Goal: Task Accomplishment & Management: Manage account settings

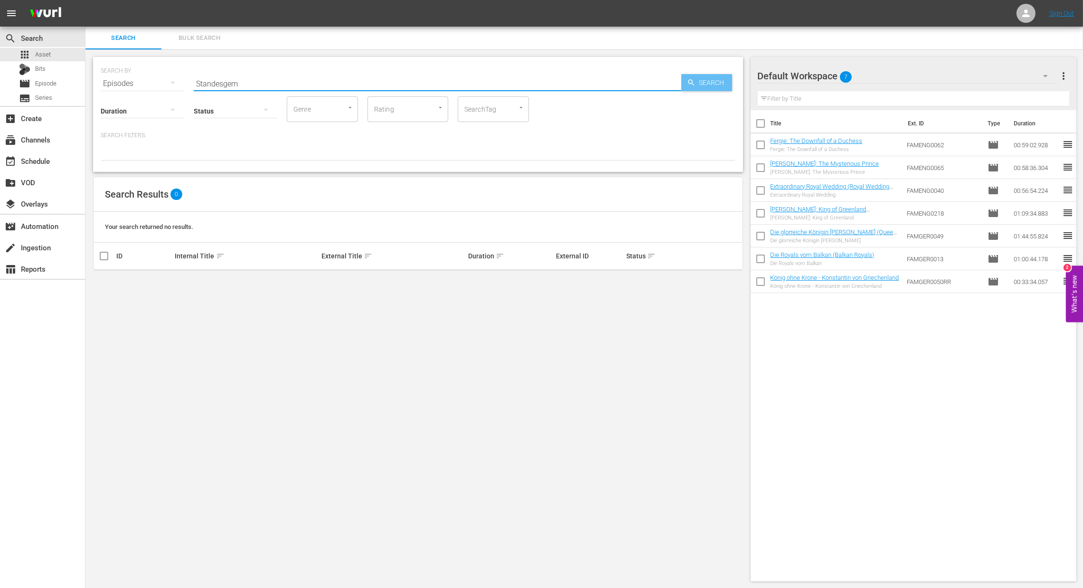
click at [699, 81] on span "Search" at bounding box center [714, 82] width 37 height 17
click at [49, 57] on span "Asset" at bounding box center [43, 54] width 16 height 9
type input "Standesge"
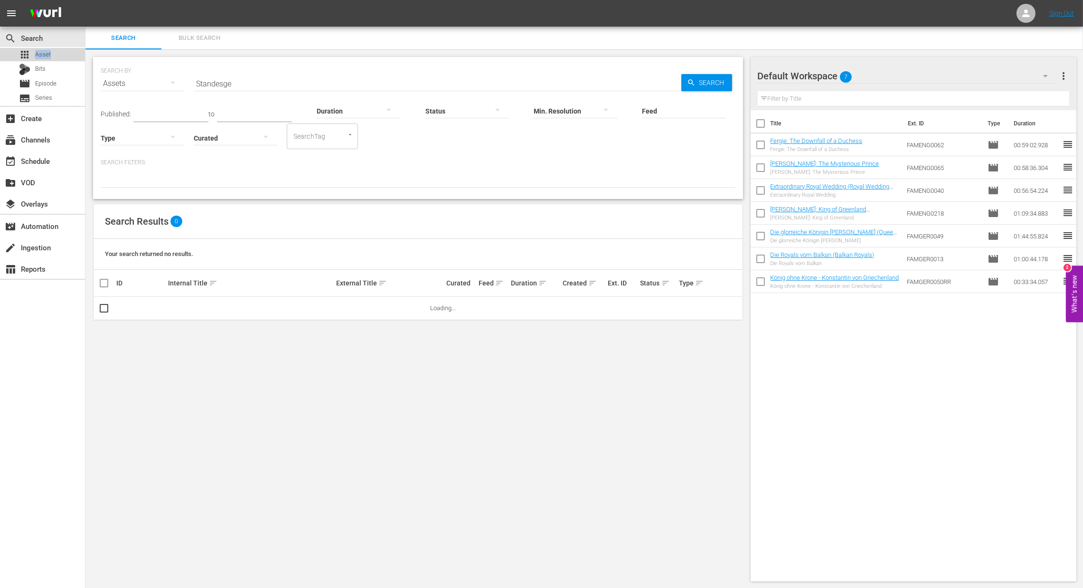
click at [49, 57] on span "Asset" at bounding box center [43, 54] width 16 height 9
click at [48, 56] on span "Asset" at bounding box center [43, 54] width 16 height 9
click at [712, 309] on span "more_vert" at bounding box center [716, 308] width 11 height 11
click at [753, 386] on div "Episode" at bounding box center [768, 380] width 65 height 23
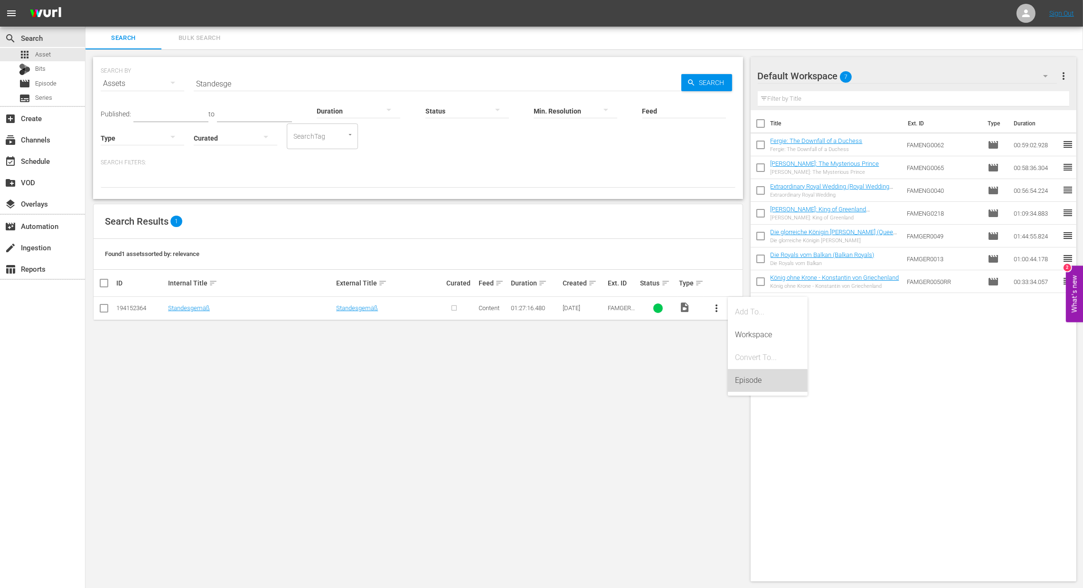
click at [759, 386] on div "Episode" at bounding box center [768, 380] width 65 height 23
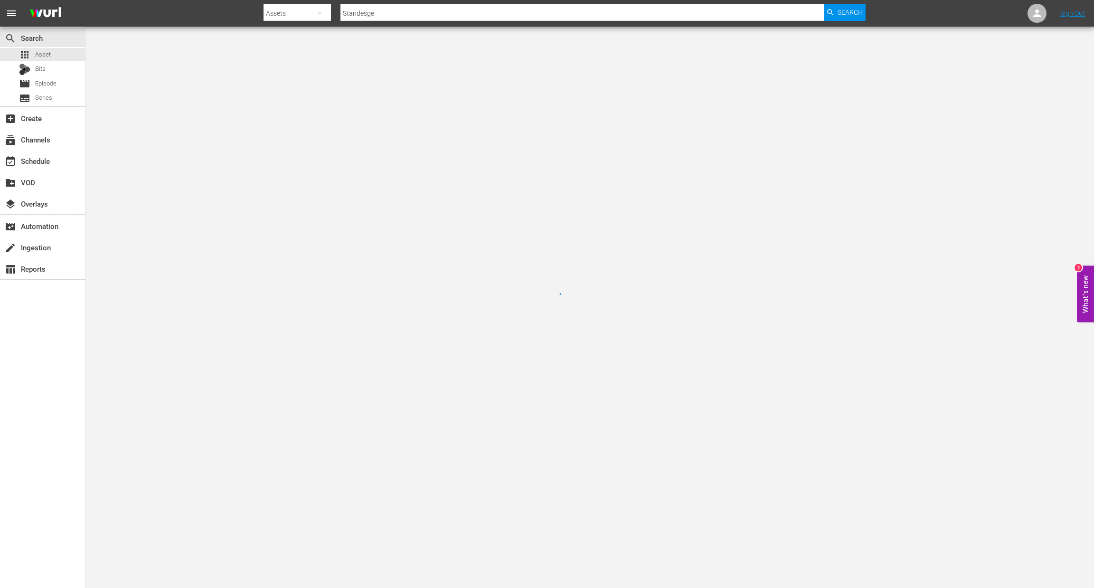
click at [213, 68] on div at bounding box center [547, 294] width 1094 height 588
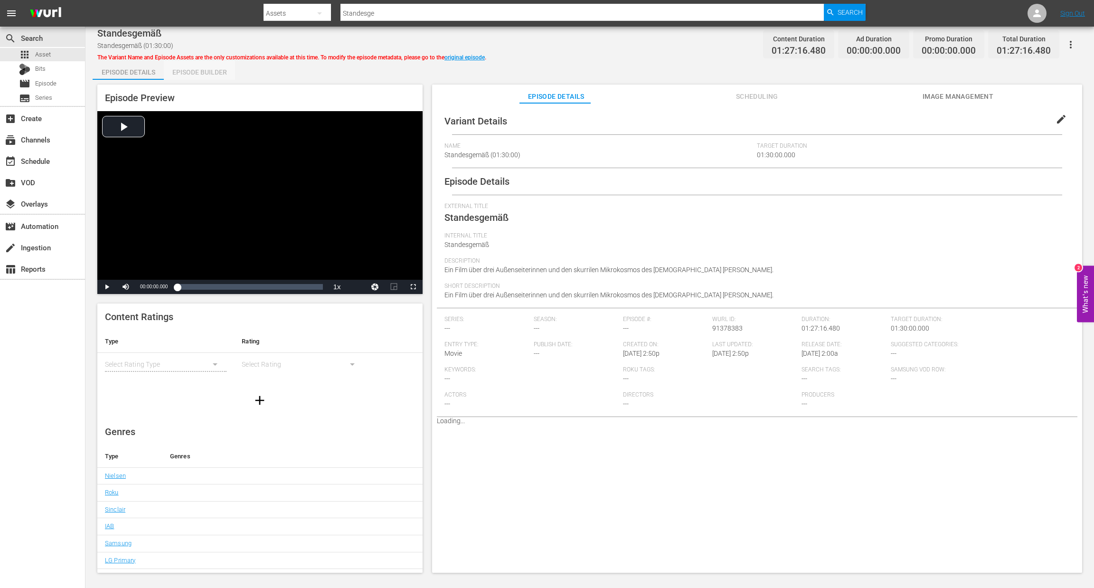
click at [213, 71] on div "Episode Builder" at bounding box center [199, 72] width 71 height 23
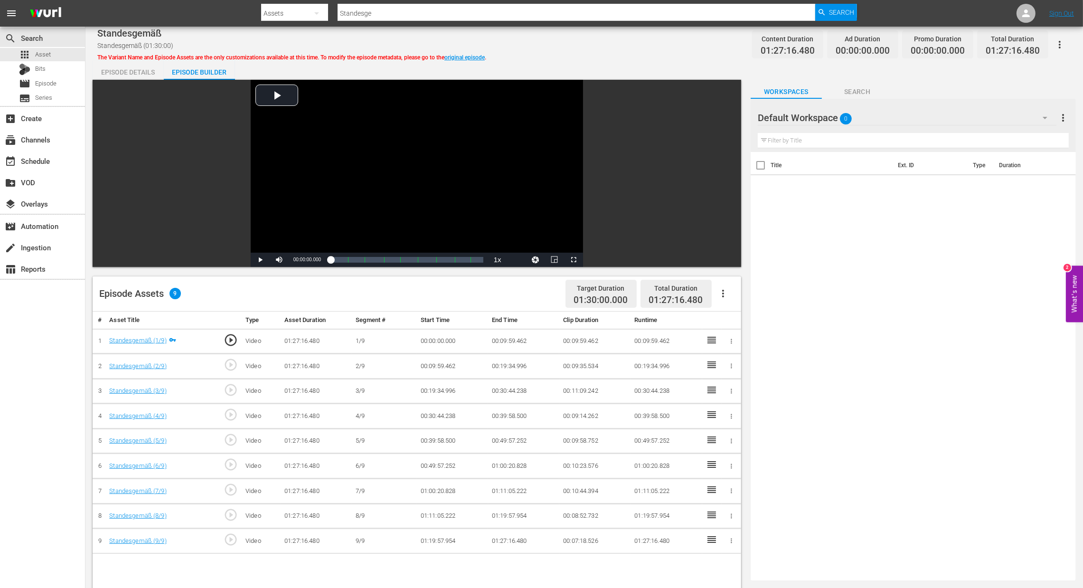
click at [722, 290] on icon "button" at bounding box center [723, 293] width 11 height 11
click at [738, 297] on div "Fill with Ads" at bounding box center [752, 297] width 65 height 23
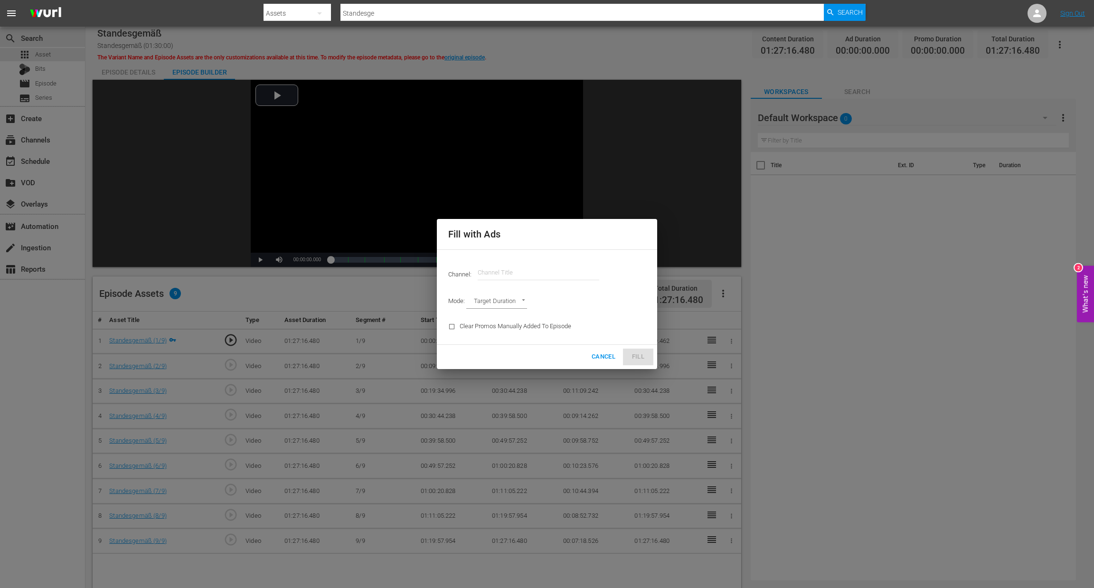
click at [517, 275] on input "text" at bounding box center [539, 272] width 122 height 23
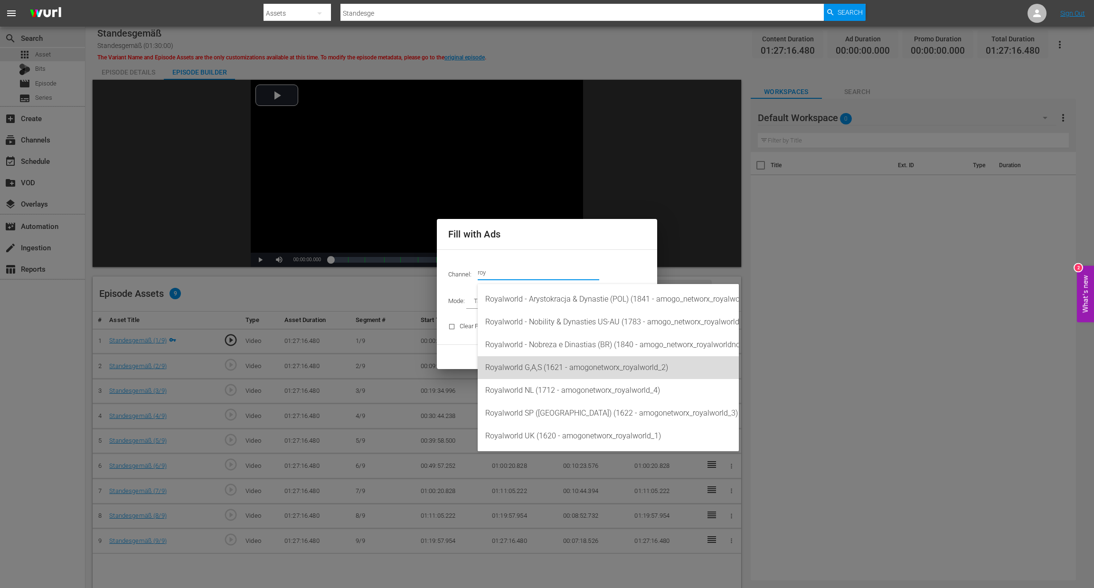
click at [587, 370] on div "Royalworld G,A,S (1621 - amogonetworx_royalworld_2)" at bounding box center [608, 367] width 246 height 23
type input "Royalworld G,A,S (1621)"
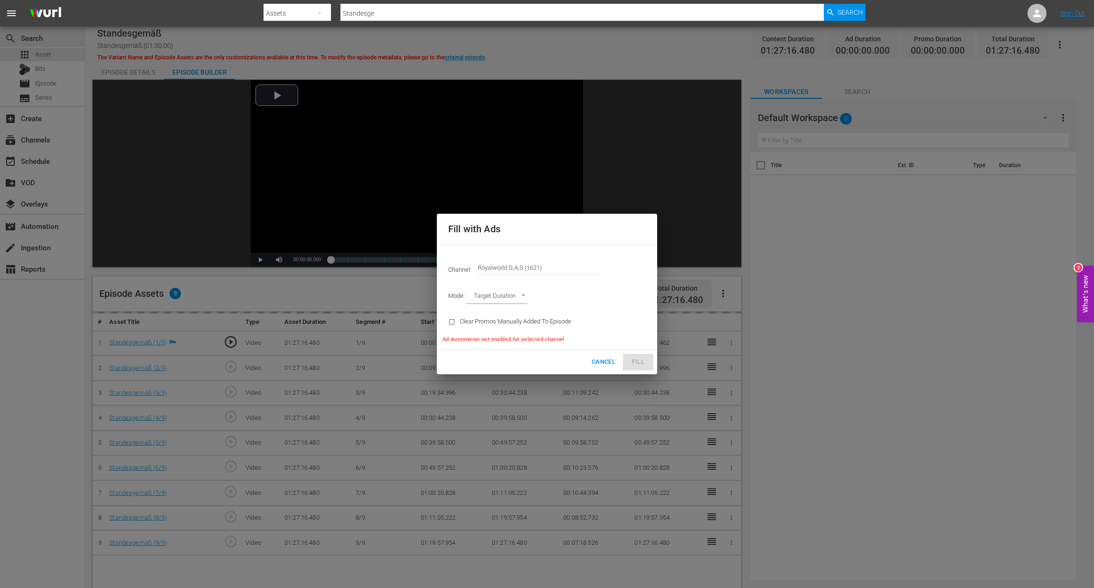
type input "AD_BREAK_DURATION"
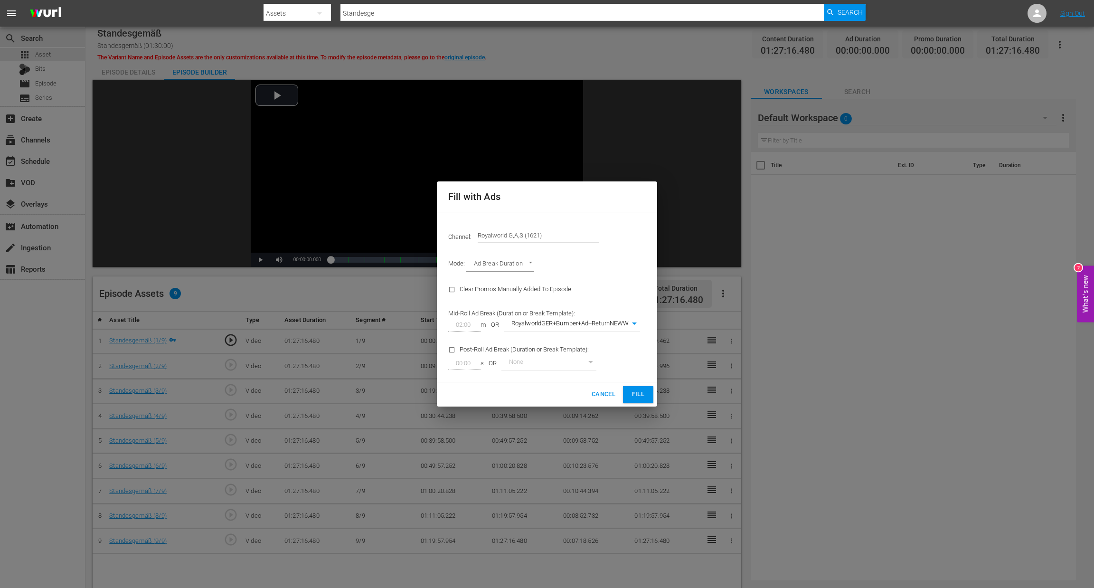
click at [616, 325] on body "menu Search By Assets Search ID, Title, Description, Keywords, or Category Stan…" at bounding box center [547, 294] width 1094 height 588
click at [616, 324] on li "RoyalworldGER+Bumper+Ad+ReturnNEWW" at bounding box center [577, 325] width 147 height 16
click at [631, 397] on span "Fill" at bounding box center [638, 394] width 15 height 11
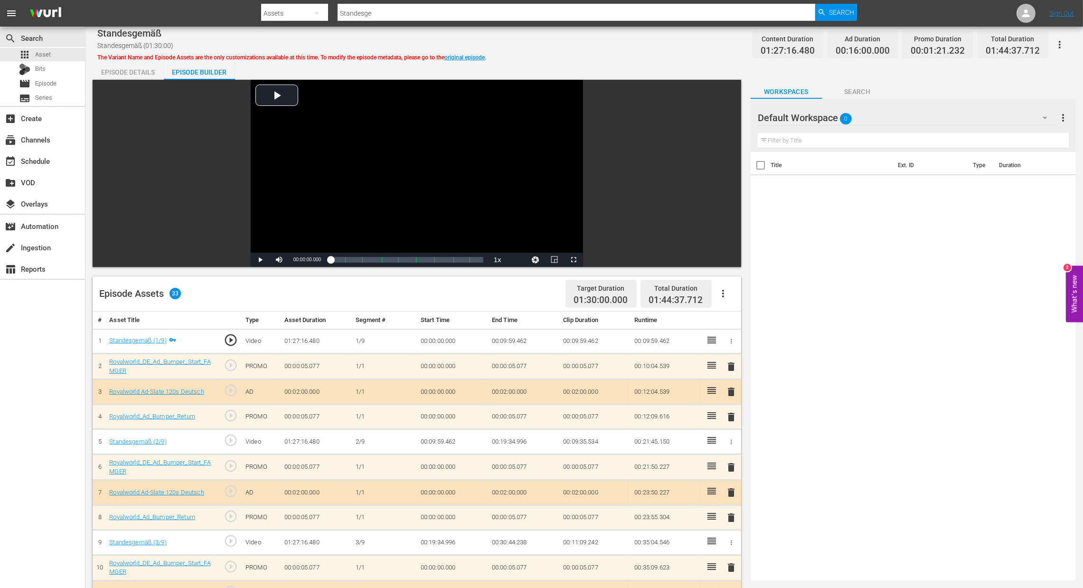
click at [730, 396] on span "delete" at bounding box center [731, 391] width 11 height 11
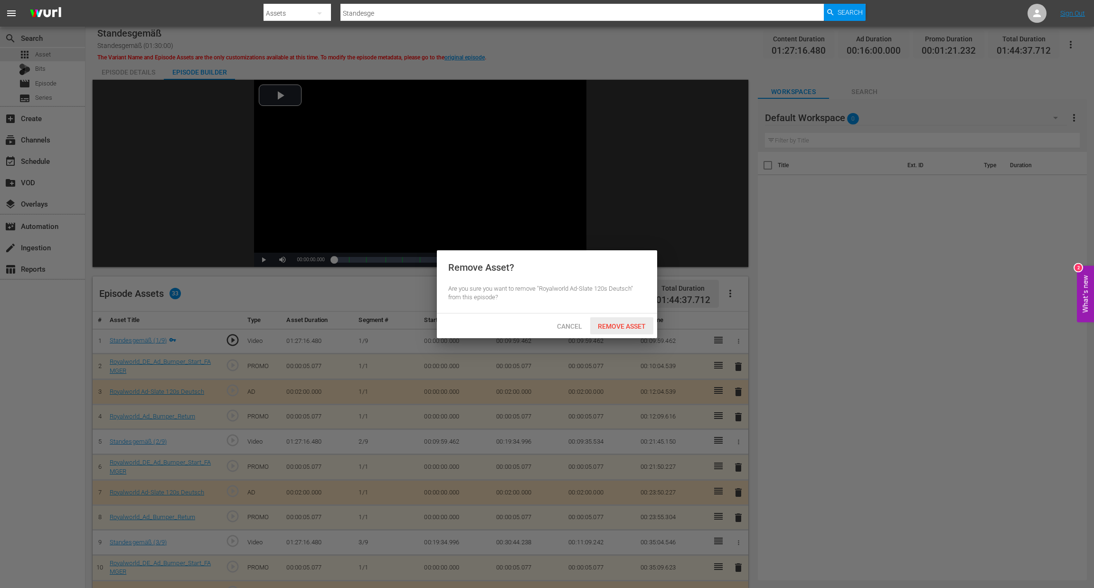
click at [645, 333] on div "Remove Asset" at bounding box center [621, 326] width 63 height 18
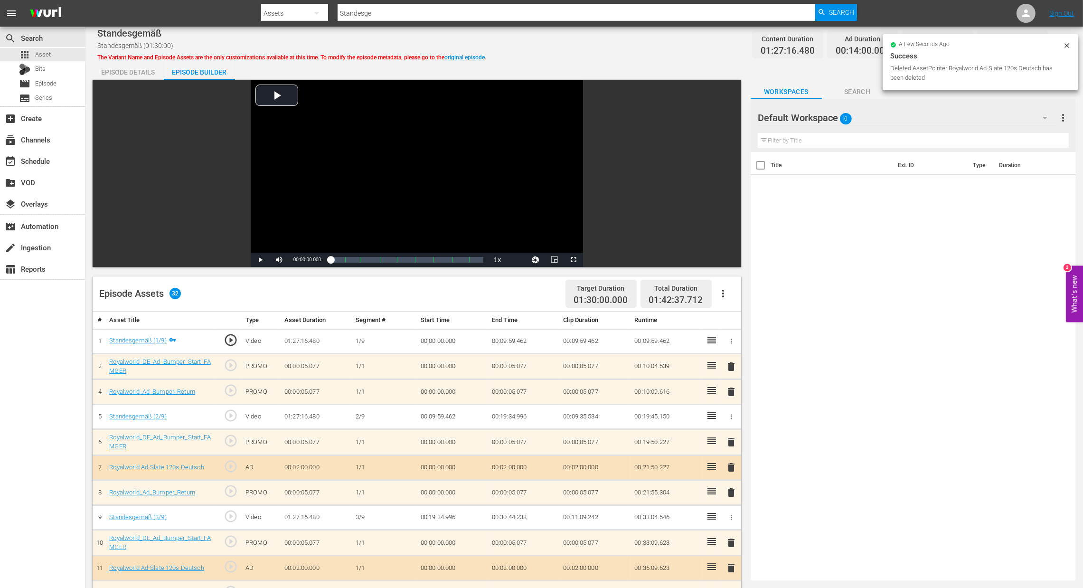
click at [733, 368] on span "delete" at bounding box center [731, 366] width 11 height 11
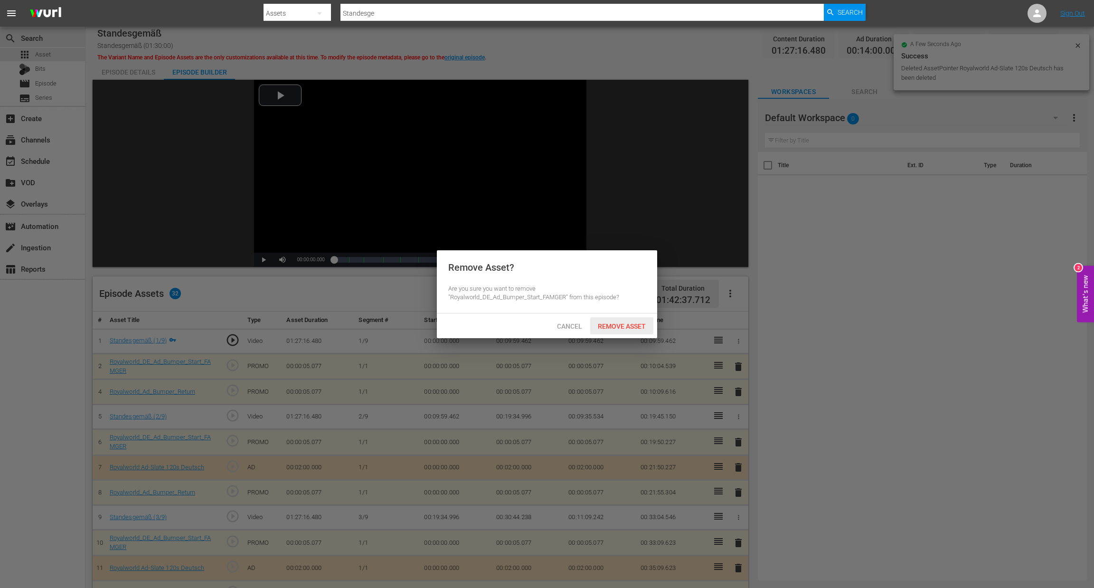
click at [615, 331] on div "Remove Asset" at bounding box center [621, 326] width 63 height 18
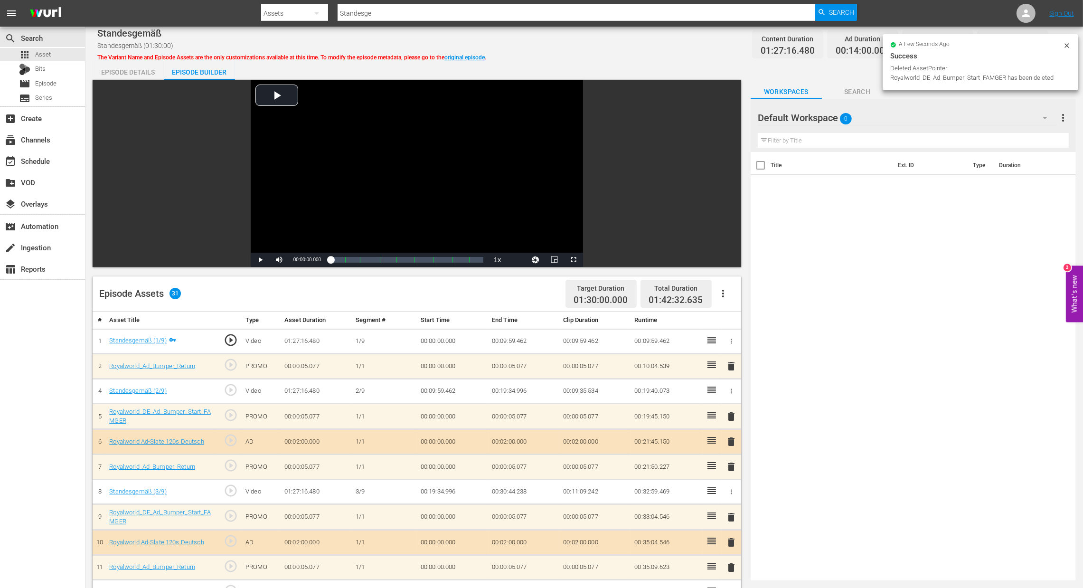
click at [731, 362] on span "delete" at bounding box center [731, 365] width 11 height 11
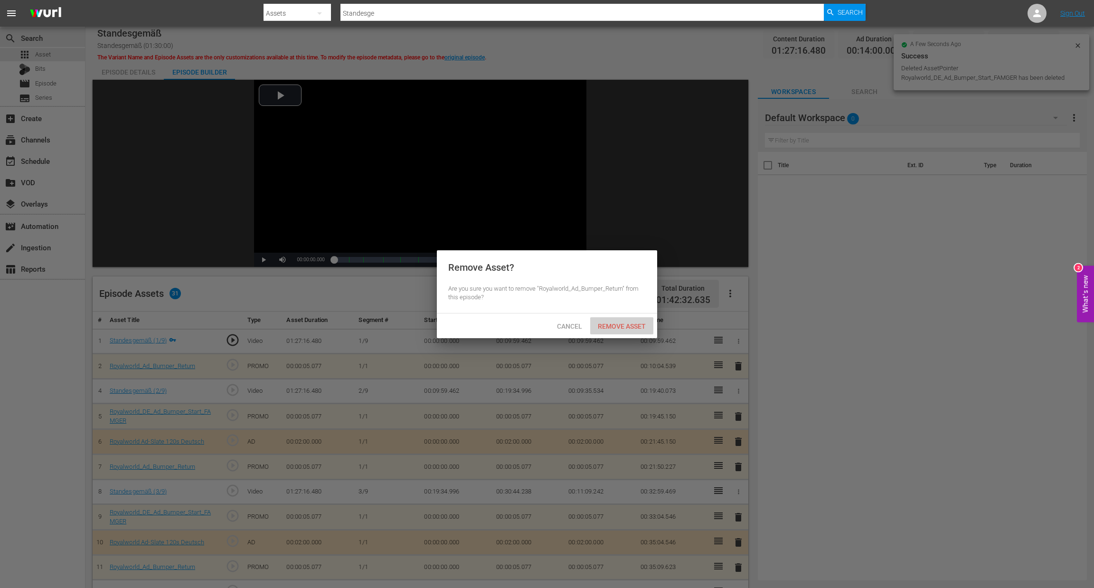
click at [632, 322] on div "Remove Asset" at bounding box center [621, 326] width 63 height 18
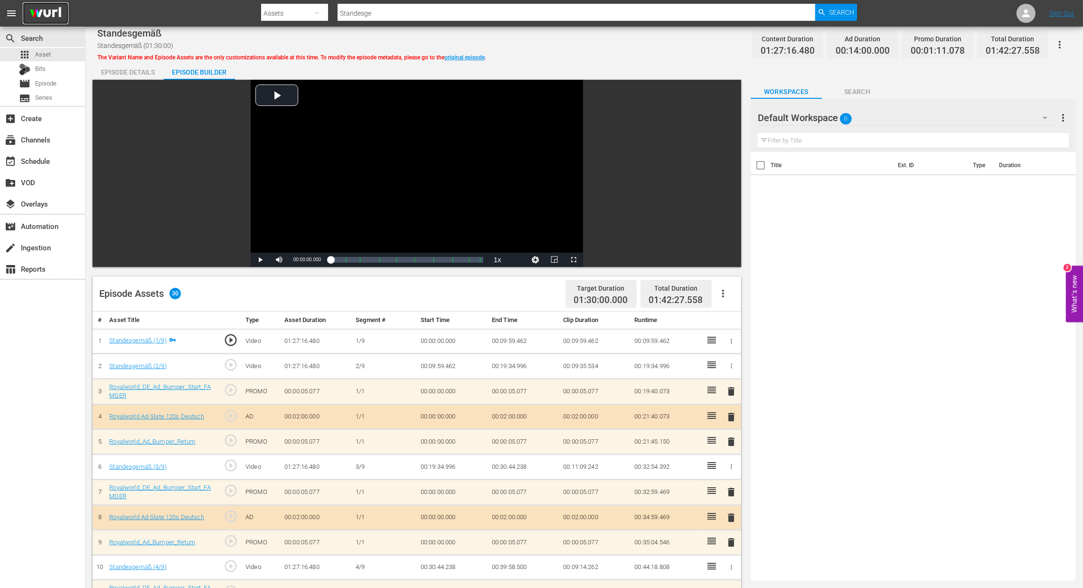
click at [52, 14] on img at bounding box center [46, 13] width 46 height 22
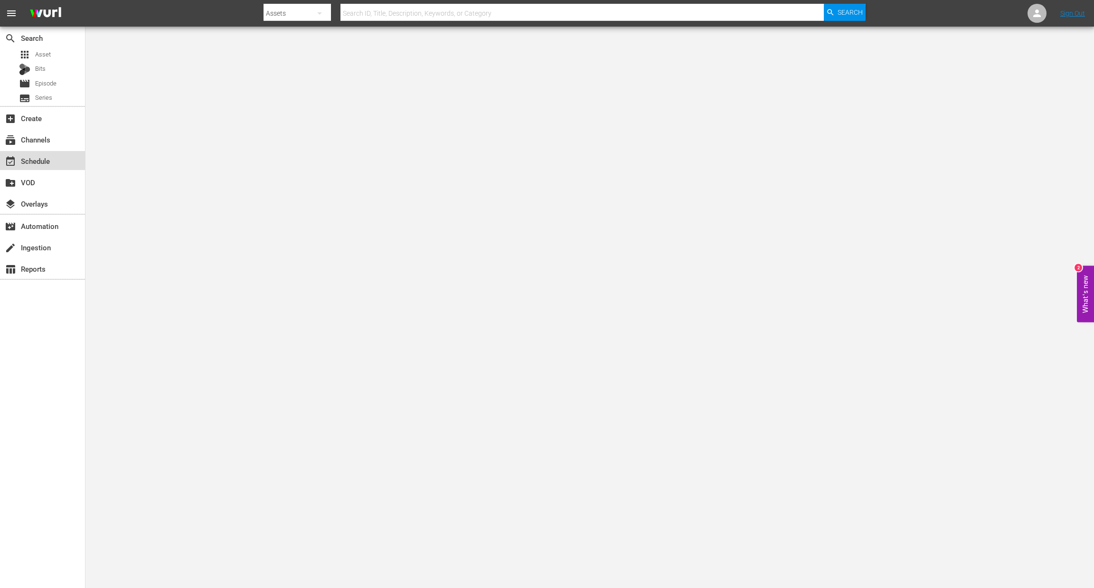
click at [32, 169] on div "event_available Schedule" at bounding box center [42, 160] width 85 height 19
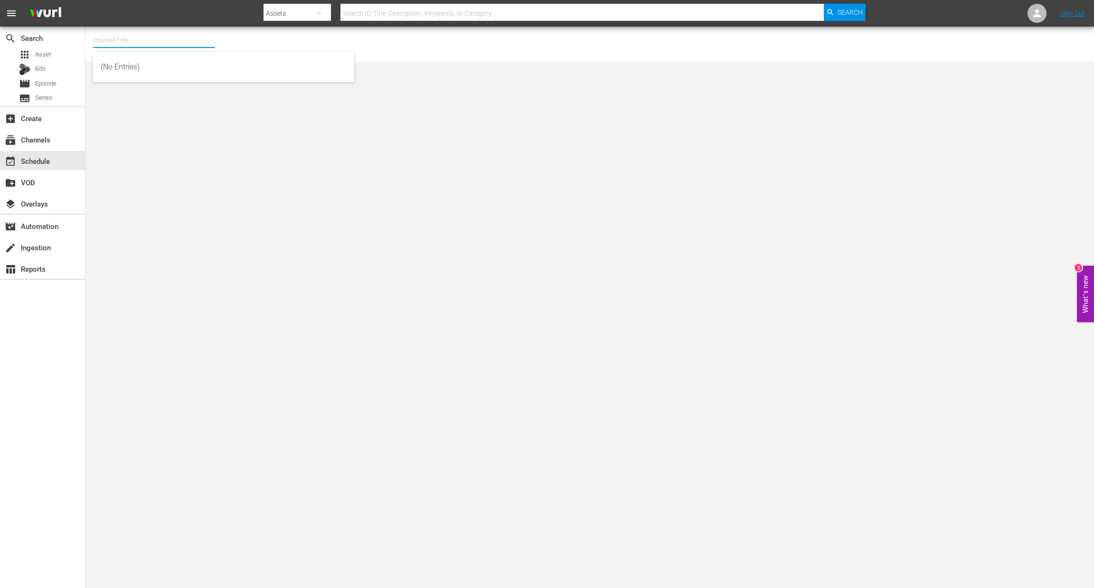
click at [149, 44] on input "text" at bounding box center [154, 40] width 122 height 23
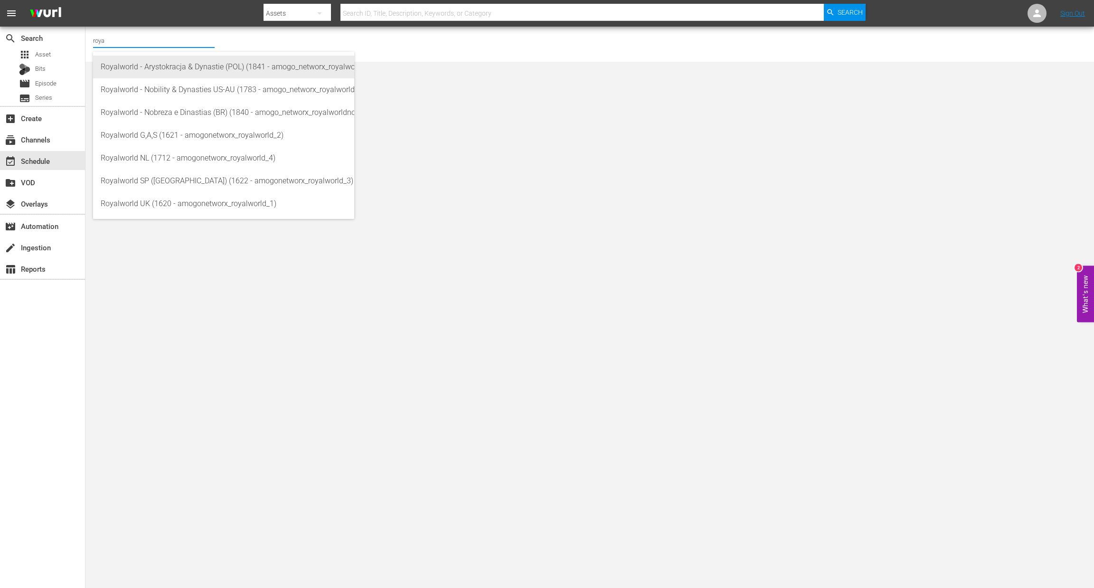
click at [199, 65] on div "Royalworld - Arystokracja & Dynastie (POL) (1841 - amogo_networx_royalworldarys…" at bounding box center [224, 67] width 246 height 23
type input "Royalworld - Arystokracja & Dynastie (POL) (1841 - amogo_networx_royalworldarys…"
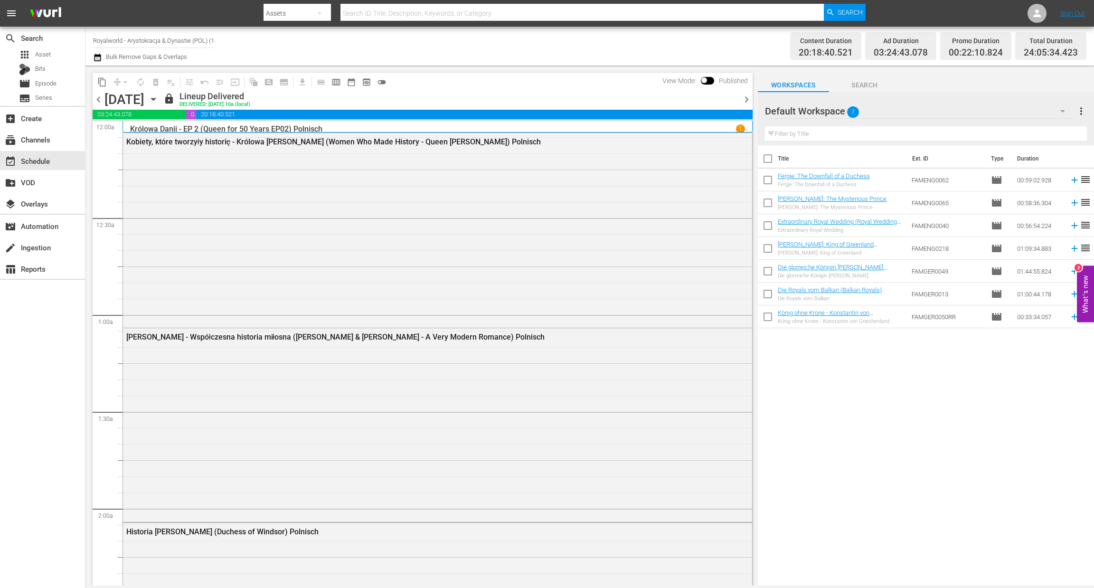
click at [338, 86] on span "calendar_view_week_outlined" at bounding box center [335, 81] width 9 height 9
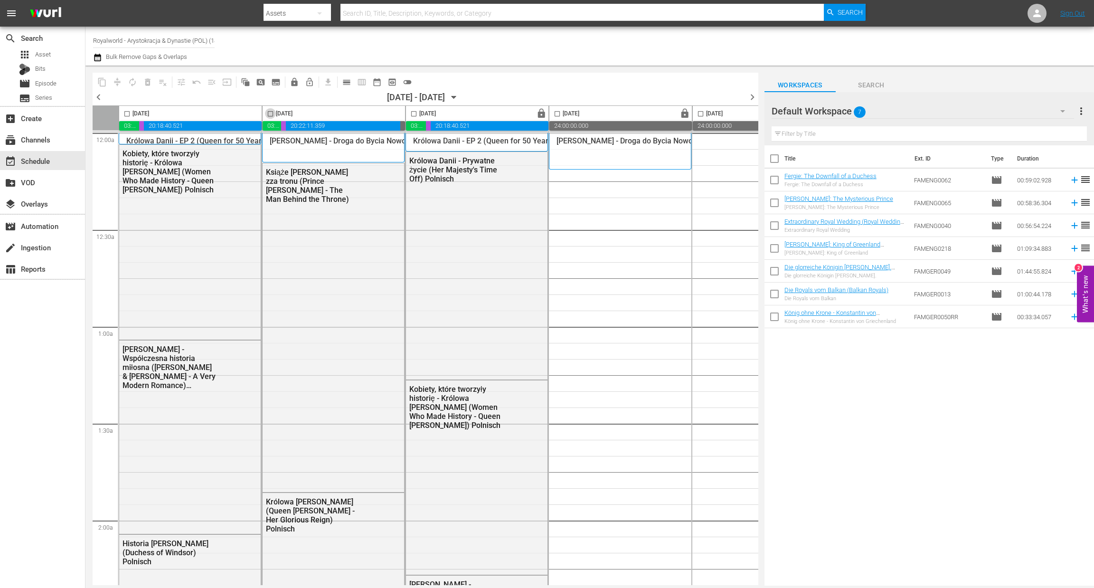
click at [272, 117] on input "checkbox" at bounding box center [270, 115] width 11 height 11
checkbox input "true"
click at [105, 80] on span "content_copy" at bounding box center [101, 81] width 9 height 9
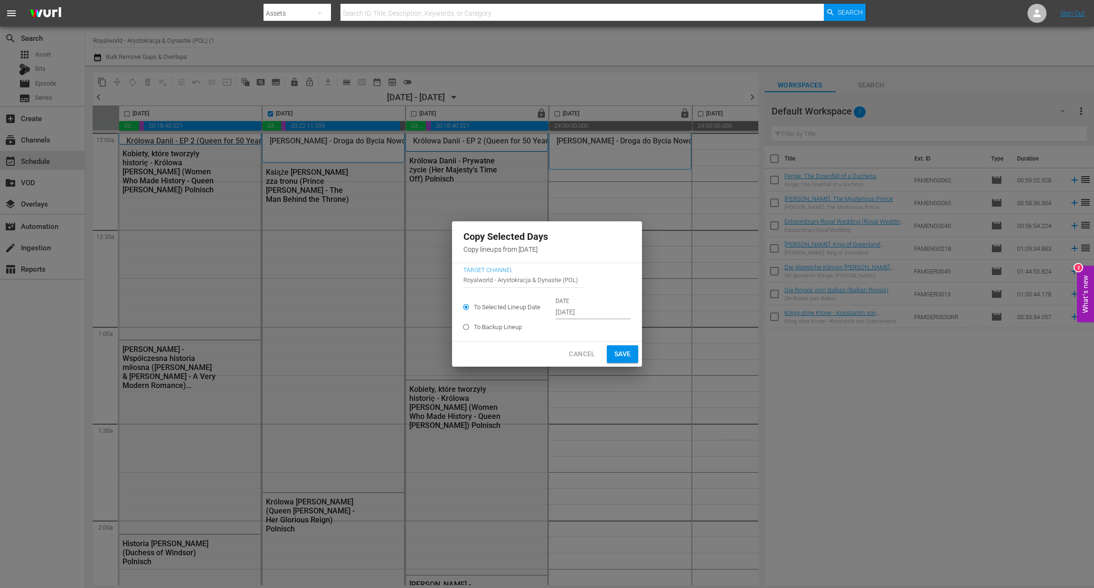
click at [591, 314] on input "Sep 30th 2025" at bounding box center [593, 312] width 75 height 14
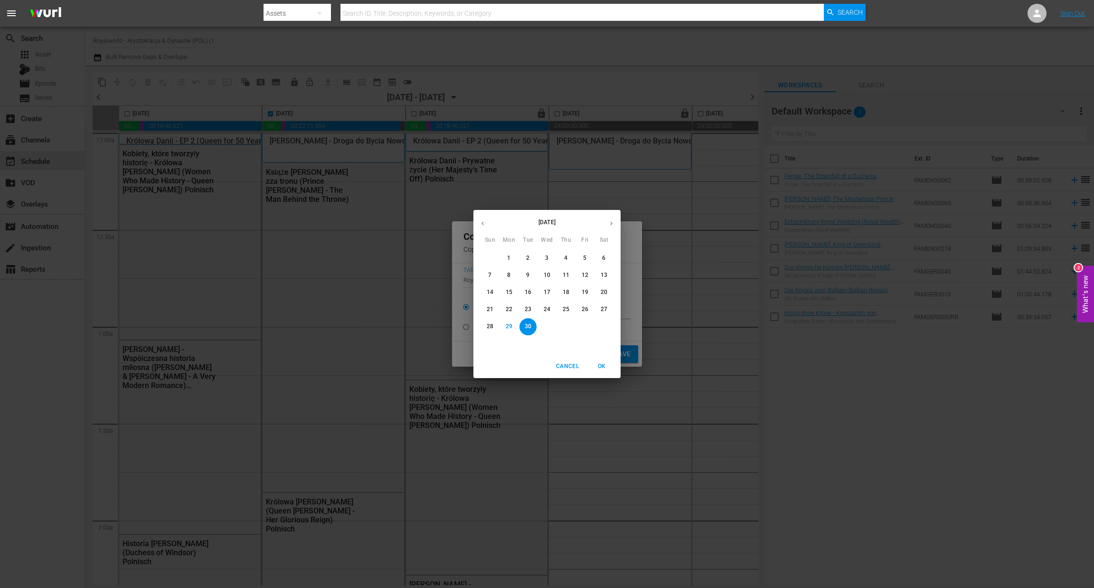
click at [608, 222] on icon "button" at bounding box center [611, 223] width 7 height 7
click at [563, 260] on span "2" at bounding box center [566, 258] width 17 height 8
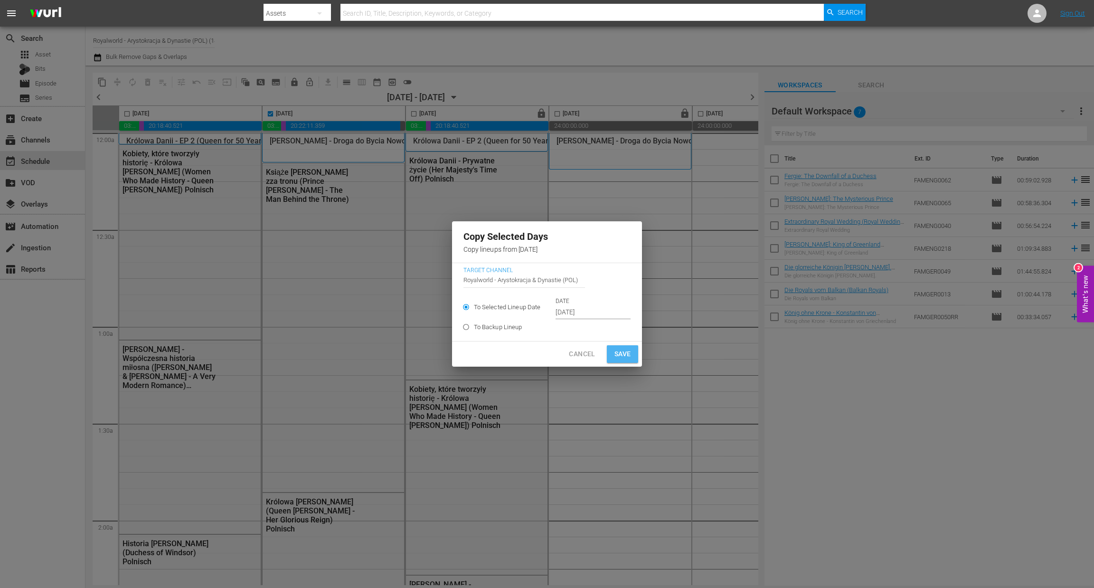
click at [616, 351] on span "Save" at bounding box center [623, 354] width 17 height 12
type input "Sep 30th 2025"
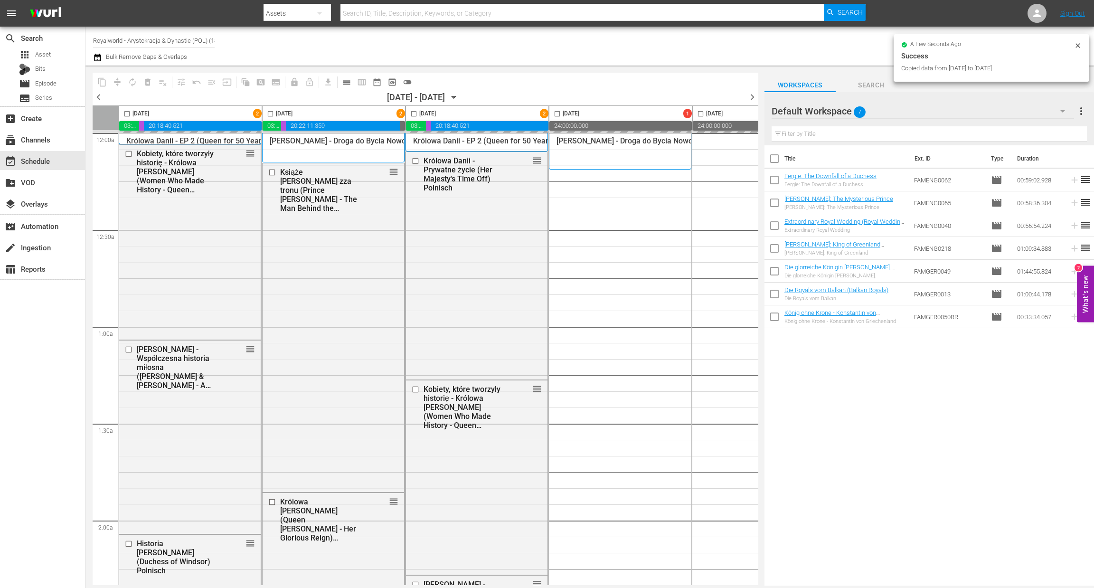
checkbox input "false"
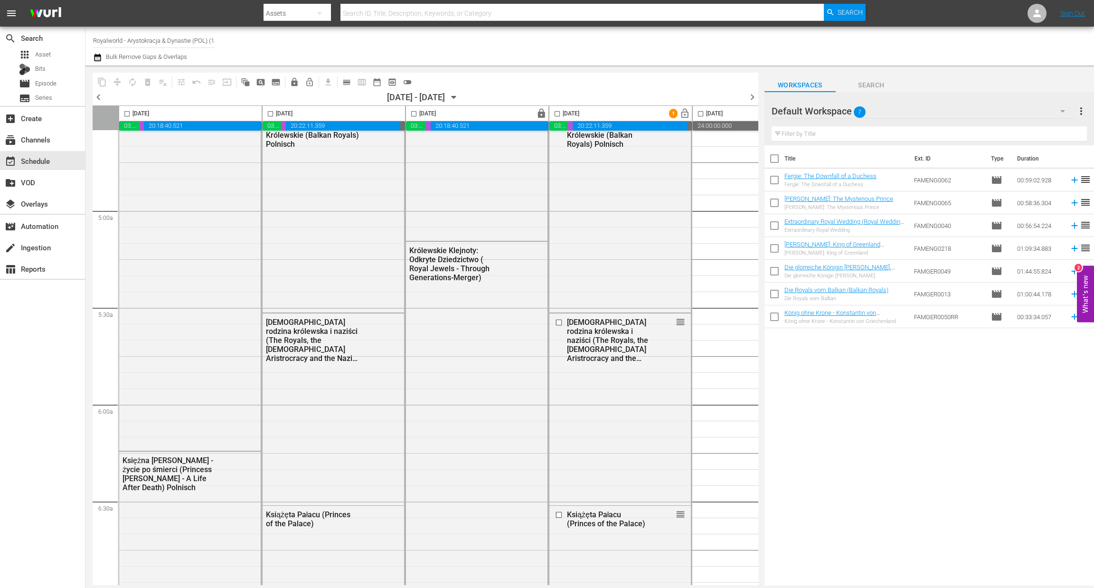
scroll to position [963, 0]
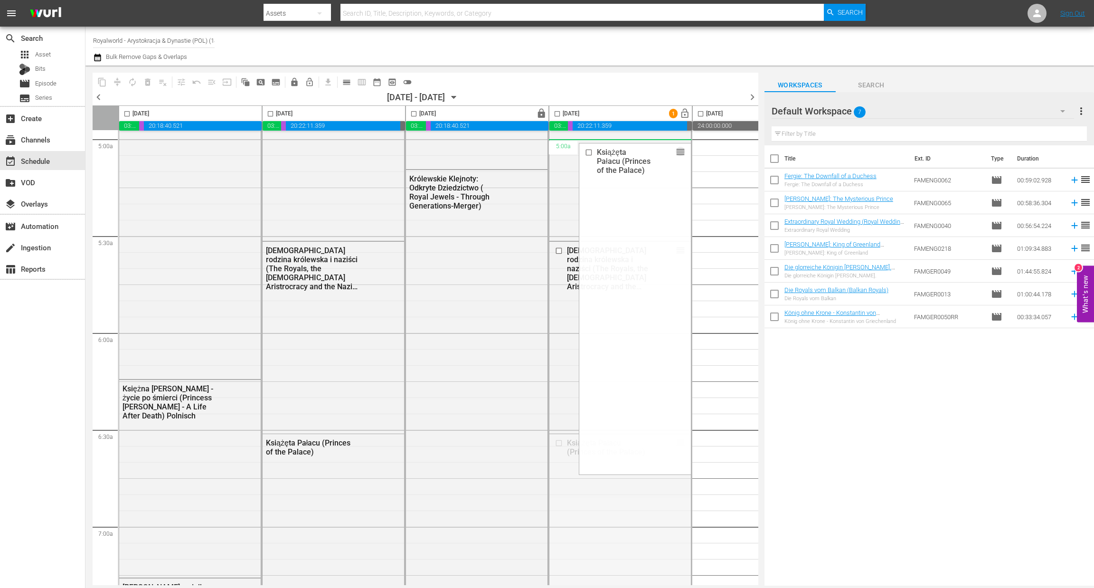
drag, startPoint x: 675, startPoint y: 445, endPoint x: 668, endPoint y: 149, distance: 296.9
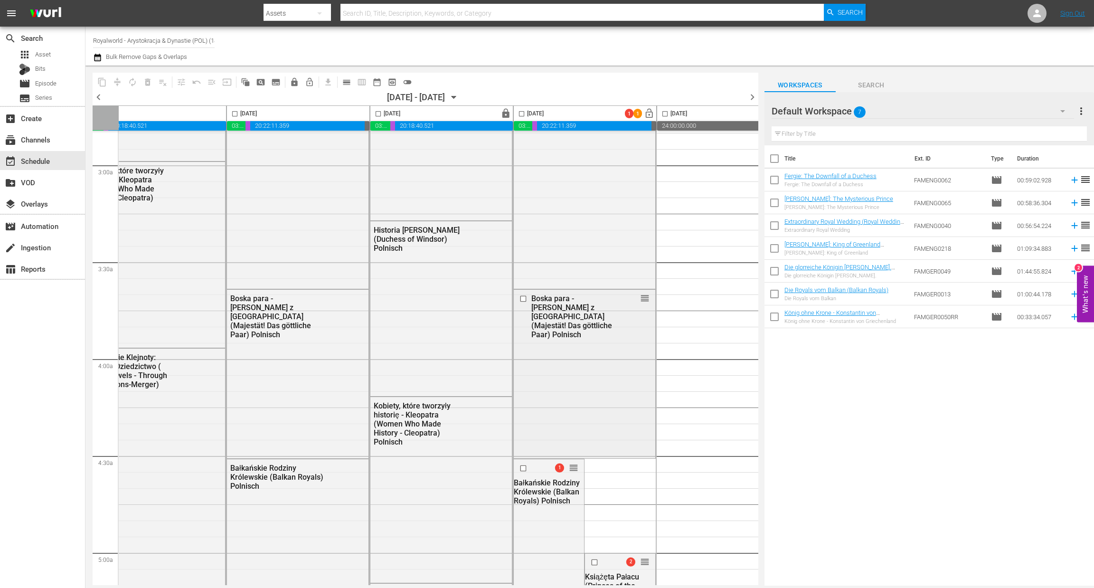
scroll to position [549, 36]
drag, startPoint x: 645, startPoint y: 563, endPoint x: 607, endPoint y: 190, distance: 374.2
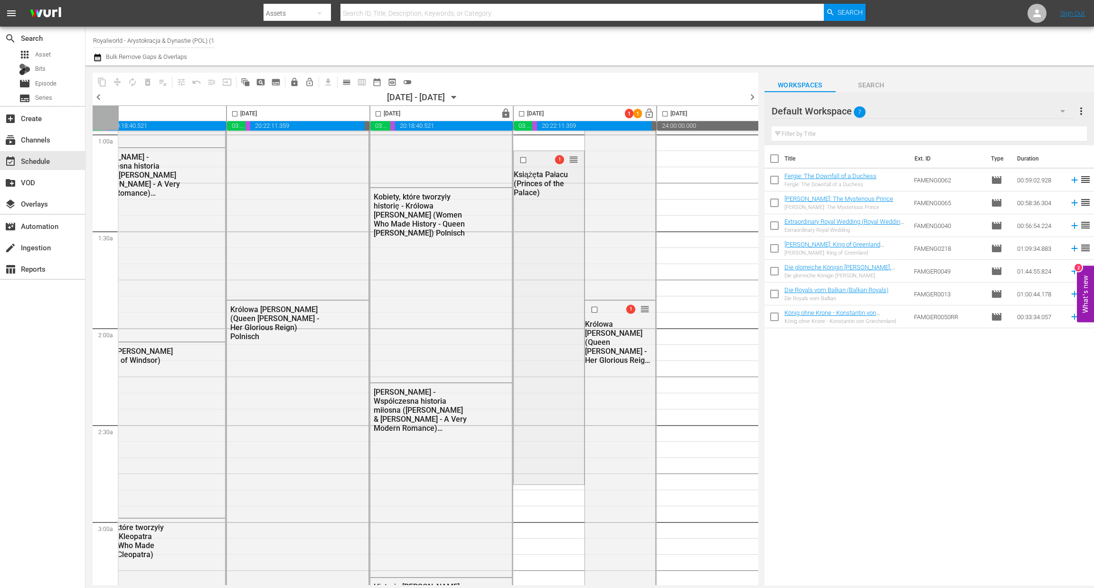
scroll to position [0, 36]
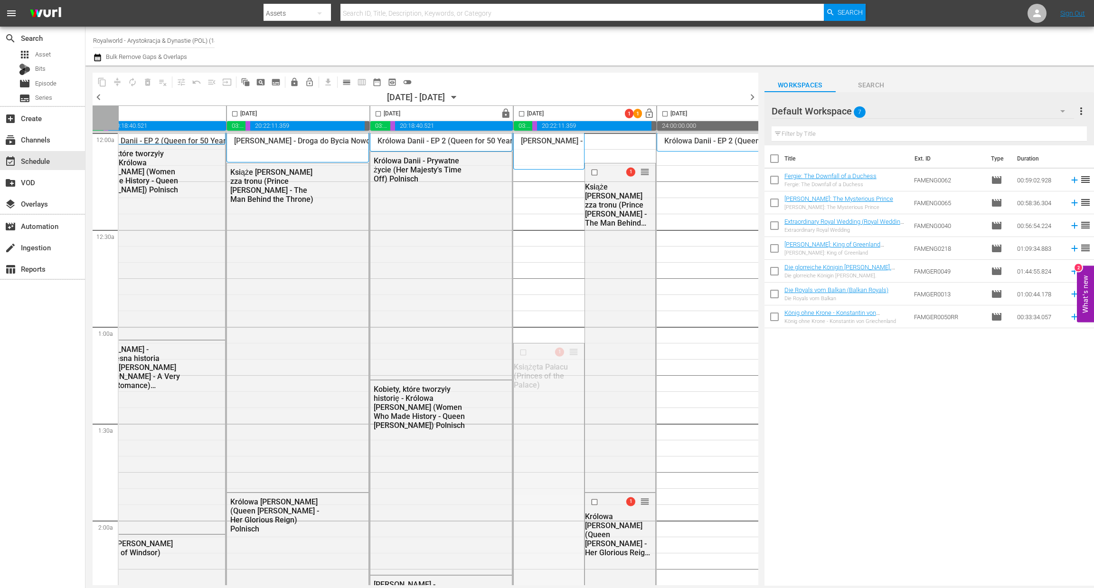
drag, startPoint x: 575, startPoint y: 350, endPoint x: 582, endPoint y: 161, distance: 190.1
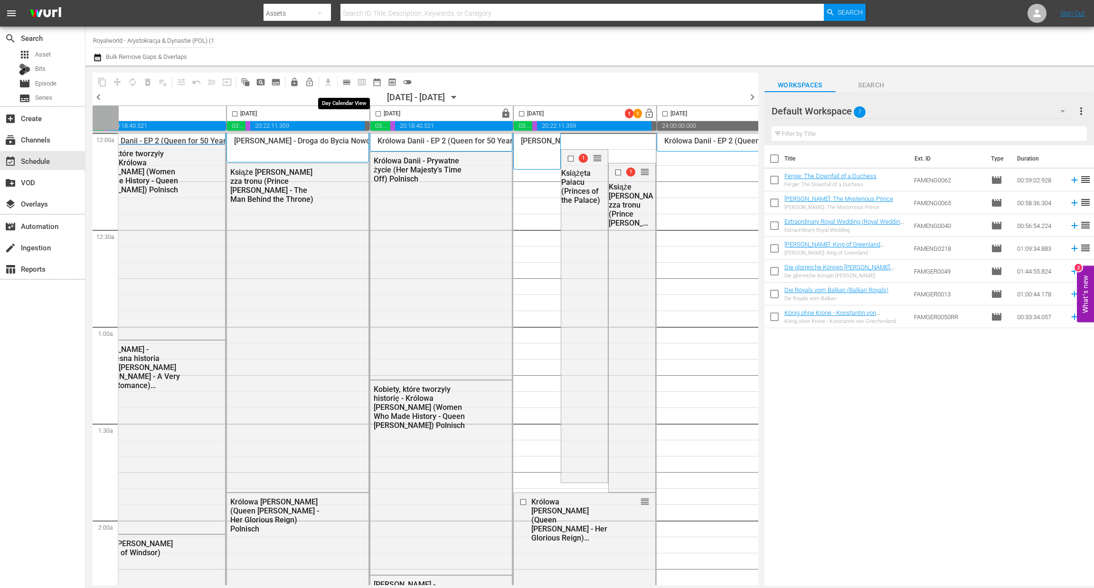
click at [341, 83] on button "calendar_view_day_outlined" at bounding box center [346, 82] width 15 height 15
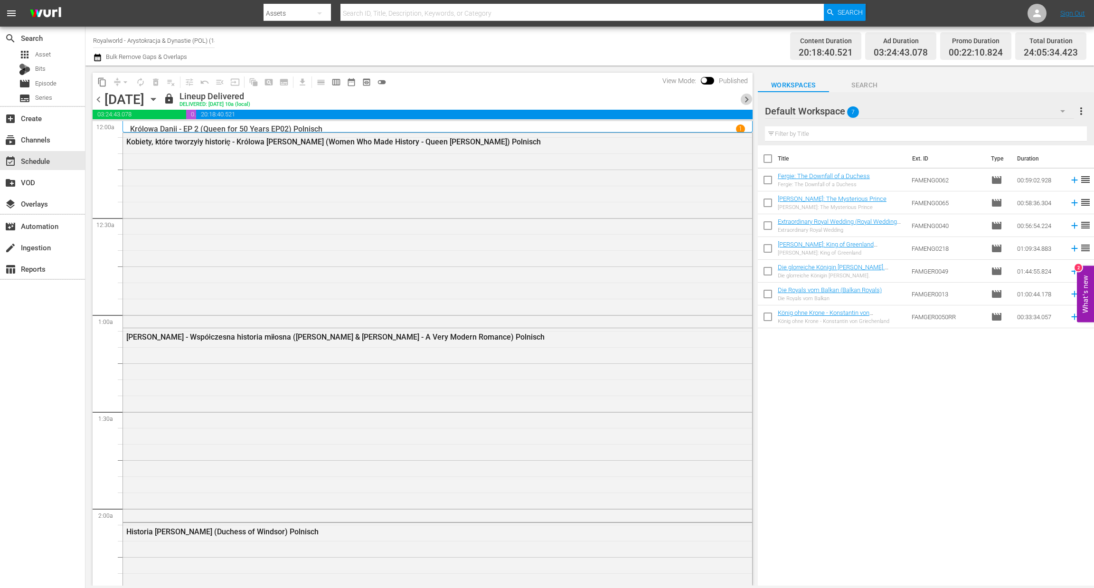
click at [750, 100] on span "chevron_right" at bounding box center [747, 100] width 12 height 12
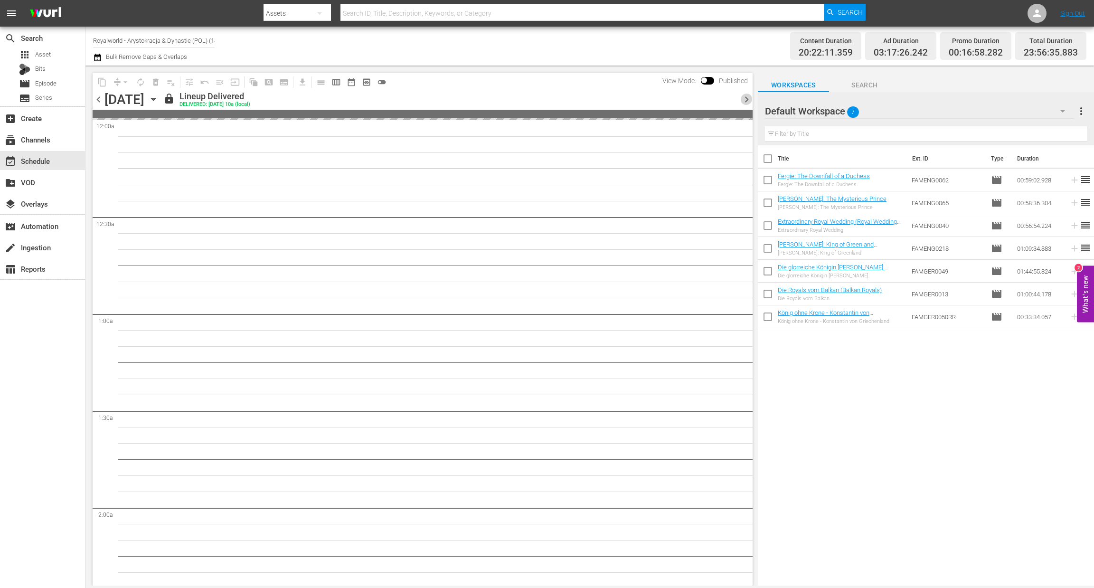
click at [750, 100] on span "chevron_right" at bounding box center [747, 100] width 12 height 12
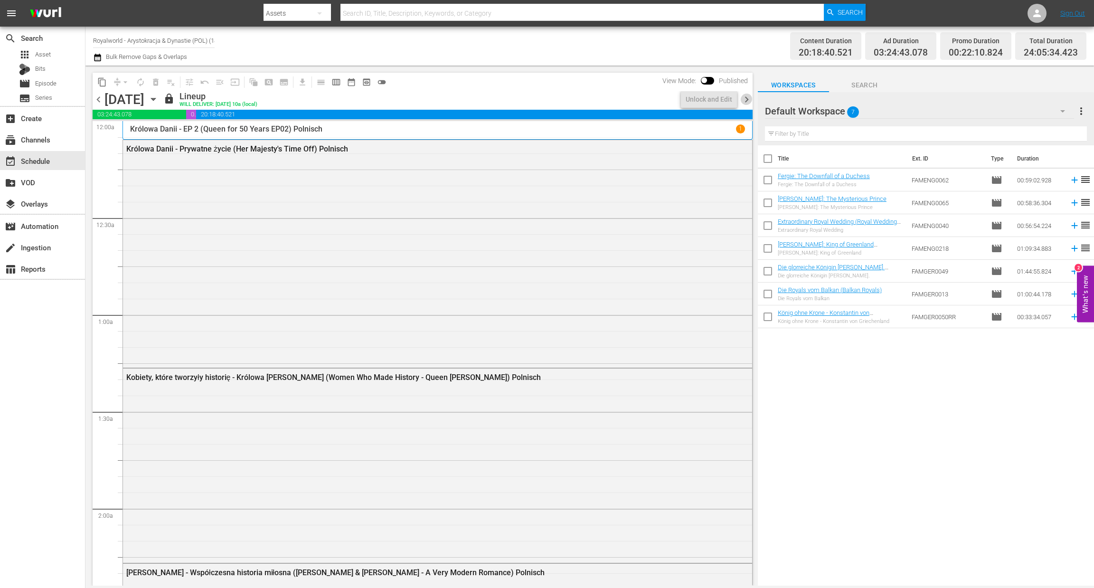
click at [750, 100] on span "chevron_right" at bounding box center [747, 100] width 12 height 12
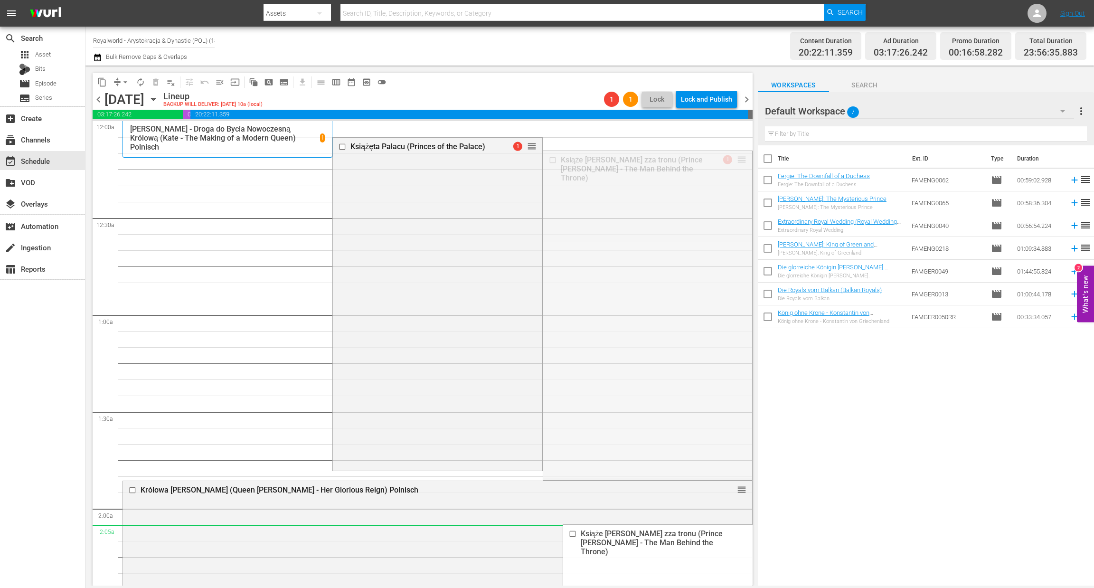
drag, startPoint x: 728, startPoint y: 161, endPoint x: 596, endPoint y: 533, distance: 395.3
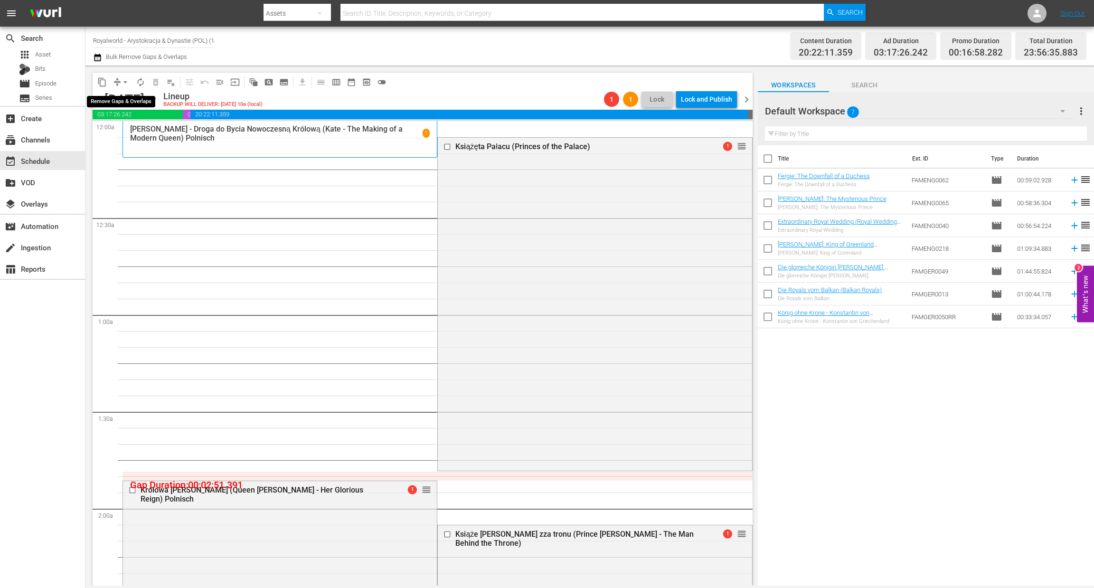
click at [126, 81] on span "arrow_drop_down" at bounding box center [125, 81] width 9 height 9
click at [132, 133] on li "Align to End of Previous Day" at bounding box center [126, 132] width 100 height 16
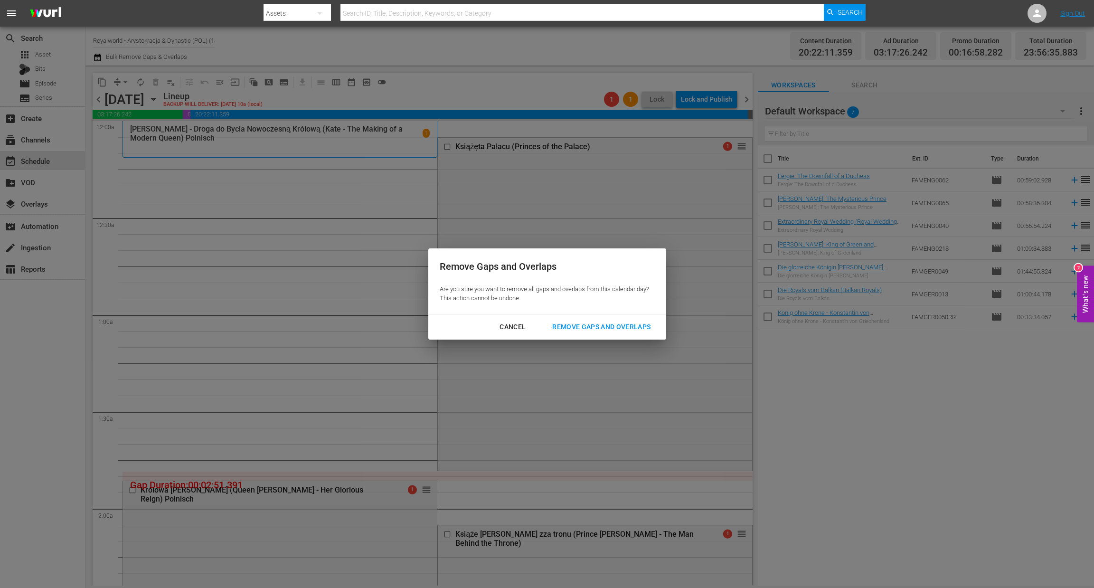
click at [600, 326] on div "Remove Gaps and Overlaps" at bounding box center [602, 327] width 114 height 12
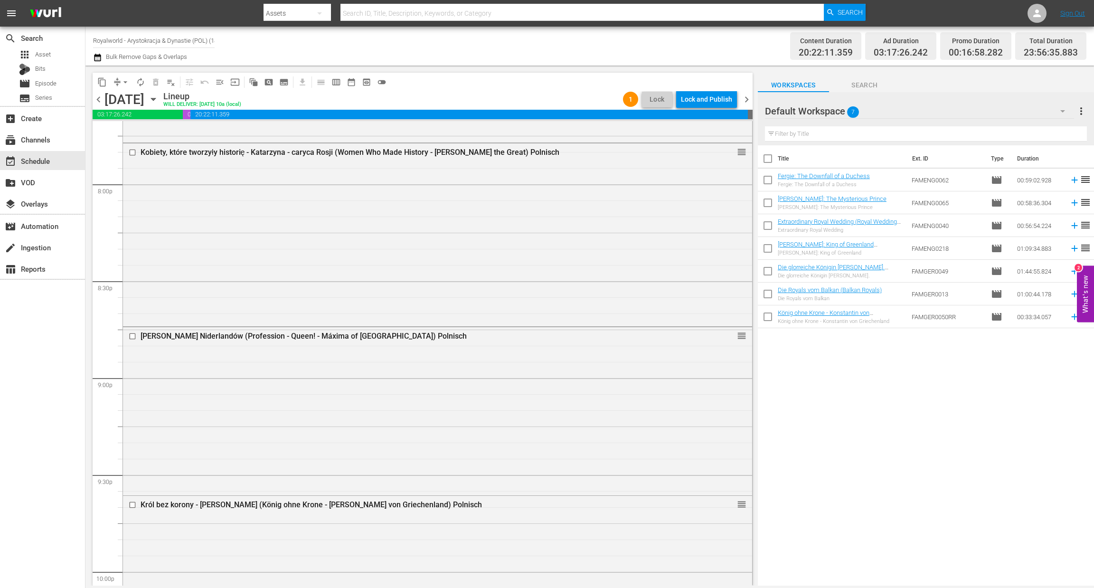
scroll to position [4211, 0]
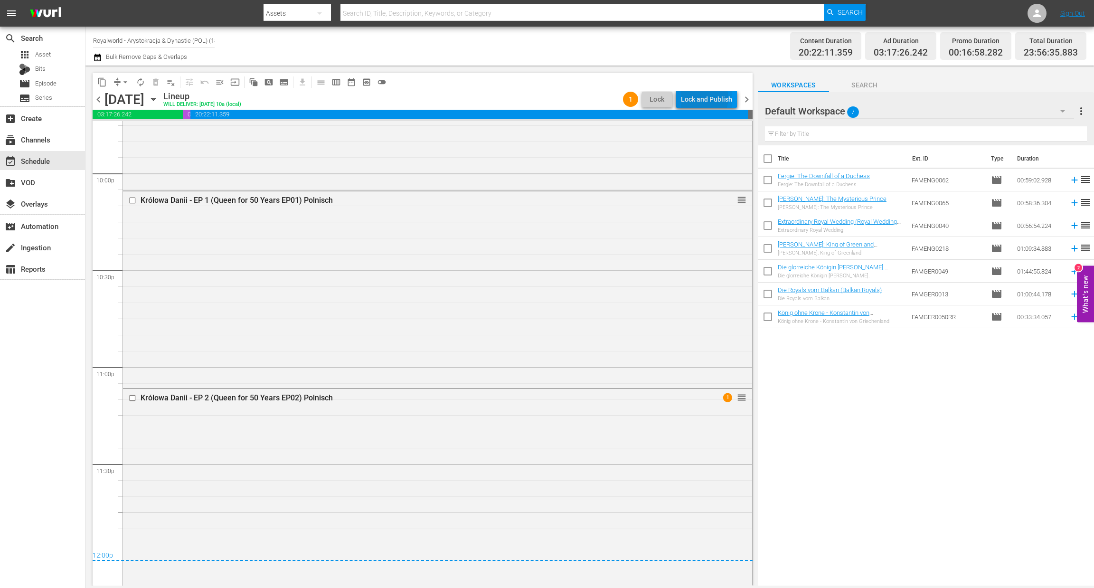
click at [704, 98] on div "Lock and Publish" at bounding box center [706, 99] width 51 height 17
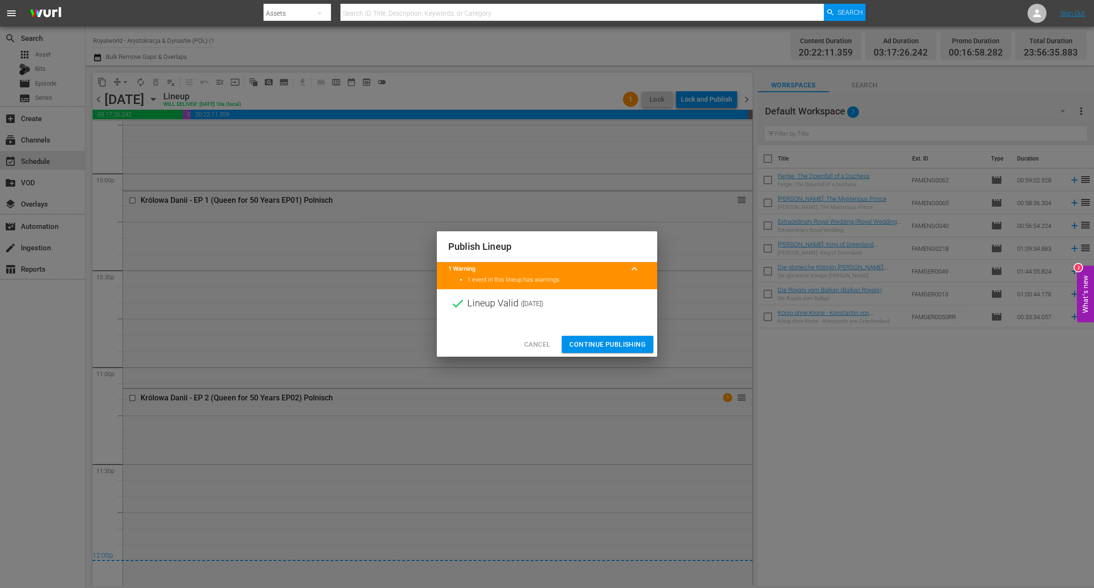
click at [623, 346] on span "Continue Publishing" at bounding box center [607, 345] width 76 height 12
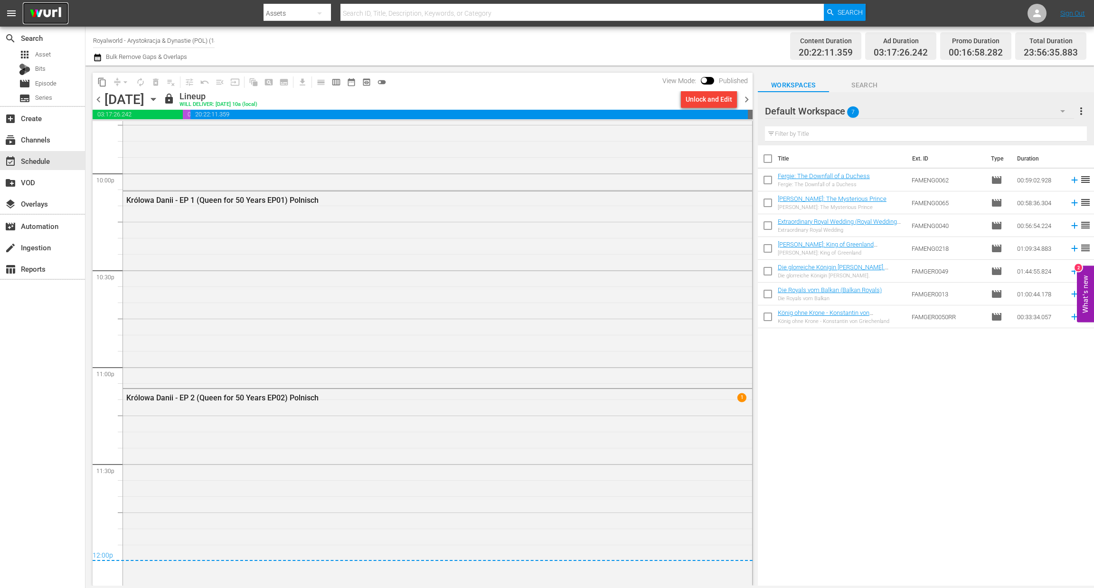
click at [57, 20] on img at bounding box center [46, 13] width 46 height 22
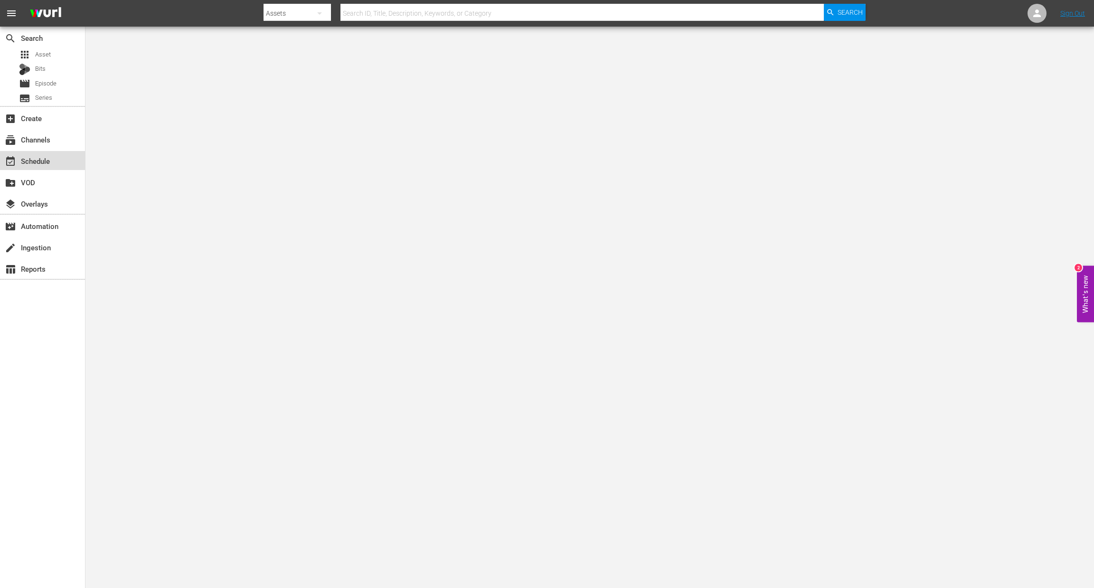
click at [48, 164] on div "event_available Schedule" at bounding box center [26, 159] width 53 height 9
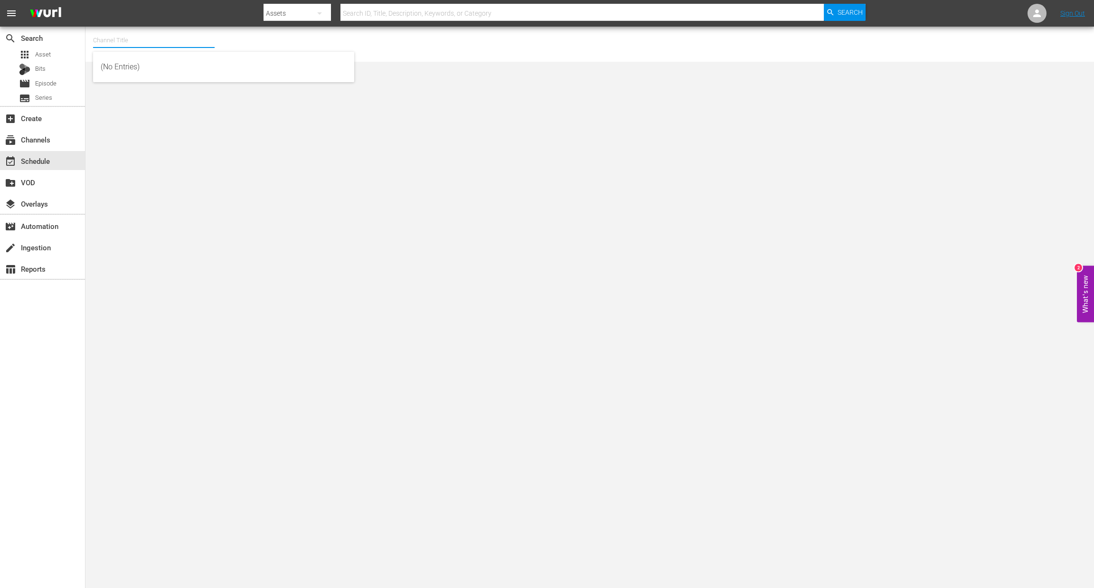
click at [162, 32] on input "text" at bounding box center [154, 40] width 122 height 23
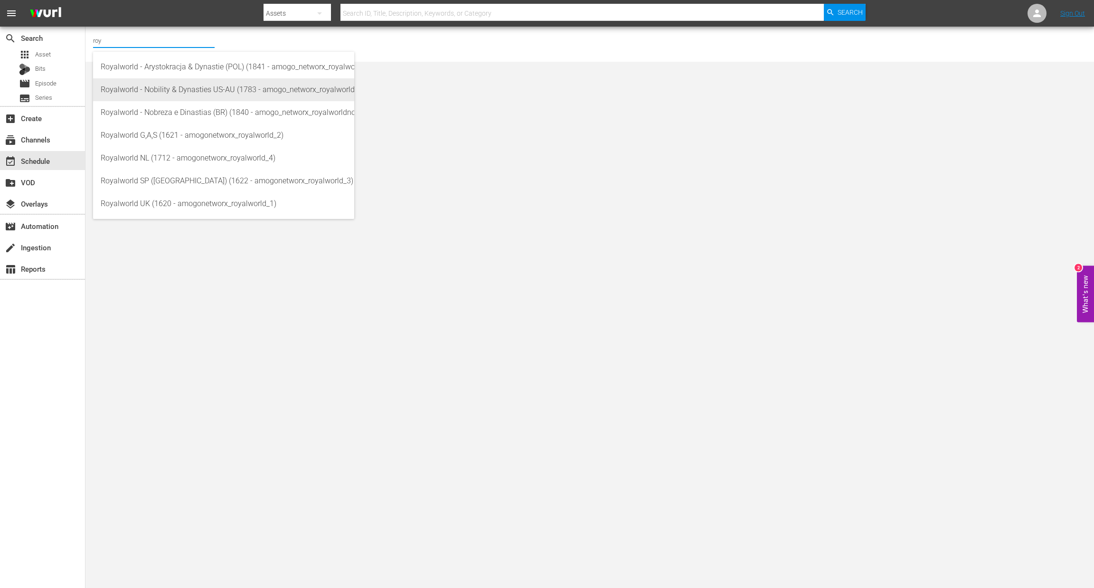
click at [195, 89] on div "Royalworld - Nobility & Dynasties US-AU (1783 - amogo_networx_royalworldnobilit…" at bounding box center [224, 89] width 246 height 23
type input "Royalworld - Nobility & Dynasties US-AU (1783 - amogo_networx_royalworldnobilit…"
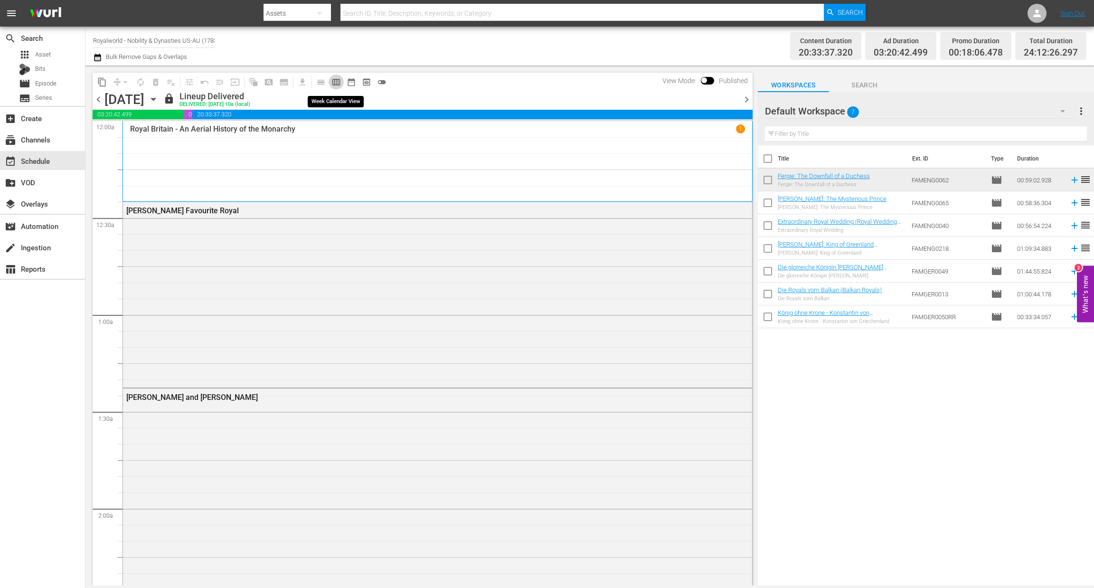
click at [338, 82] on span "calendar_view_week_outlined" at bounding box center [335, 81] width 9 height 9
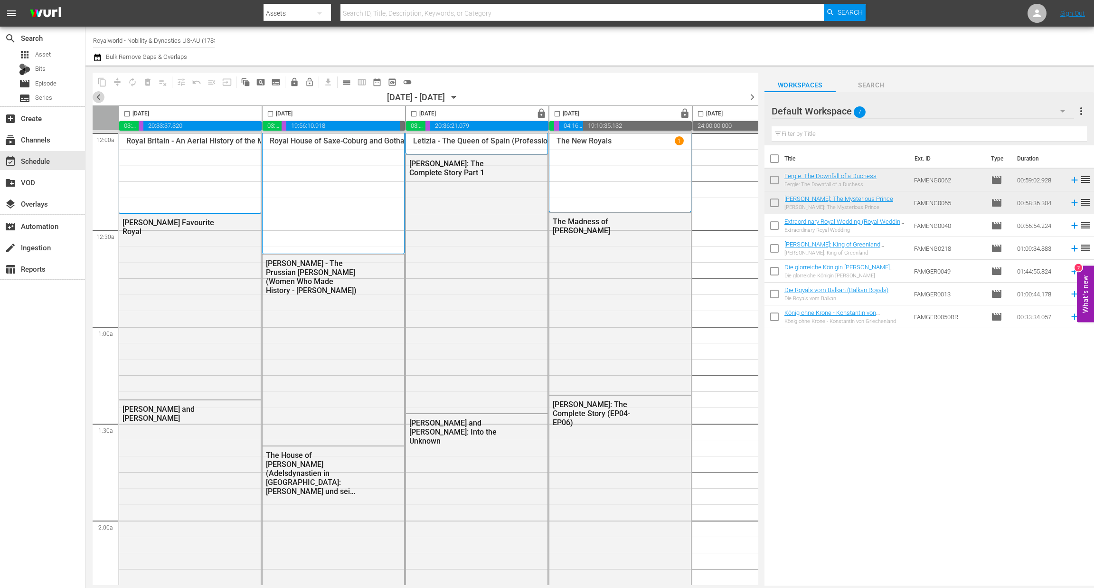
click at [99, 98] on span "chevron_left" at bounding box center [99, 97] width 12 height 12
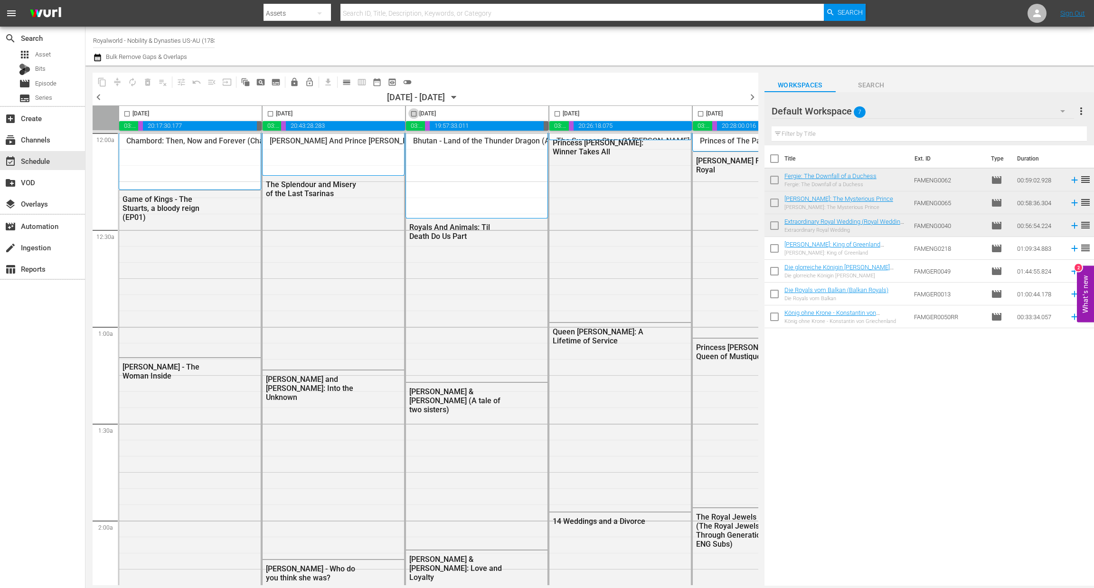
click at [415, 116] on input "checkbox" at bounding box center [413, 115] width 11 height 11
checkbox input "true"
click at [105, 85] on span "content_copy" at bounding box center [101, 81] width 9 height 9
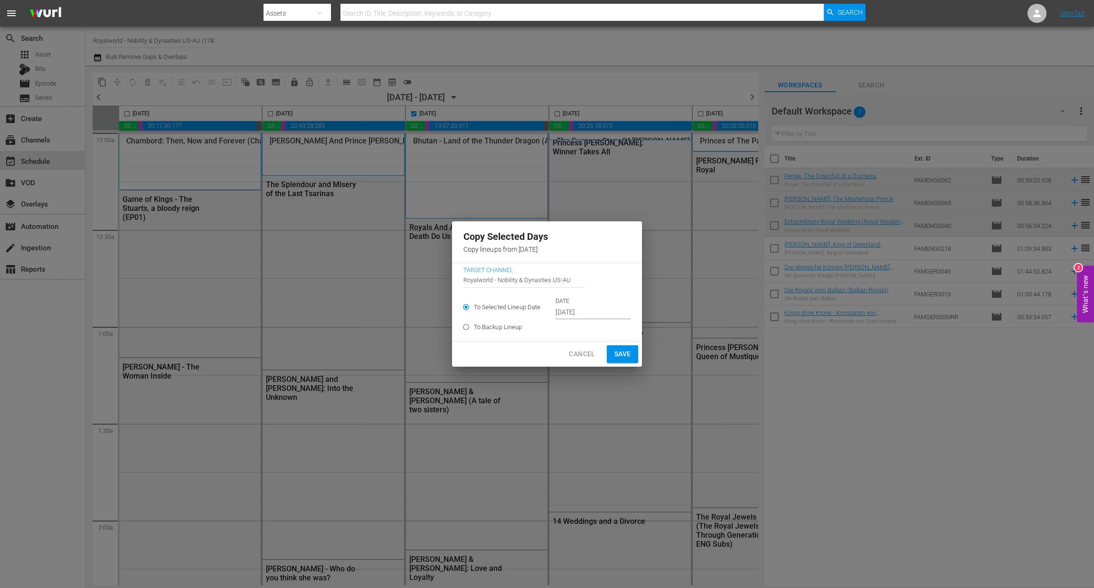
click at [585, 308] on input "Sep 24th 2025" at bounding box center [593, 312] width 75 height 14
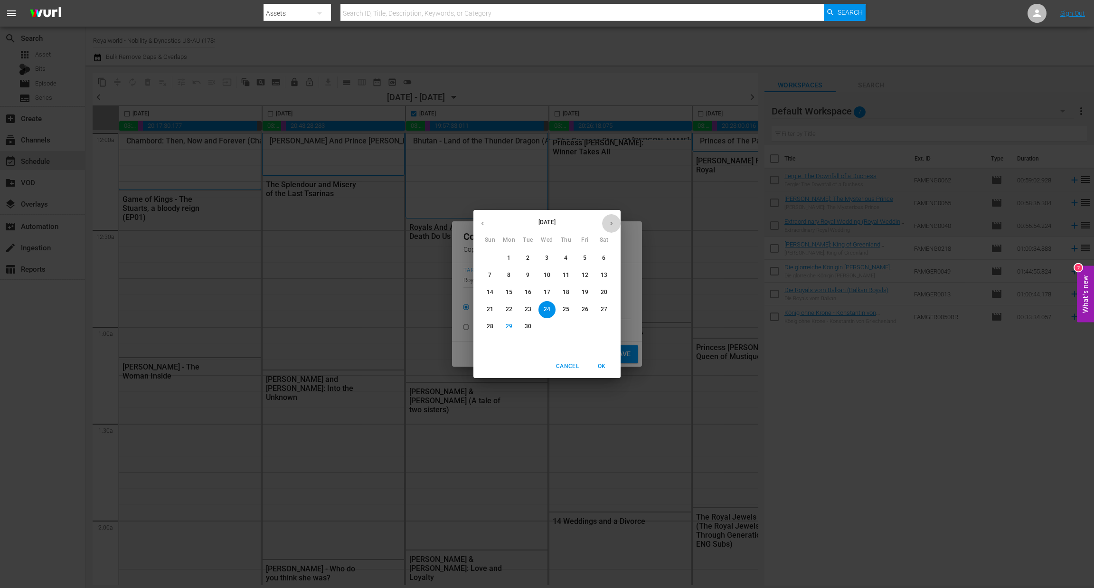
click at [614, 217] on button "button" at bounding box center [611, 223] width 19 height 19
click at [560, 258] on span "2" at bounding box center [566, 258] width 17 height 8
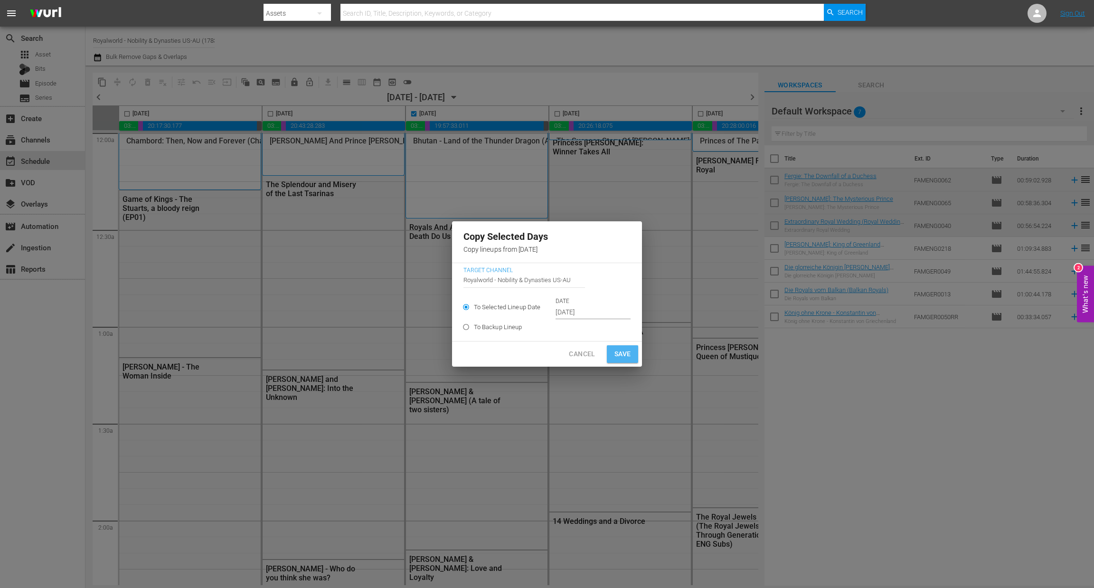
click at [617, 350] on span "Save" at bounding box center [623, 354] width 17 height 12
type input "Sep 24th 2025"
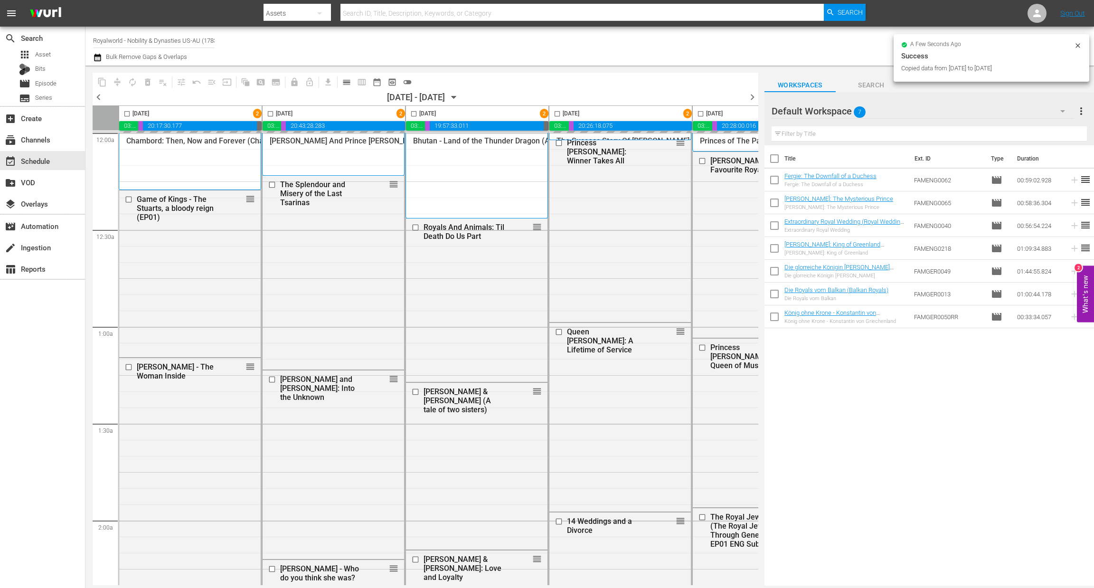
checkbox input "false"
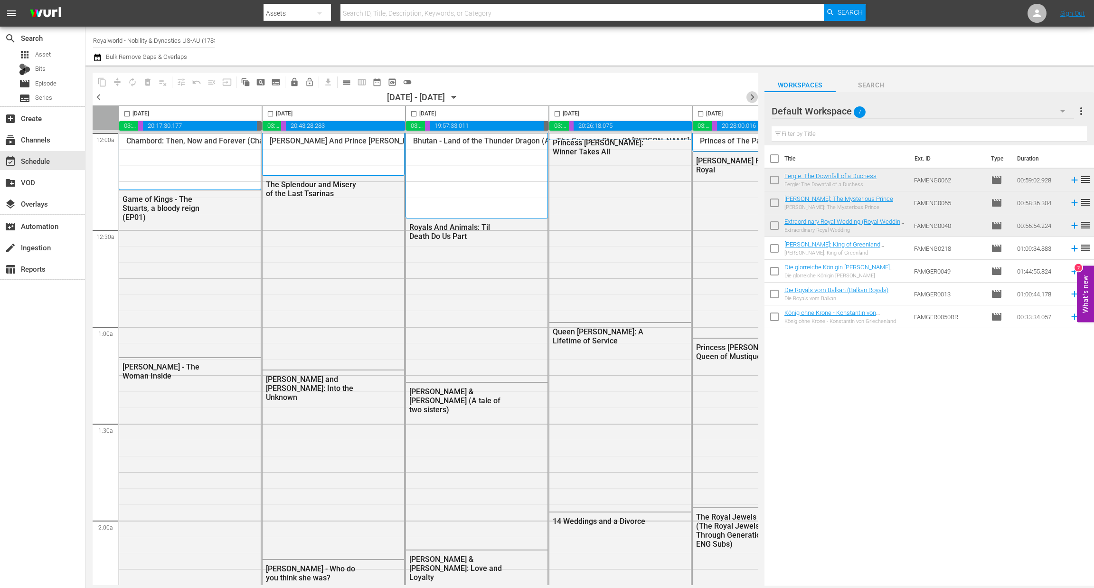
click at [751, 94] on span "chevron_right" at bounding box center [753, 97] width 12 height 12
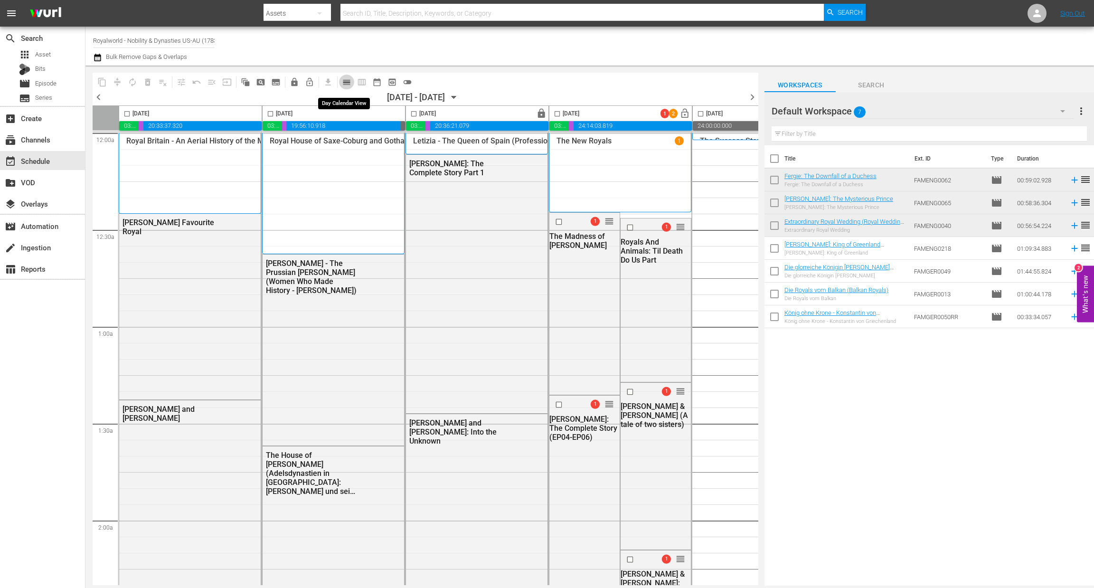
click at [349, 83] on span "calendar_view_day_outlined" at bounding box center [346, 81] width 9 height 9
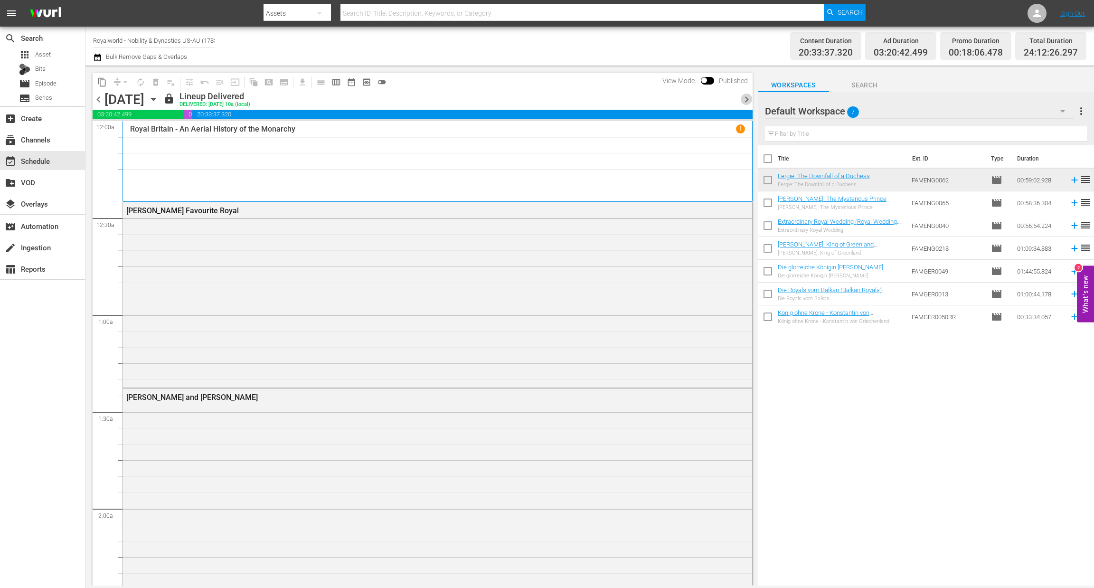
click at [751, 95] on span "chevron_right" at bounding box center [747, 100] width 12 height 12
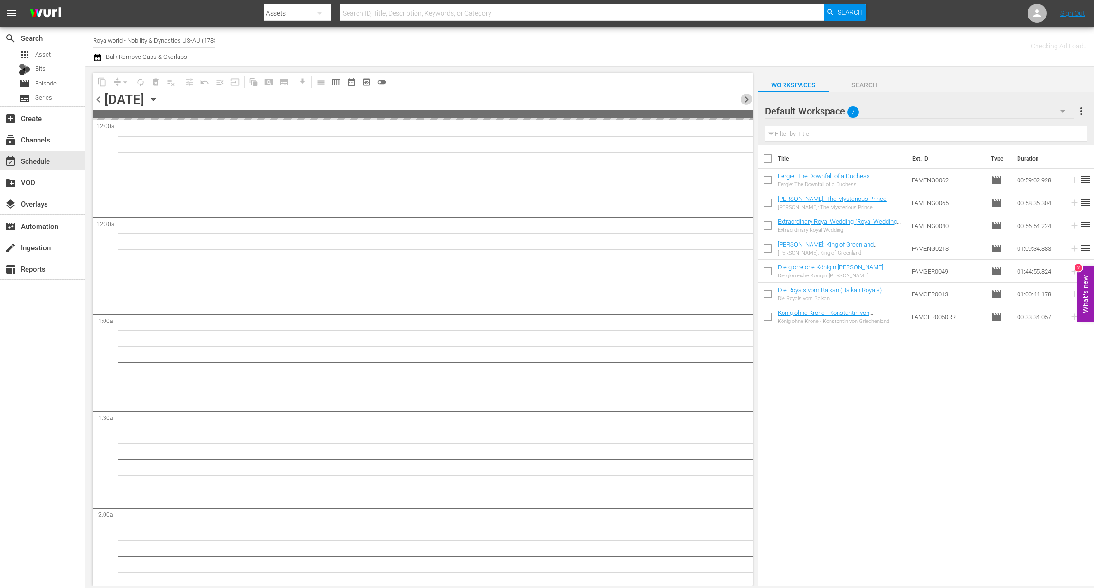
click at [751, 95] on span "chevron_right" at bounding box center [747, 100] width 12 height 12
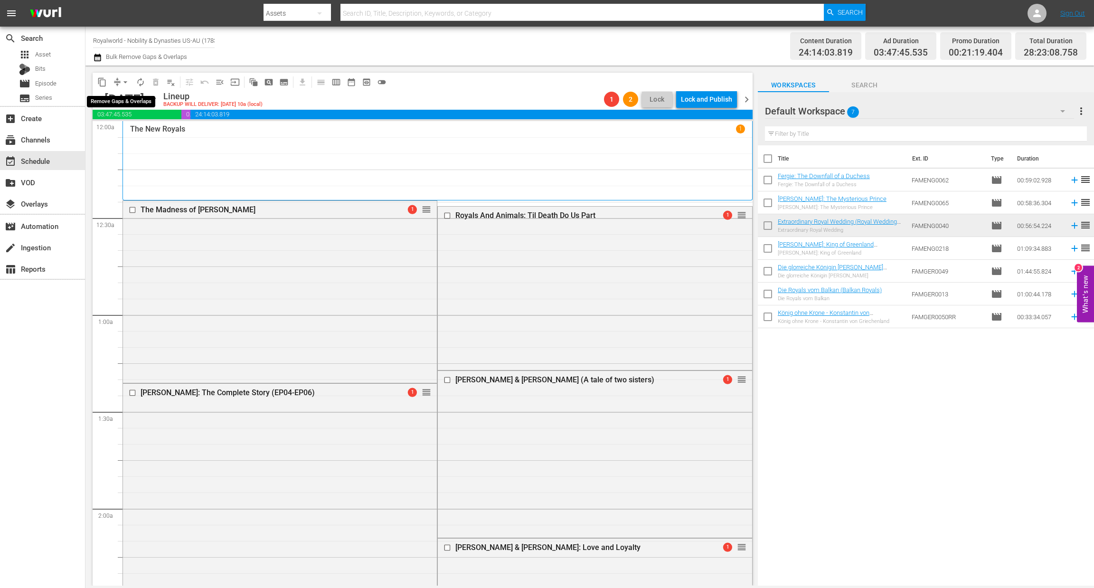
click at [123, 83] on span "arrow_drop_down" at bounding box center [125, 81] width 9 height 9
click at [133, 133] on li "Align to End of Previous Day" at bounding box center [126, 132] width 100 height 16
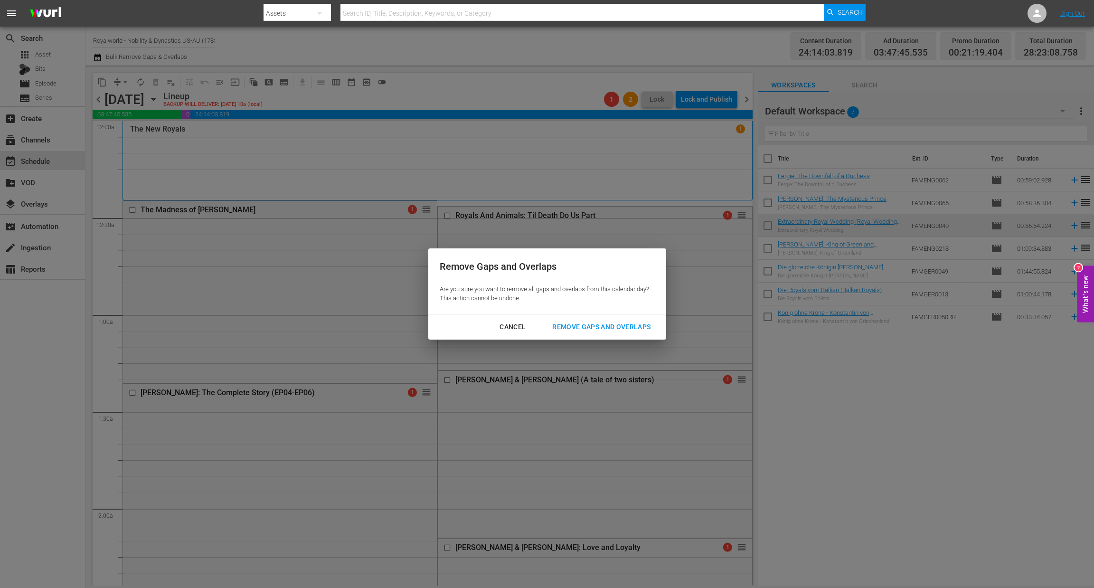
click at [594, 336] on div "Cancel Remove Gaps and Overlaps" at bounding box center [547, 326] width 238 height 25
click at [613, 323] on div "Remove Gaps and Overlaps" at bounding box center [602, 327] width 114 height 12
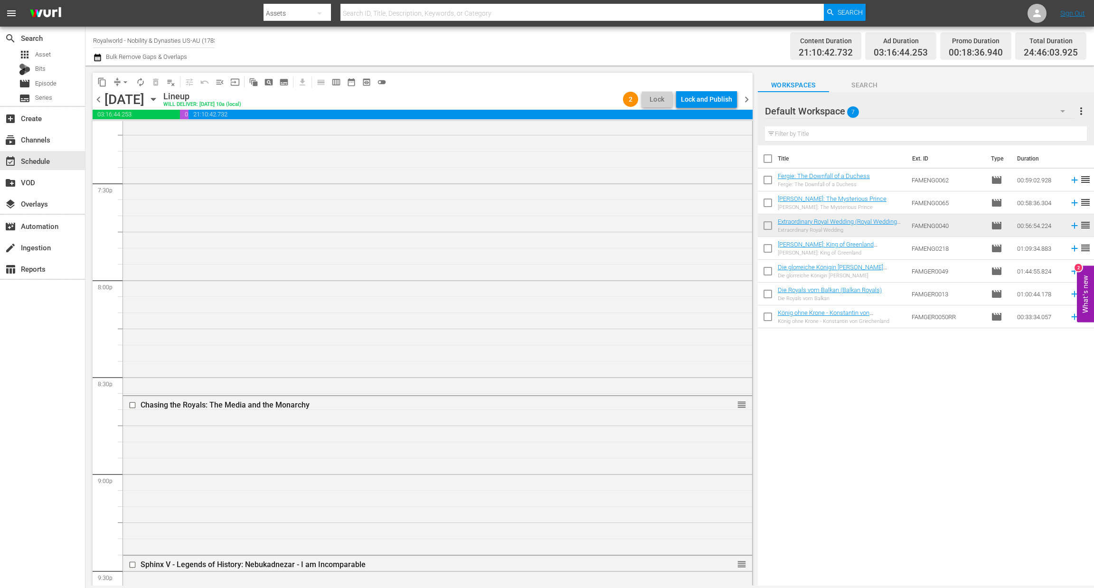
scroll to position [4414, 0]
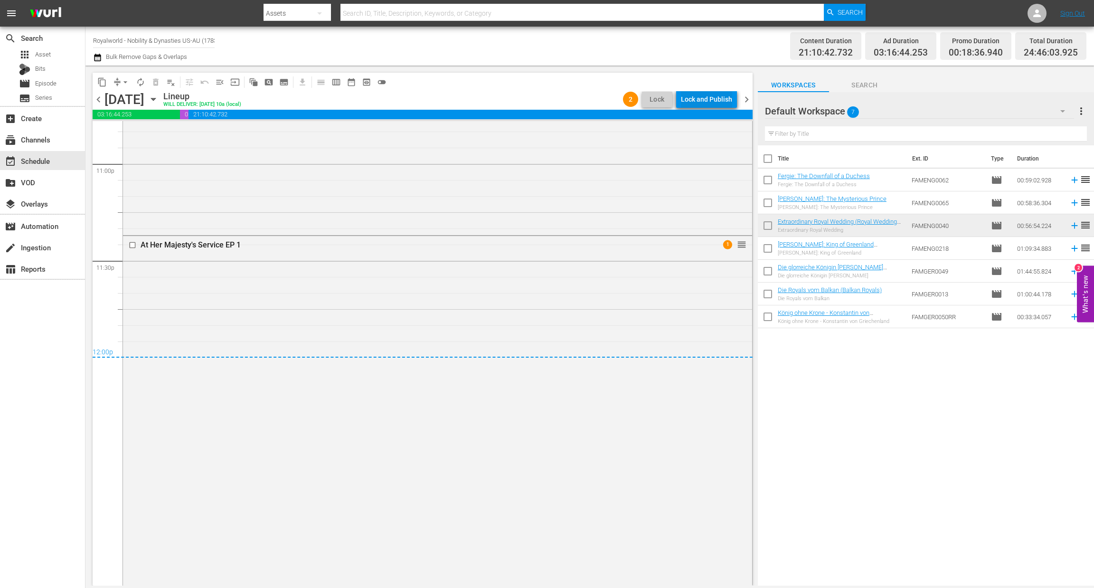
click at [719, 104] on div "Lock and Publish" at bounding box center [706, 99] width 51 height 17
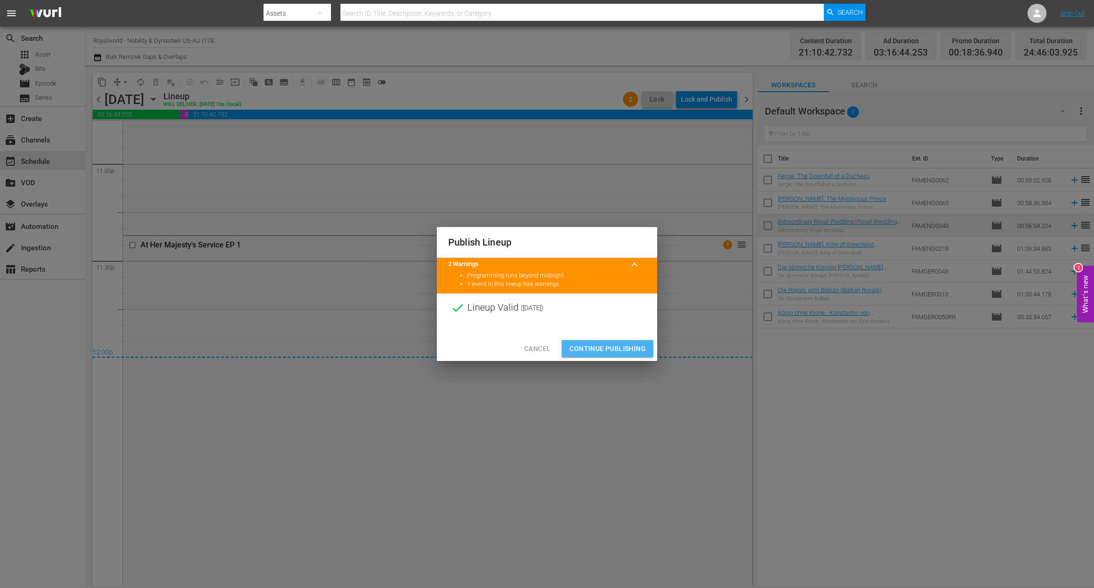
click at [619, 348] on span "Continue Publishing" at bounding box center [607, 349] width 76 height 12
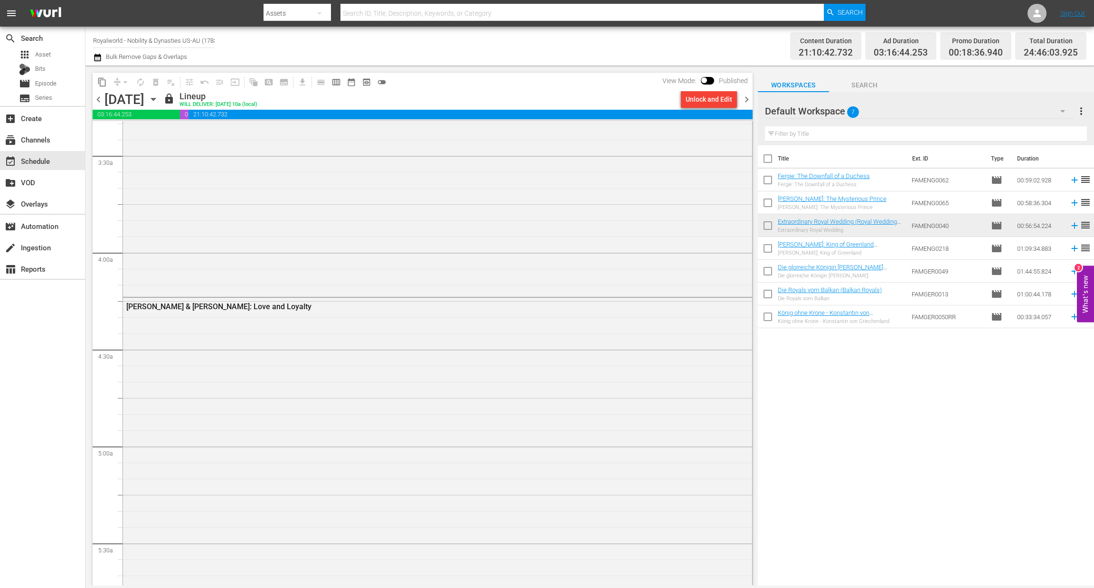
scroll to position [0, 0]
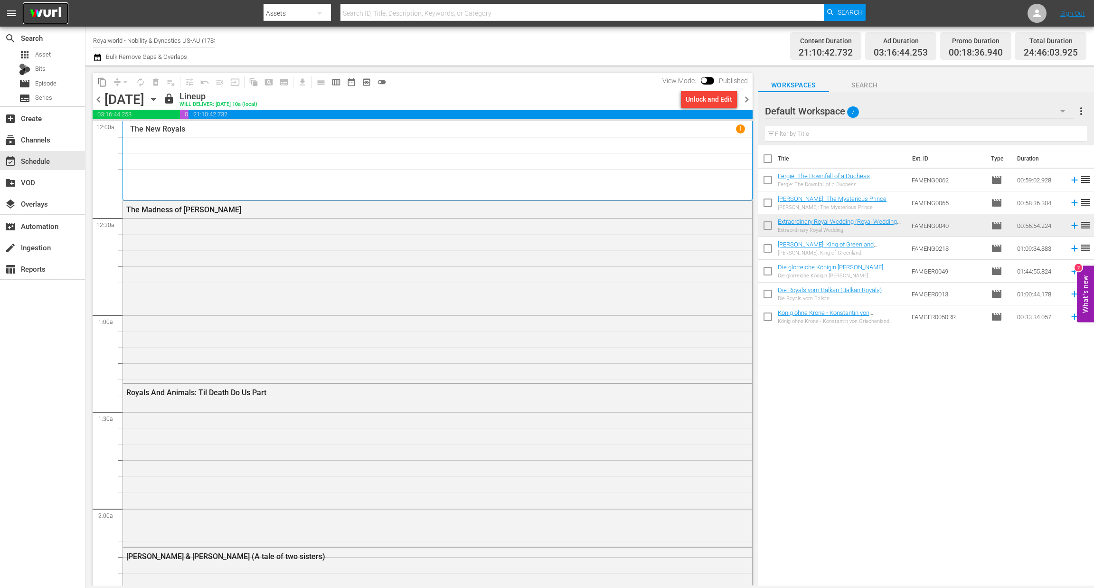
click at [57, 9] on img at bounding box center [46, 13] width 46 height 22
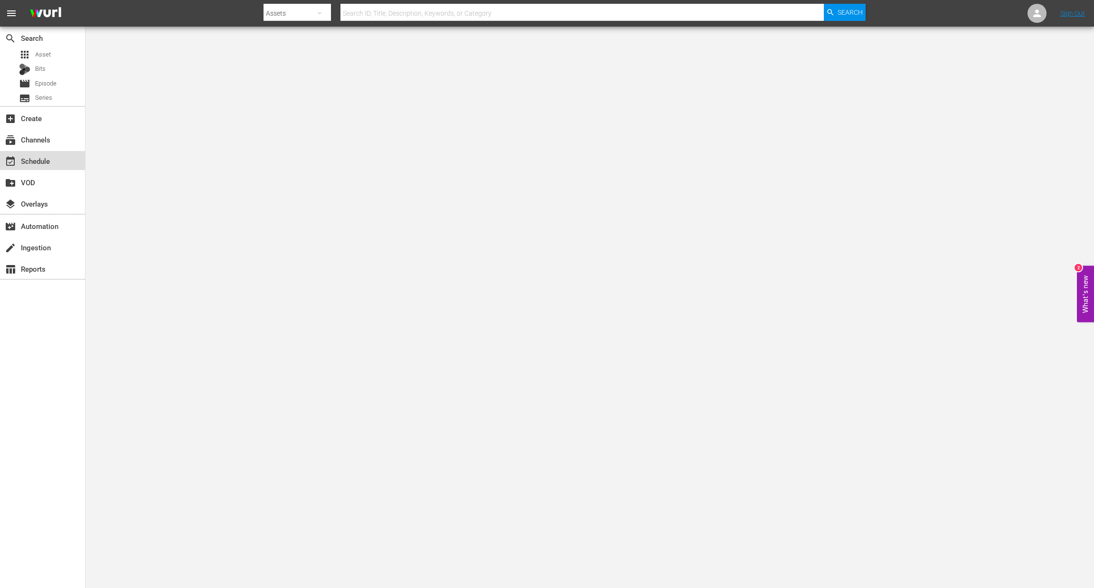
click at [45, 160] on div "event_available Schedule" at bounding box center [26, 159] width 53 height 9
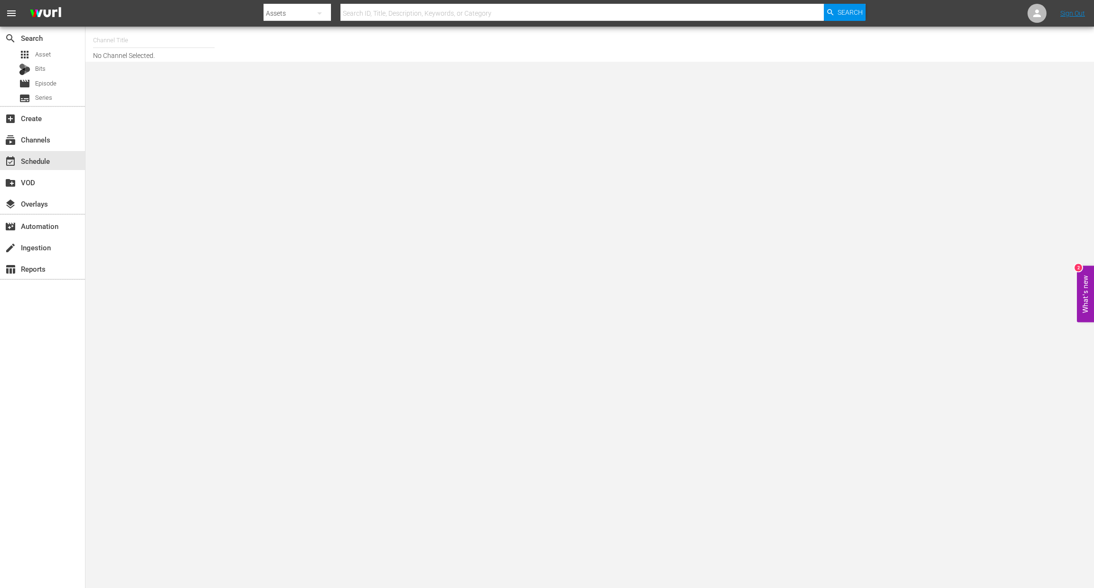
click at [156, 38] on input "text" at bounding box center [154, 40] width 122 height 23
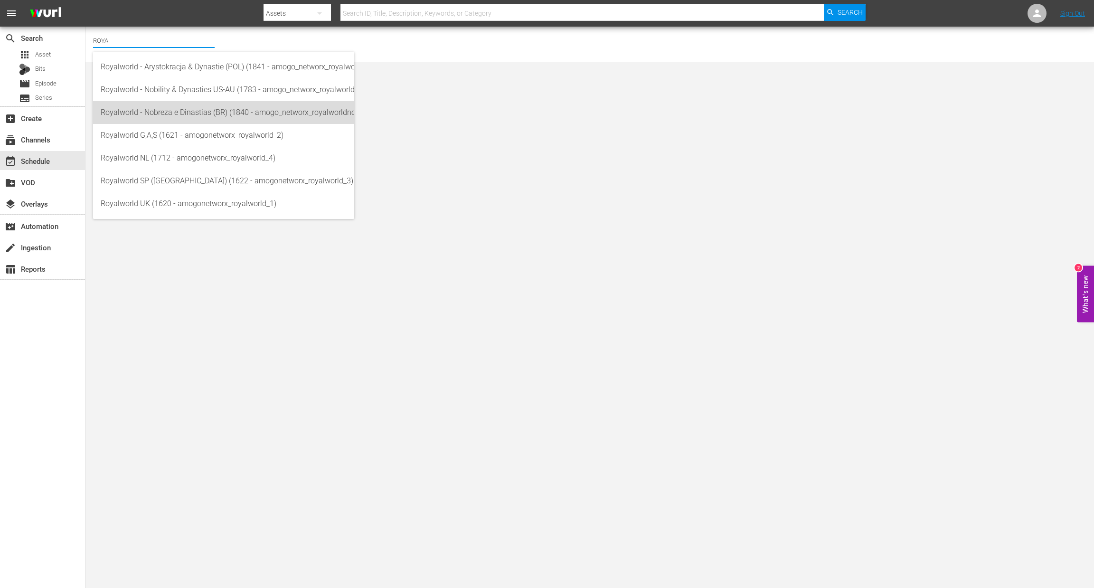
click at [193, 114] on div "Royalworld - Nobreza e Dinastias (BR) (1840 - amogo_networx_royalworldnobrezaed…" at bounding box center [224, 112] width 246 height 23
type input "Royalworld - Nobreza e Dinastias (BR) (1840 - amogo_networx_royalworldnobrezaed…"
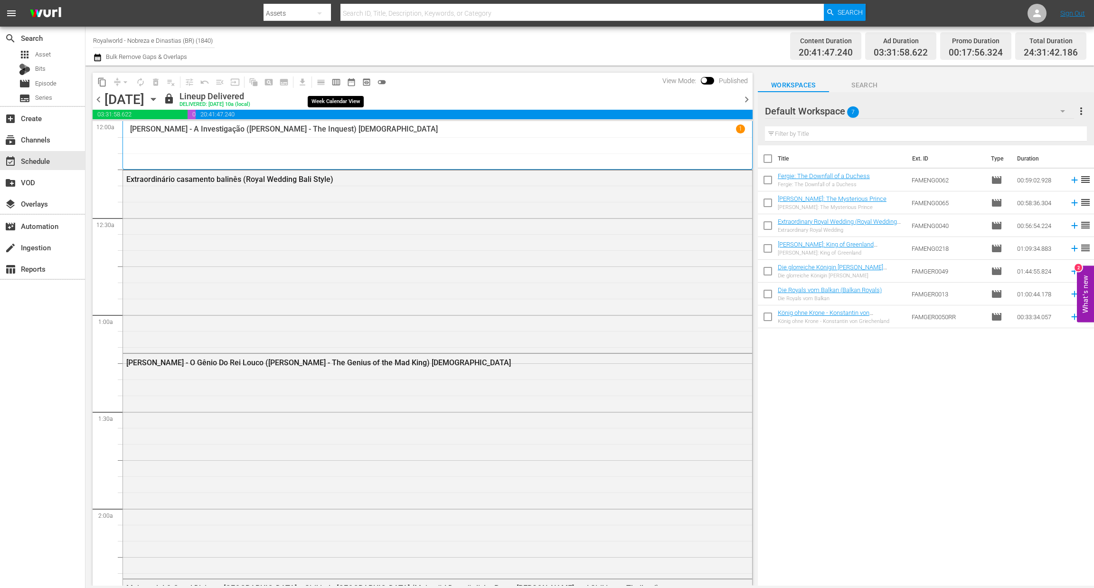
click at [332, 84] on span "calendar_view_week_outlined" at bounding box center [335, 81] width 9 height 9
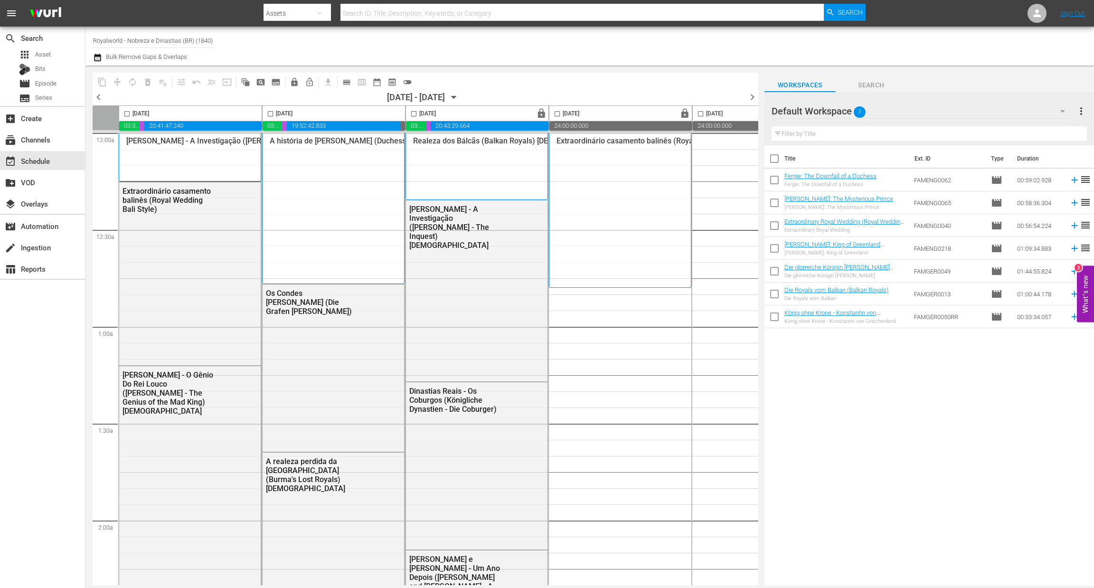
click at [127, 116] on input "checkbox" at bounding box center [127, 115] width 11 height 11
checkbox input "true"
click at [102, 84] on span "content_copy" at bounding box center [101, 81] width 9 height 9
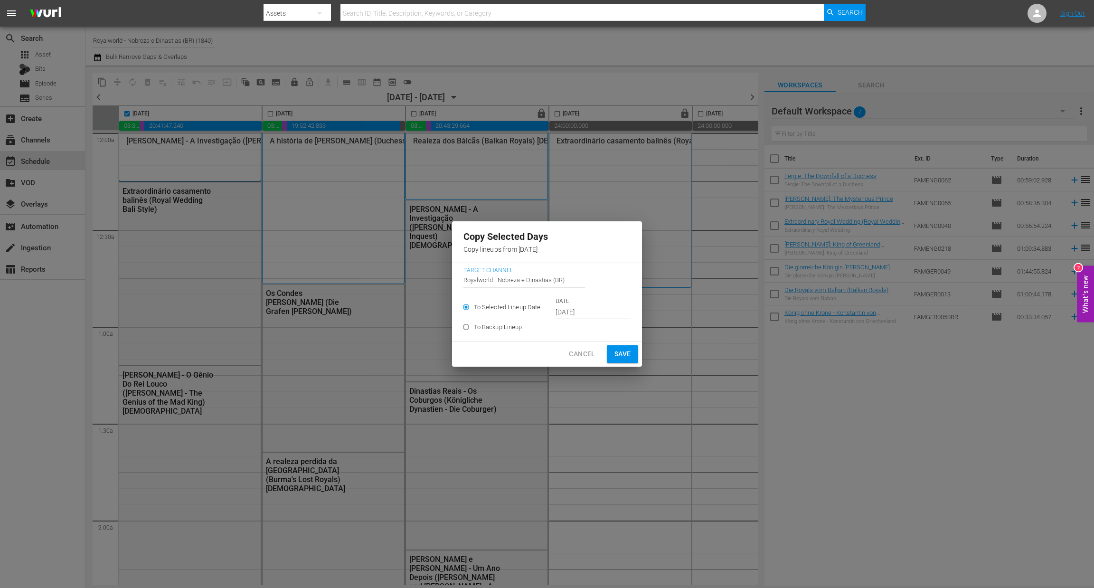
click at [595, 305] on input "Sep 29th 2025" at bounding box center [593, 312] width 75 height 14
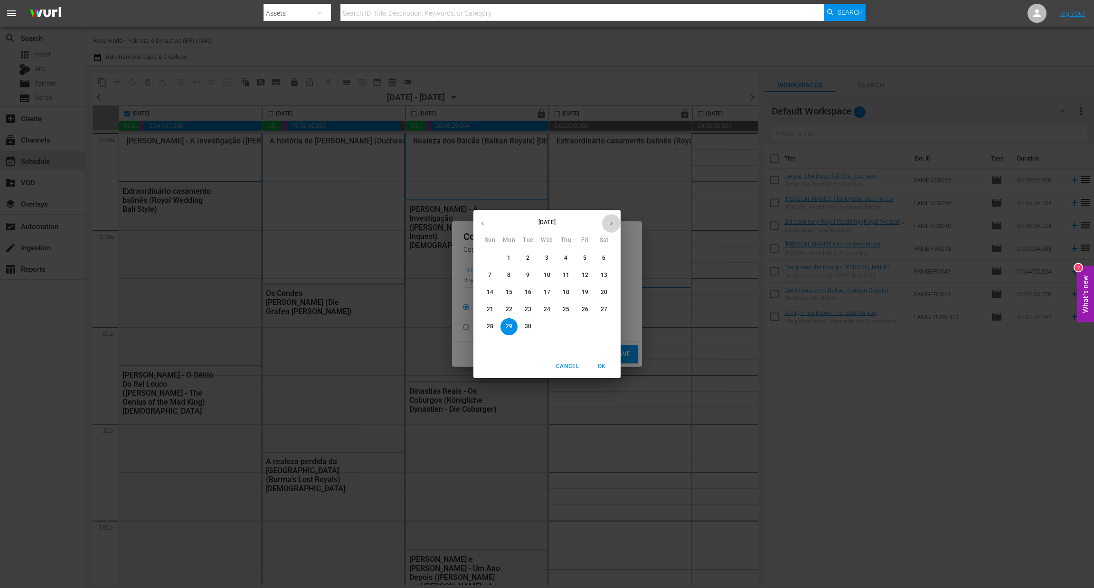
click at [611, 228] on button "button" at bounding box center [611, 223] width 19 height 19
click at [565, 259] on p "2" at bounding box center [565, 258] width 3 height 8
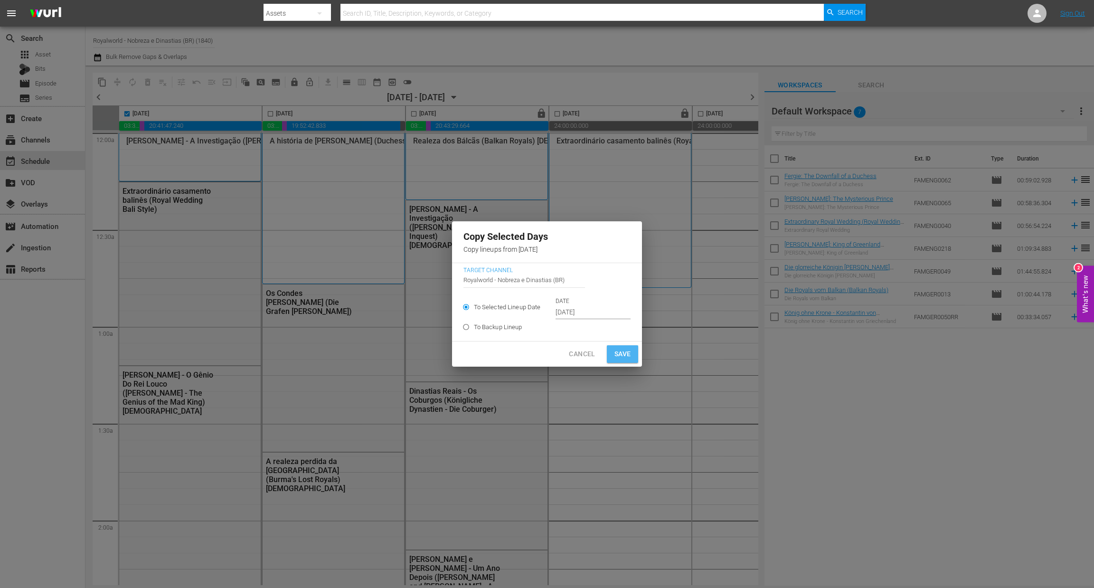
click at [619, 354] on span "Save" at bounding box center [623, 354] width 17 height 12
type input "Sep 29th 2025"
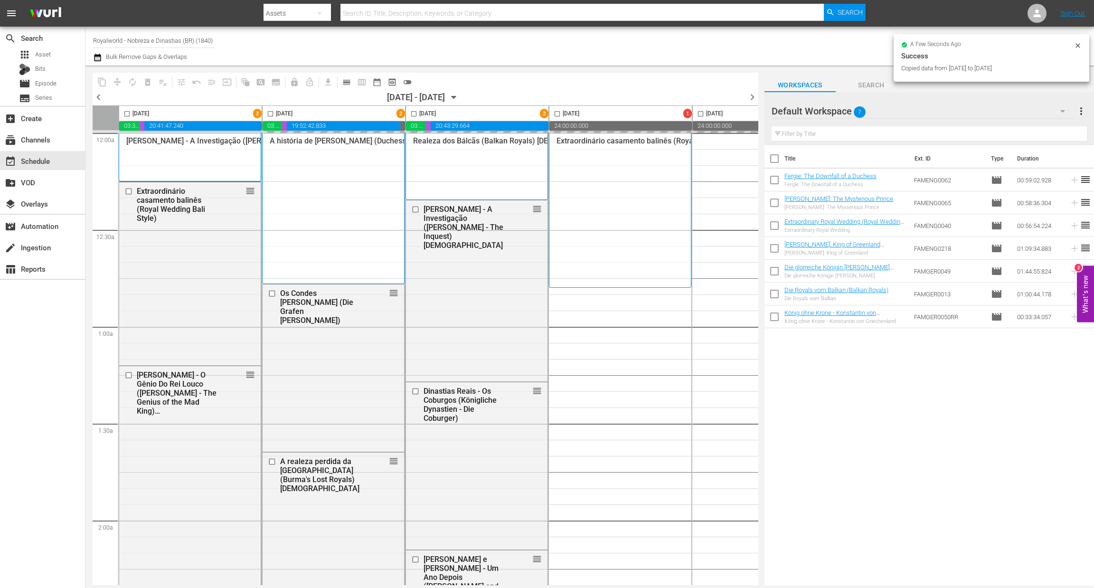
checkbox input "false"
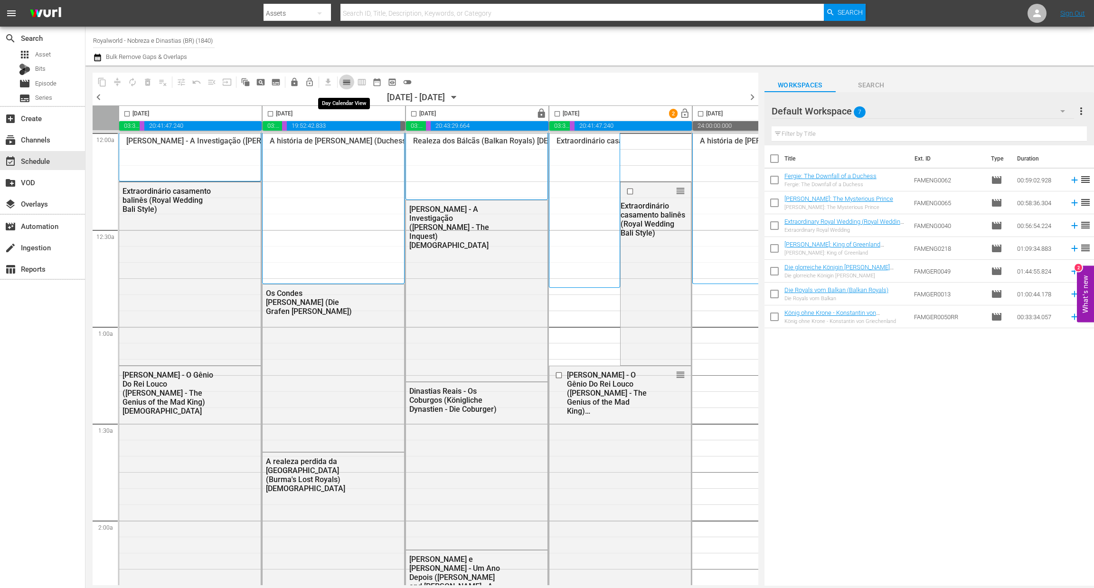
click at [345, 76] on button "calendar_view_day_outlined" at bounding box center [346, 82] width 15 height 15
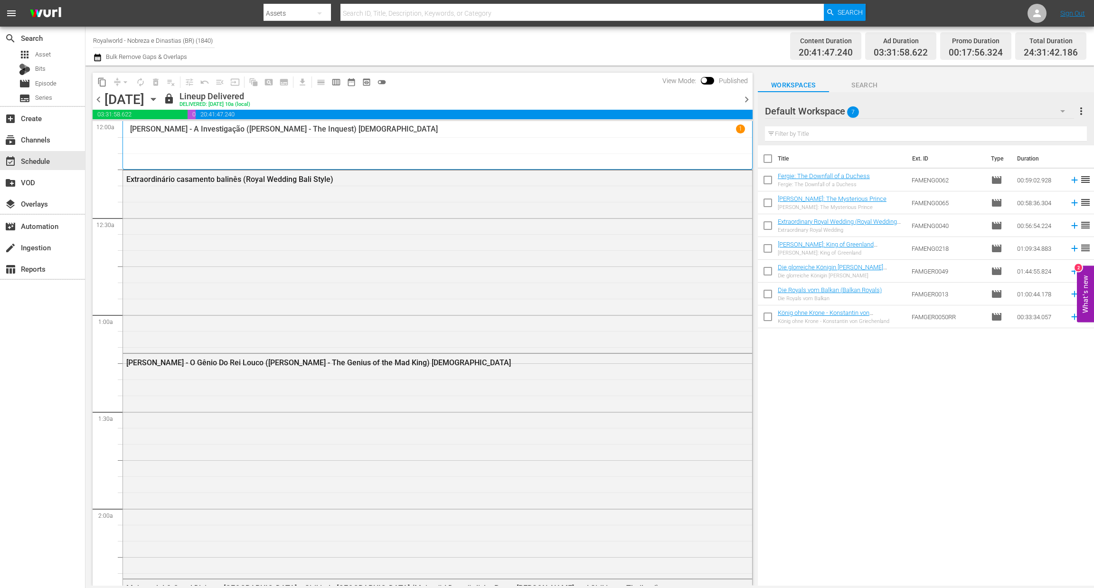
click at [746, 97] on span "chevron_right" at bounding box center [747, 100] width 12 height 12
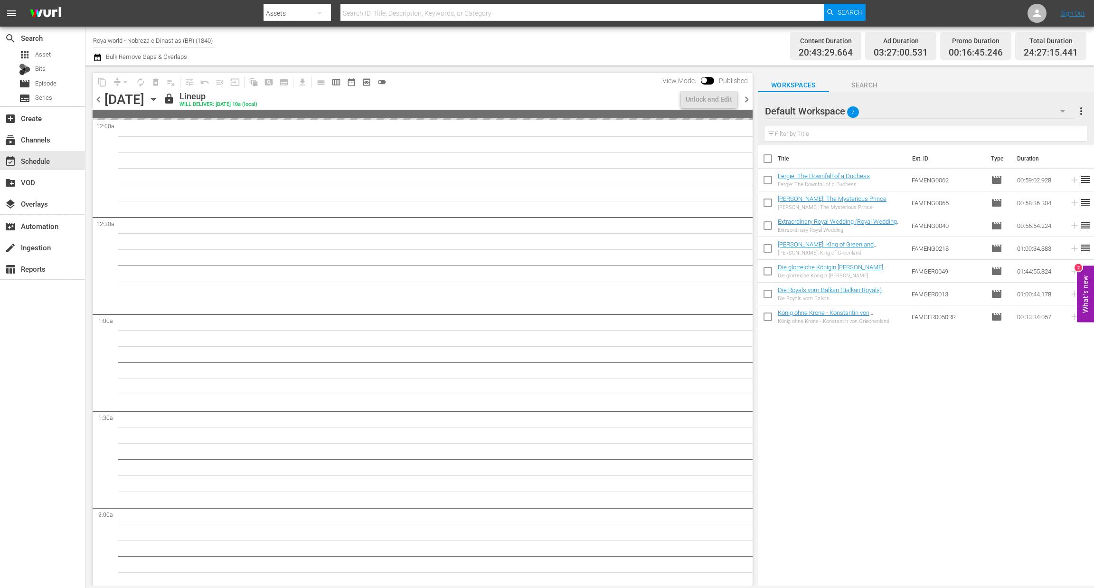
click at [746, 97] on span "chevron_right" at bounding box center [747, 100] width 12 height 12
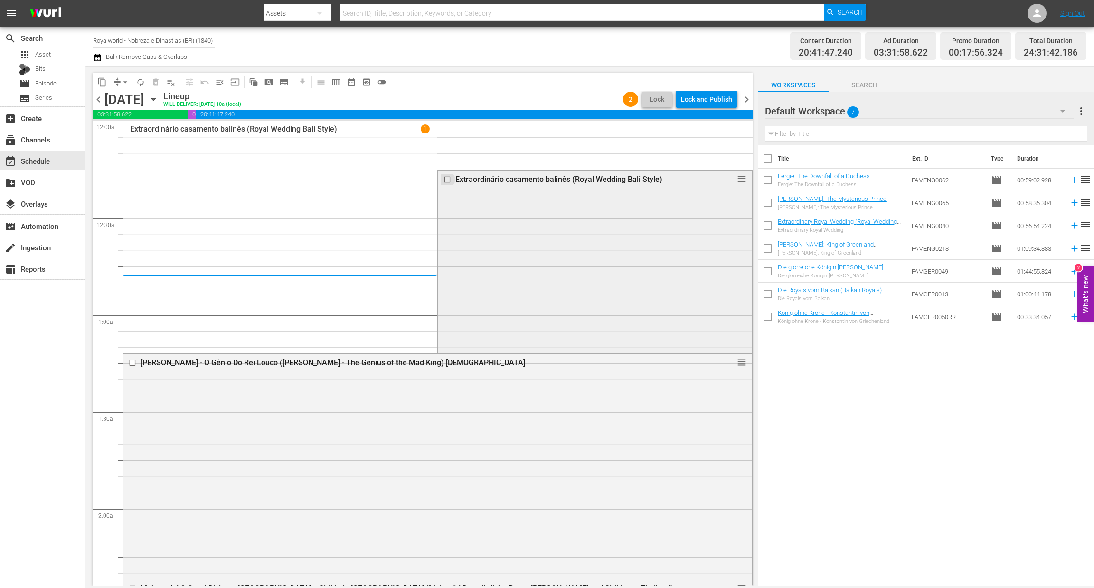
click at [444, 180] on input "checkbox" at bounding box center [449, 179] width 10 height 8
click at [156, 79] on span "delete_forever_outlined" at bounding box center [155, 81] width 9 height 9
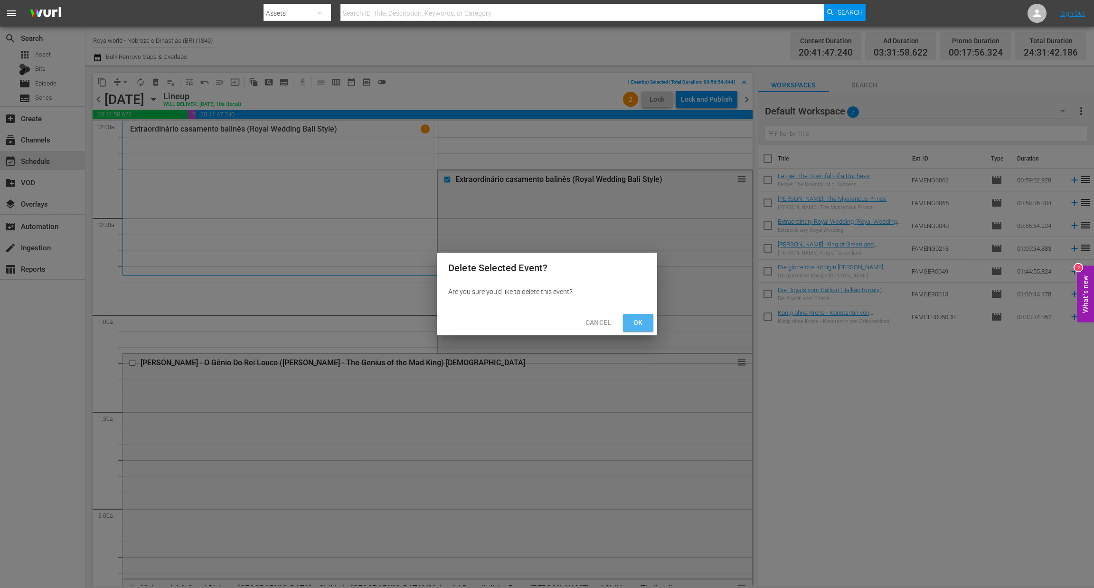
click at [640, 326] on span "Ok" at bounding box center [638, 323] width 15 height 12
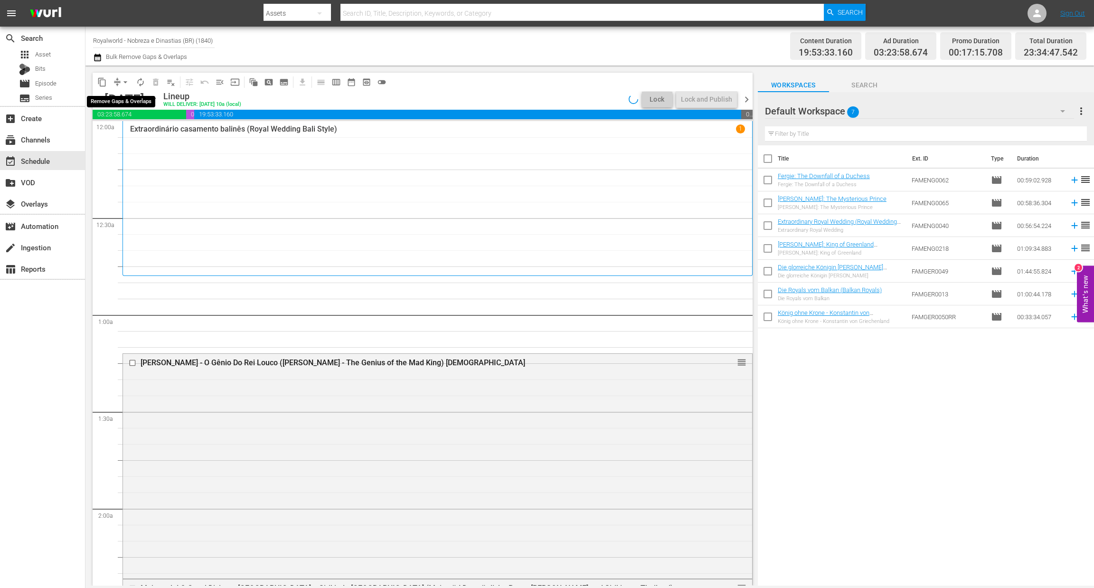
click at [127, 82] on span "arrow_drop_down" at bounding box center [125, 81] width 9 height 9
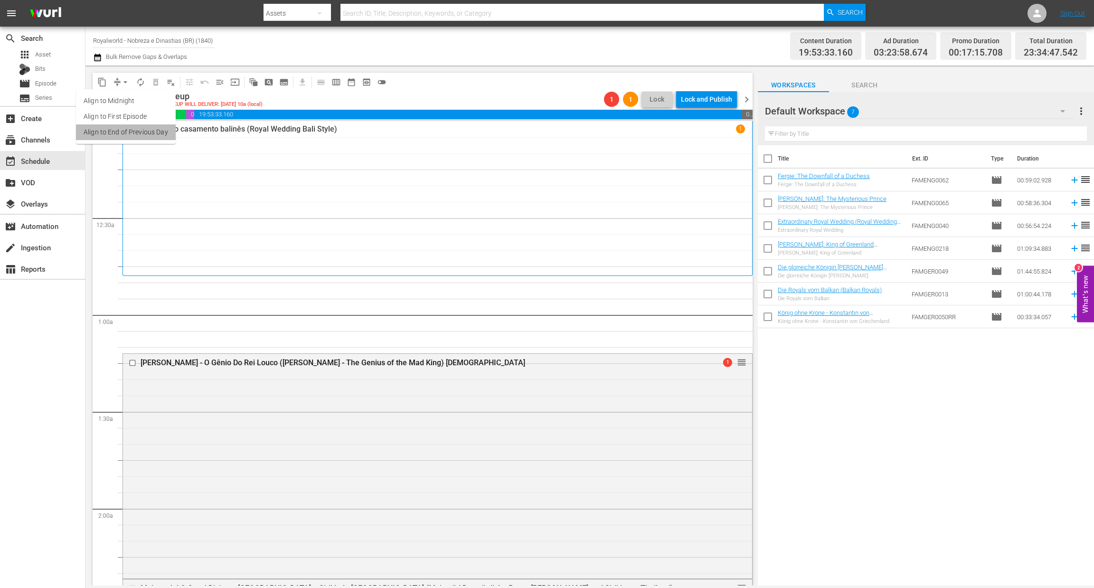
click at [143, 137] on li "Align to End of Previous Day" at bounding box center [126, 132] width 100 height 16
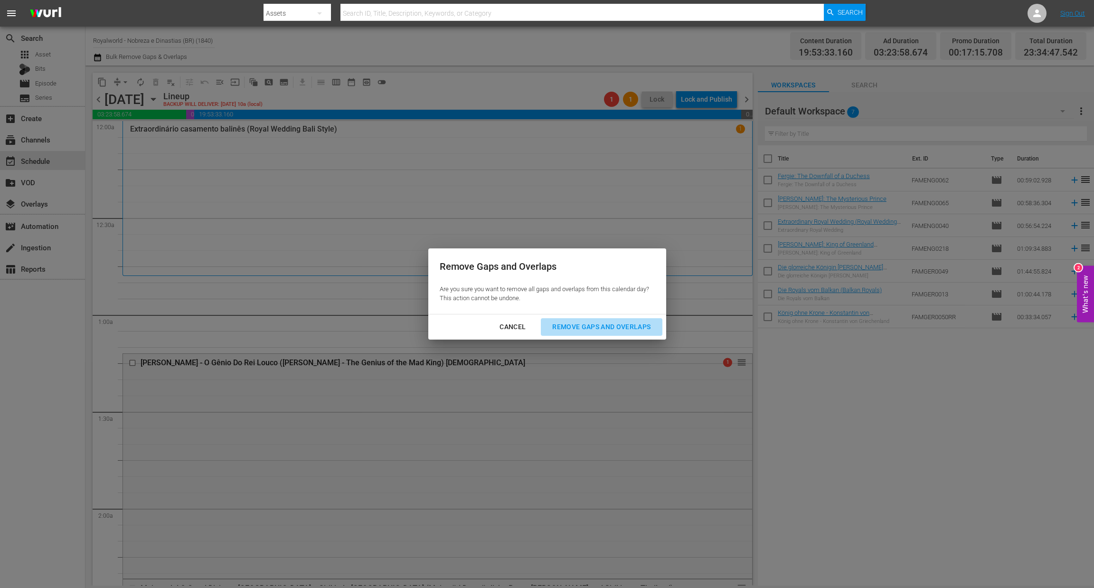
click at [588, 328] on div "Remove Gaps and Overlaps" at bounding box center [602, 327] width 114 height 12
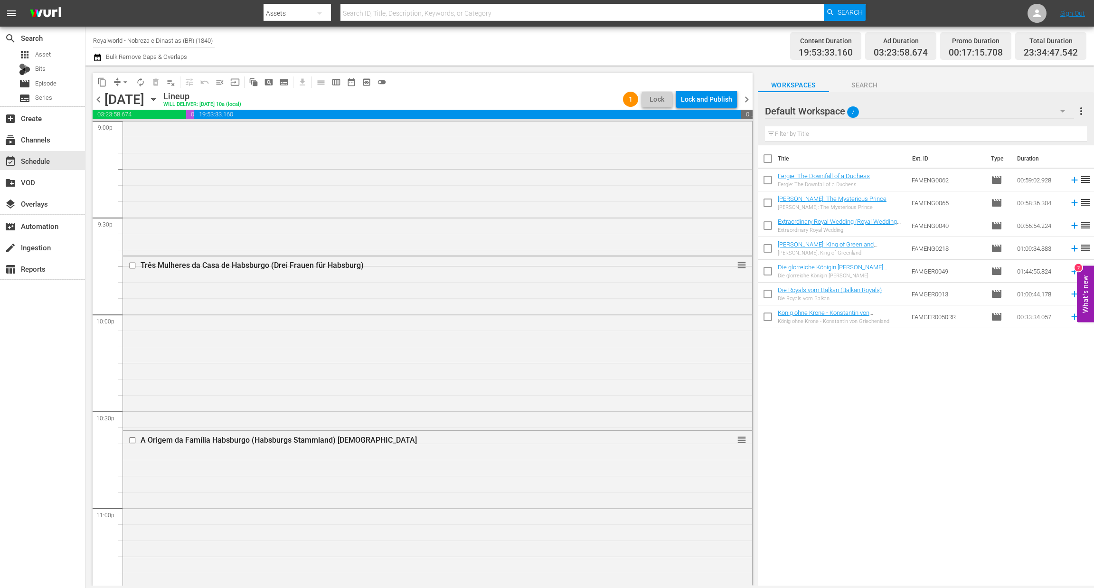
scroll to position [4259, 0]
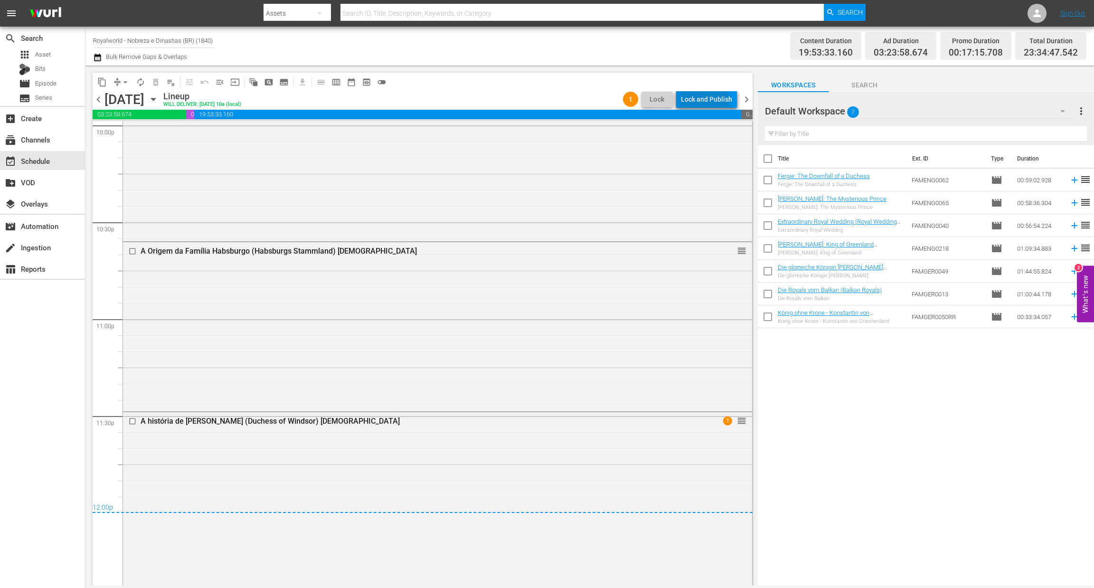
click at [695, 103] on div "Lock and Publish" at bounding box center [706, 99] width 51 height 17
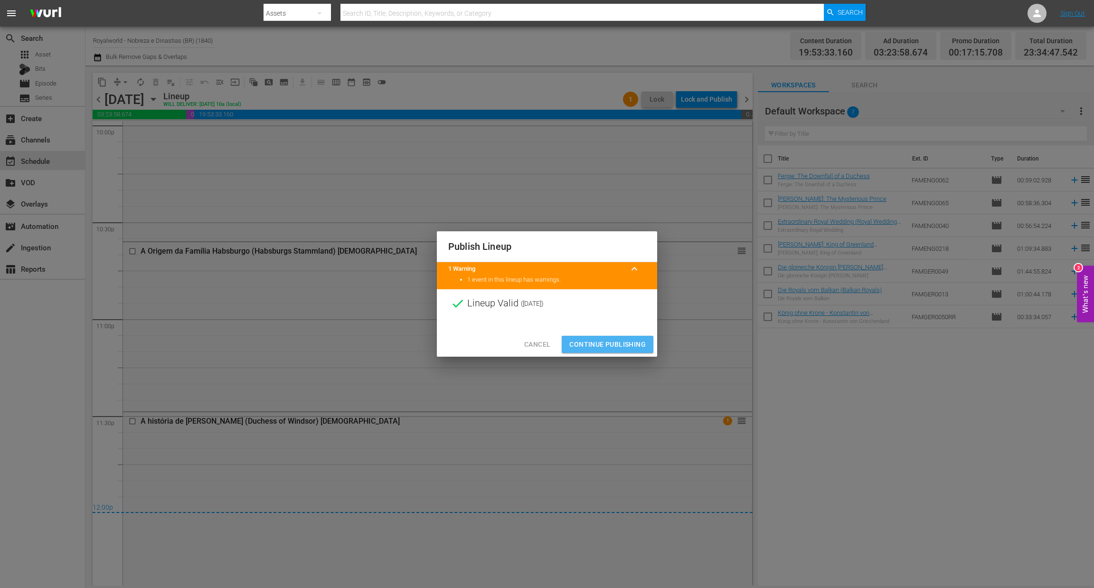
click at [621, 349] on span "Continue Publishing" at bounding box center [607, 345] width 76 height 12
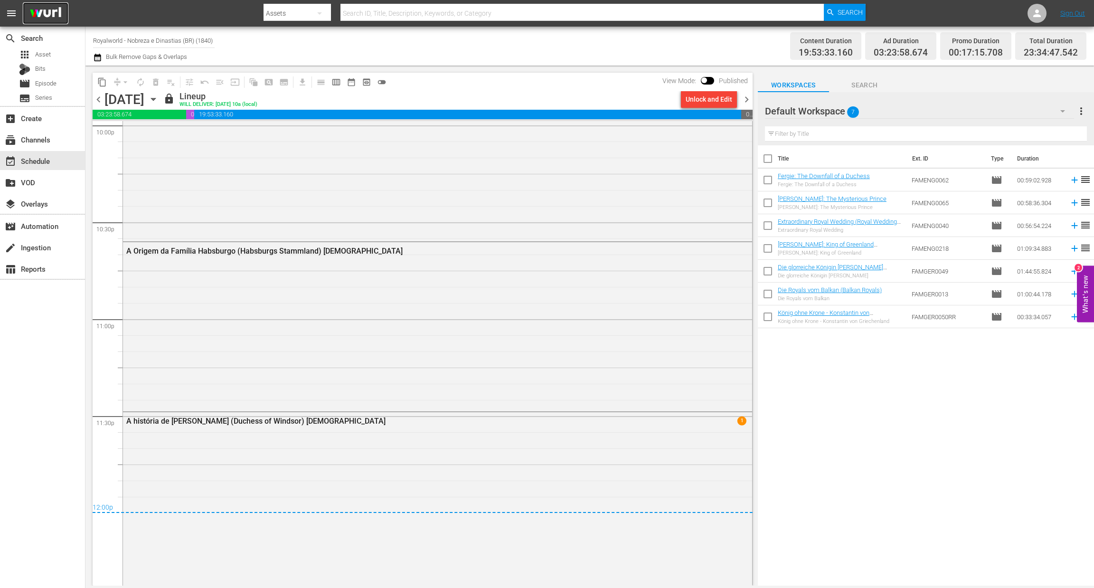
click at [38, 9] on img at bounding box center [46, 13] width 46 height 22
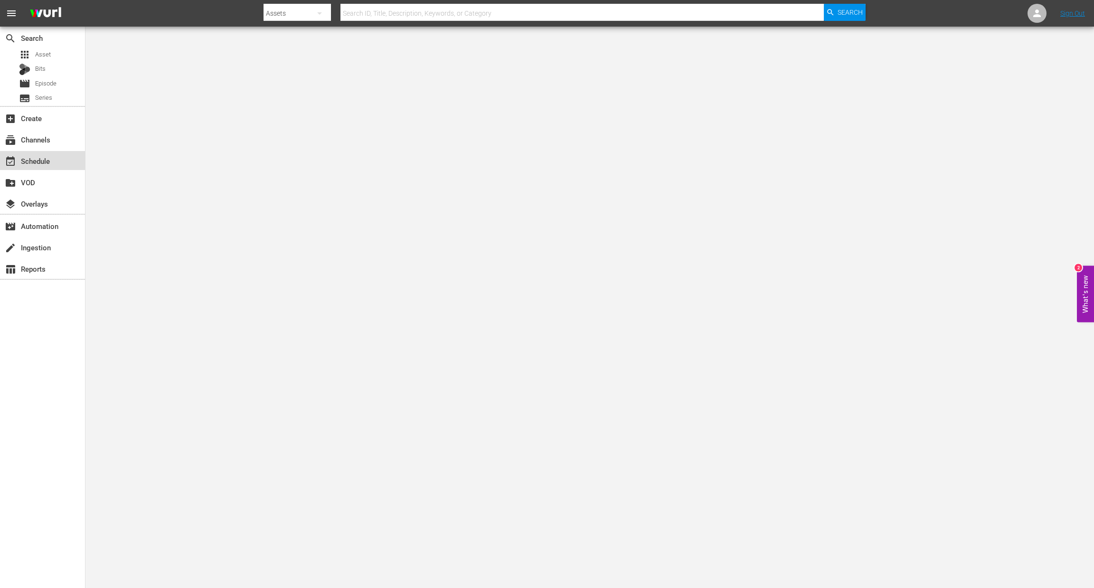
click at [48, 161] on div "event_available Schedule" at bounding box center [26, 159] width 53 height 9
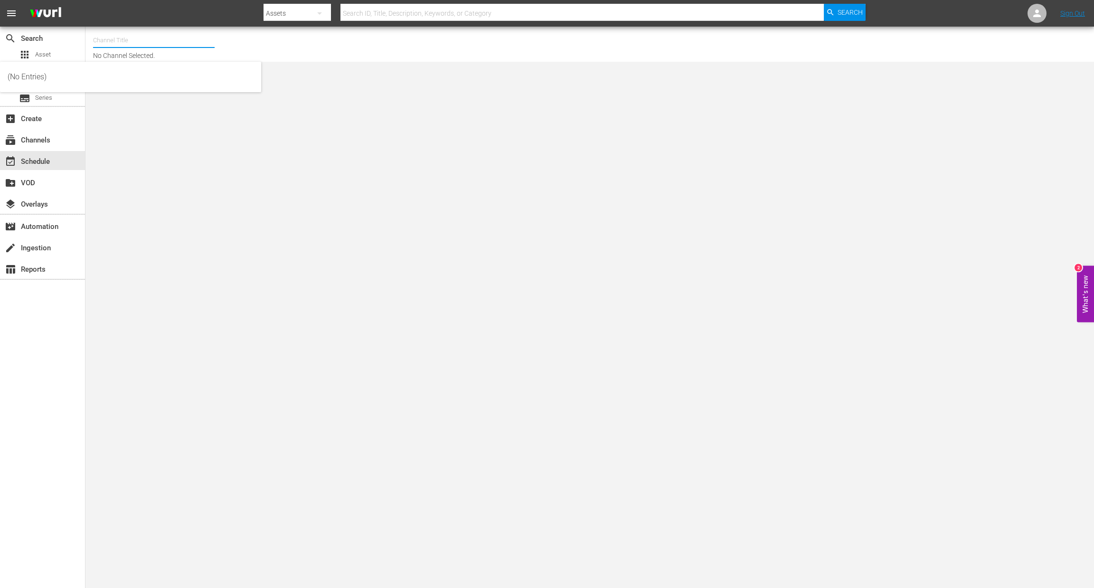
click at [133, 38] on input "text" at bounding box center [154, 40] width 122 height 23
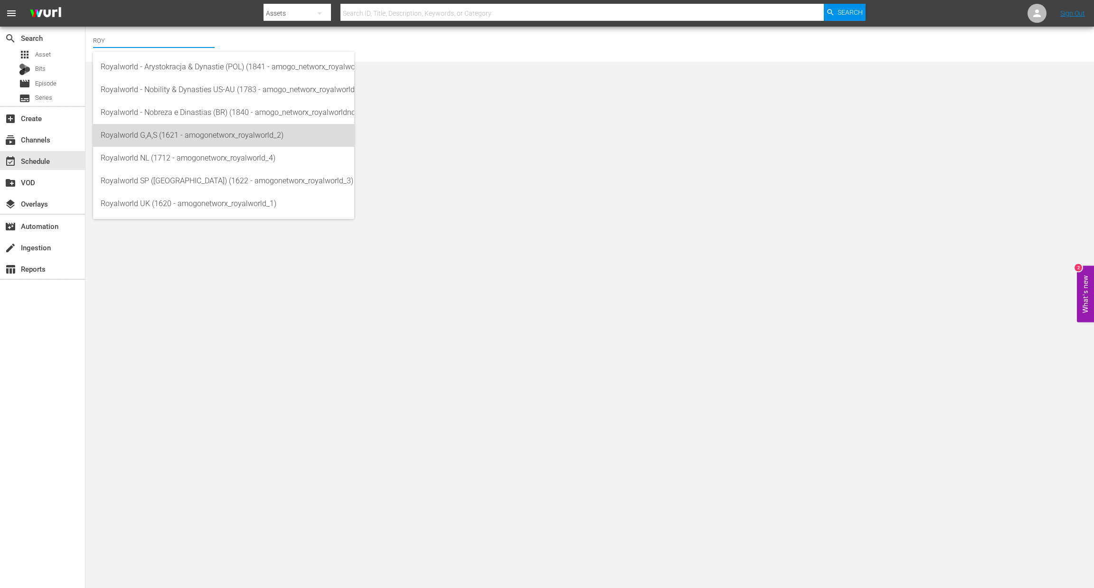
click at [181, 142] on div "Royalworld G,A,S (1621 - amogonetworx_royalworld_2)" at bounding box center [224, 135] width 246 height 23
type input "Royalworld G,A,S (1621 - amogonetworx_royalworld_2)"
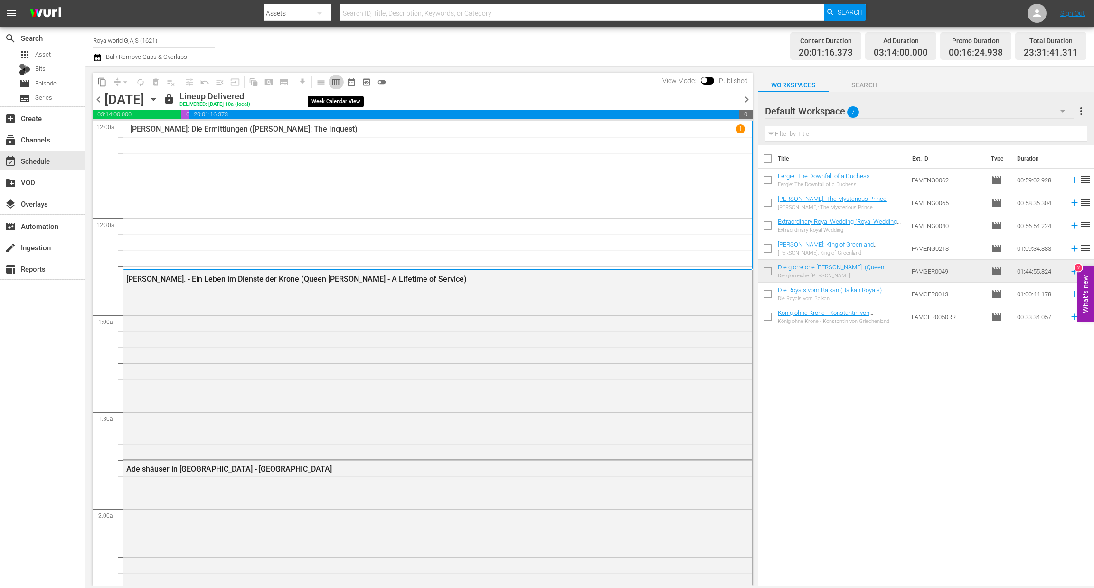
click at [336, 80] on span "calendar_view_week_outlined" at bounding box center [335, 81] width 9 height 9
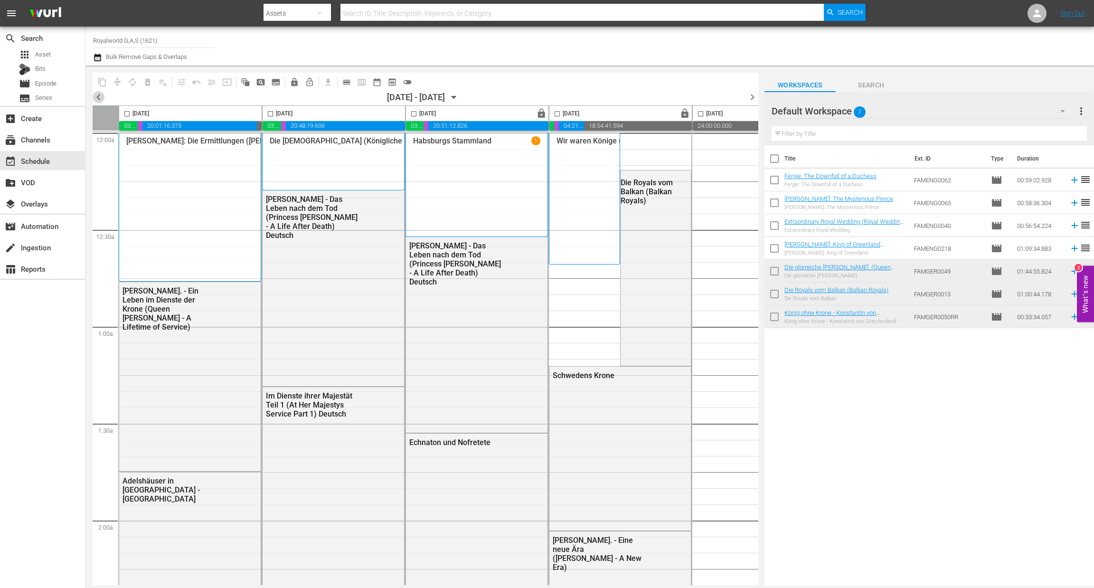
click at [102, 92] on span "chevron_left" at bounding box center [99, 97] width 12 height 12
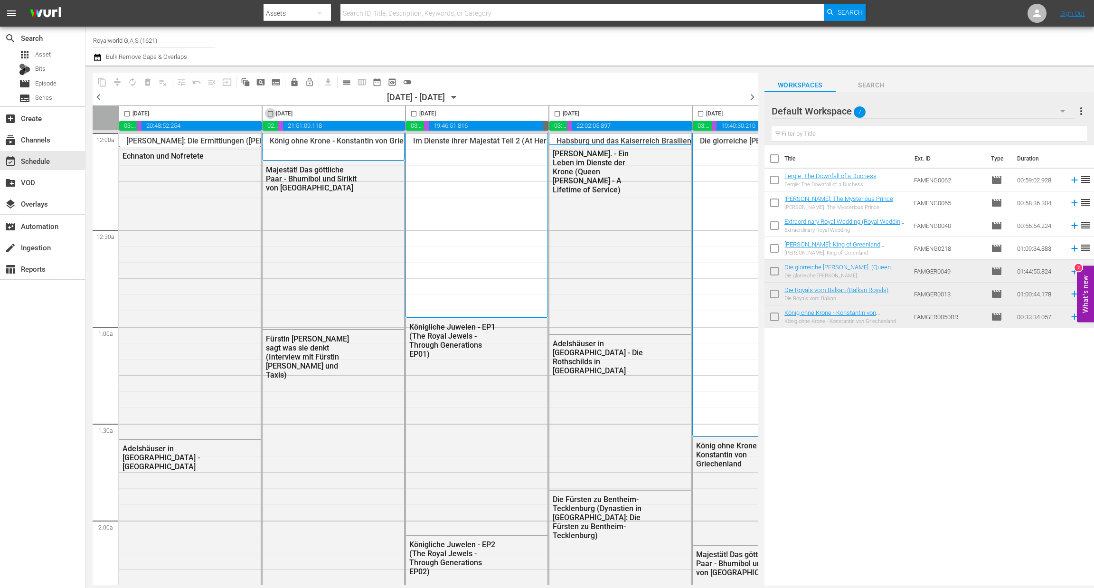
click at [269, 117] on input "checkbox" at bounding box center [270, 115] width 11 height 11
checkbox input "true"
click at [102, 82] on span "content_copy" at bounding box center [101, 81] width 9 height 9
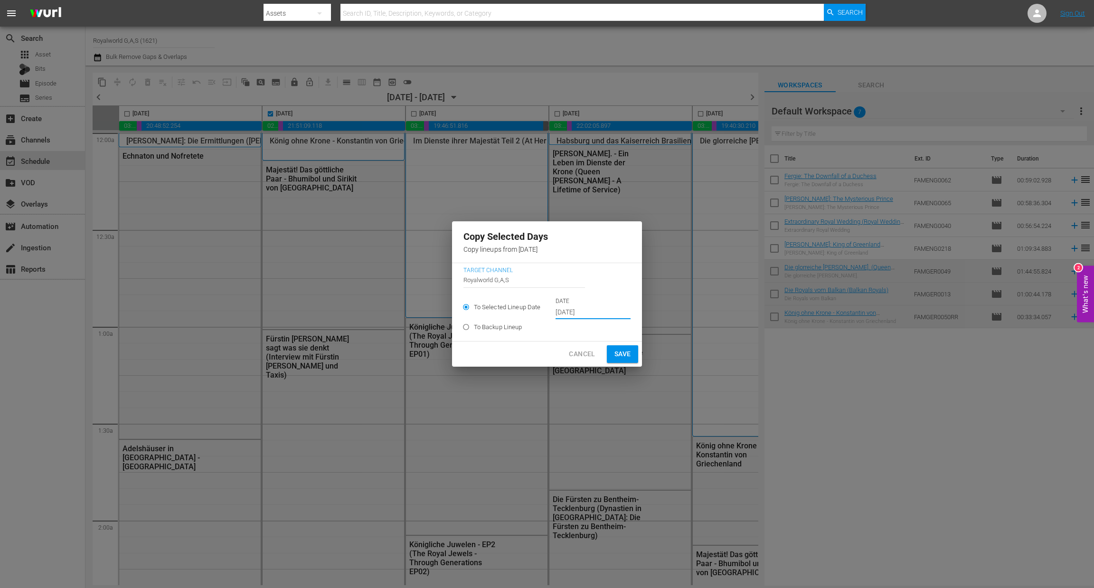
click at [606, 317] on input "Sep 23rd 2025" at bounding box center [593, 312] width 75 height 14
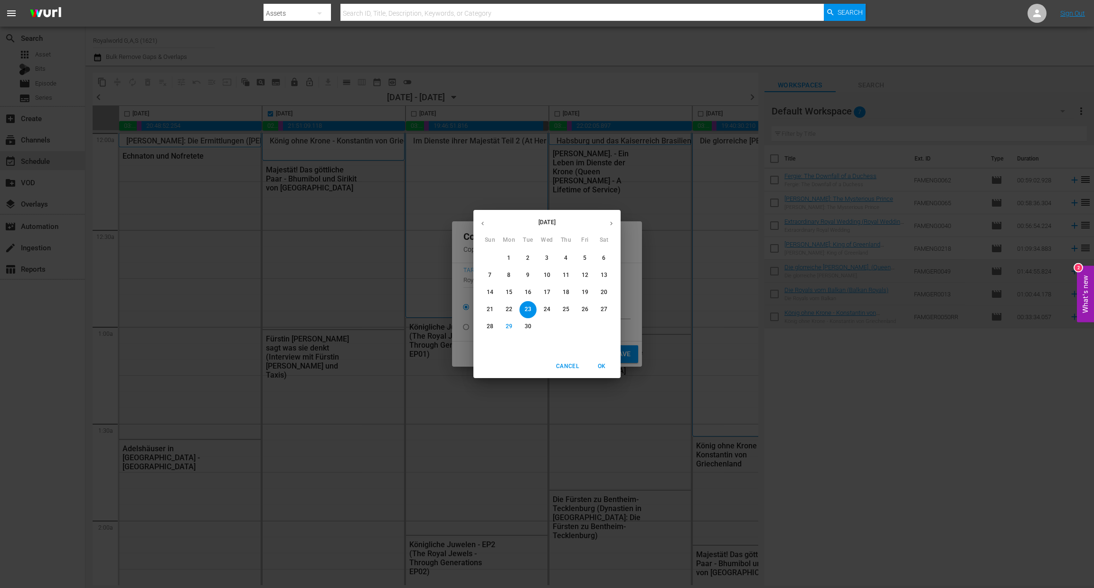
click at [611, 221] on icon "button" at bounding box center [611, 223] width 7 height 7
click at [563, 263] on button "2" at bounding box center [566, 258] width 17 height 17
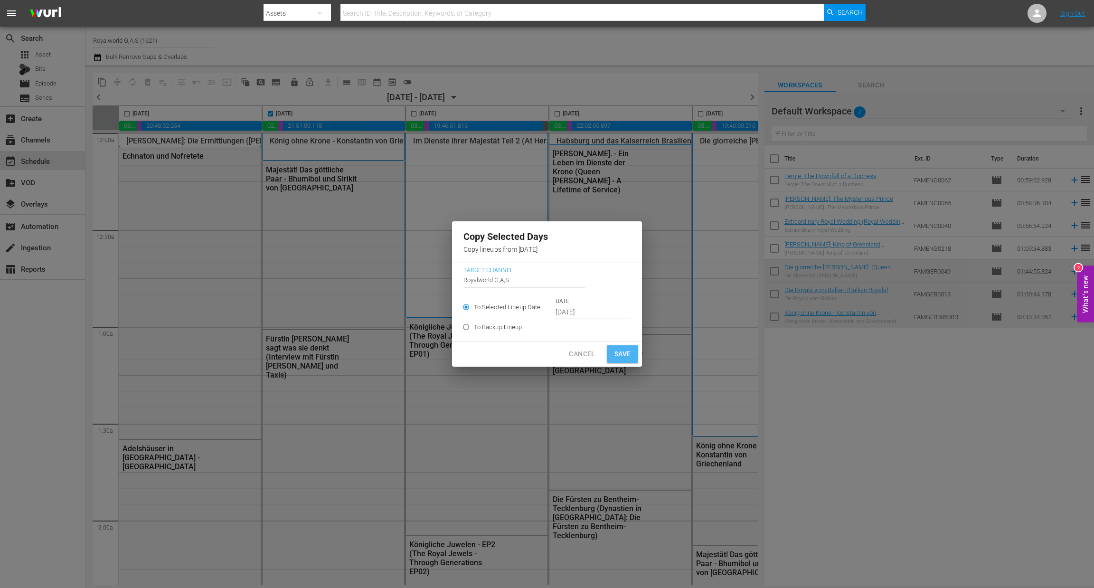
click at [615, 354] on span "Save" at bounding box center [623, 354] width 17 height 12
type input "Sep 23rd 2025"
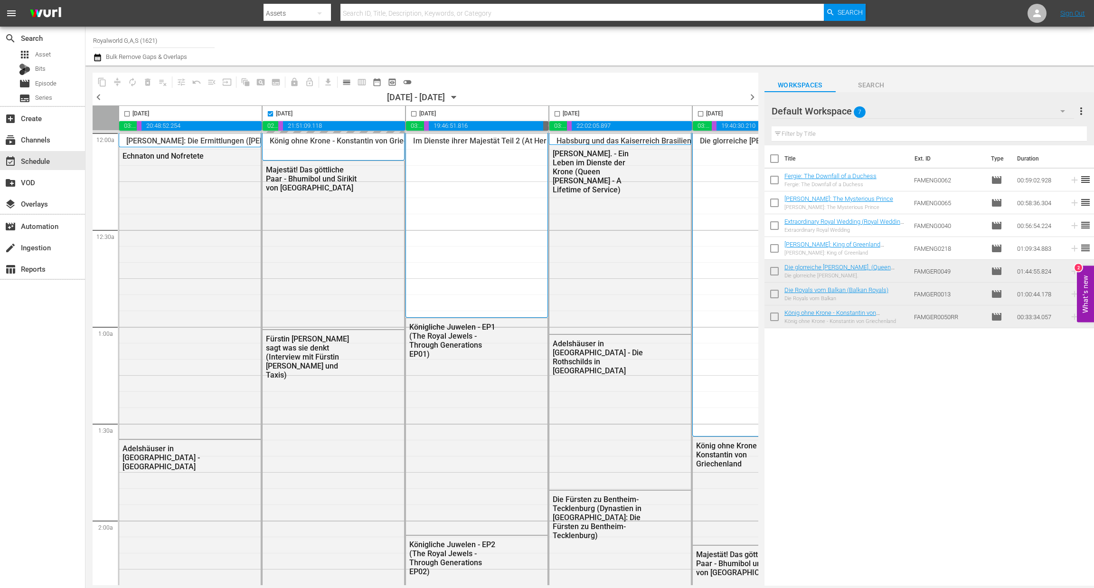
checkbox input "false"
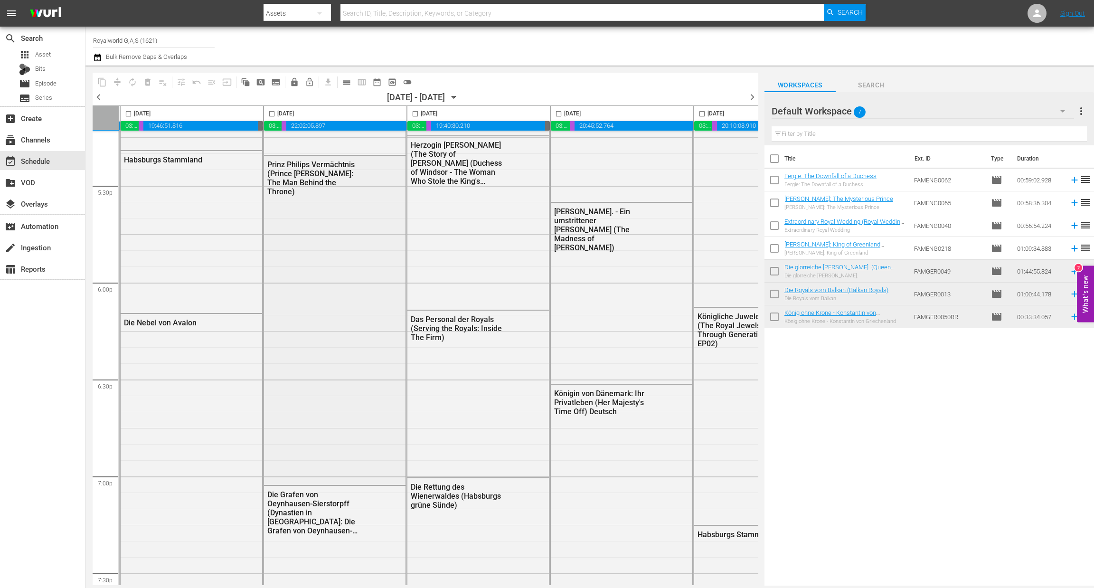
scroll to position [3338, 369]
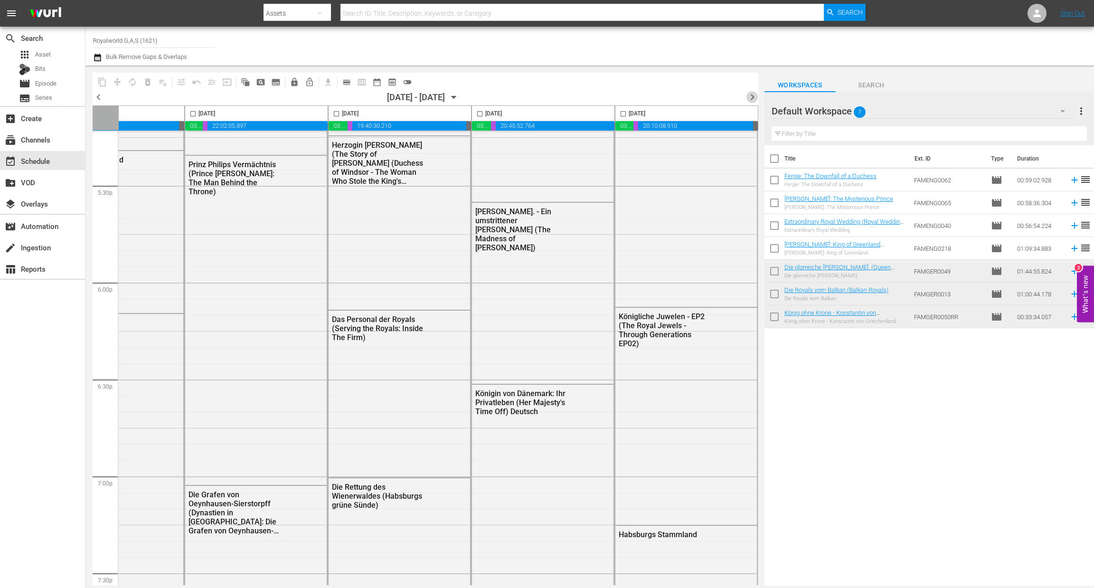
click at [754, 97] on span "chevron_right" at bounding box center [753, 97] width 12 height 12
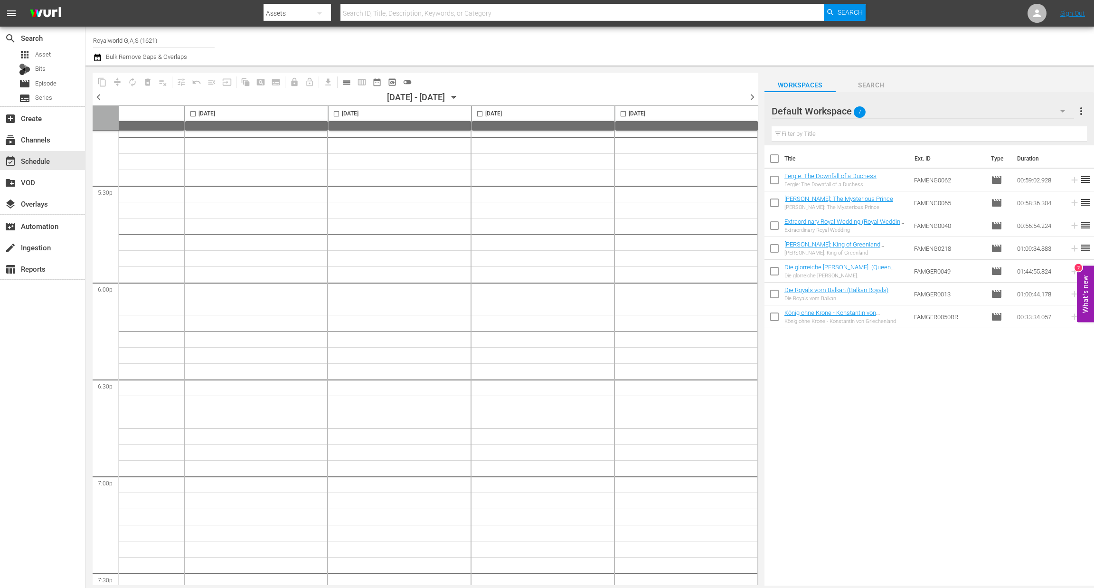
scroll to position [4201, 369]
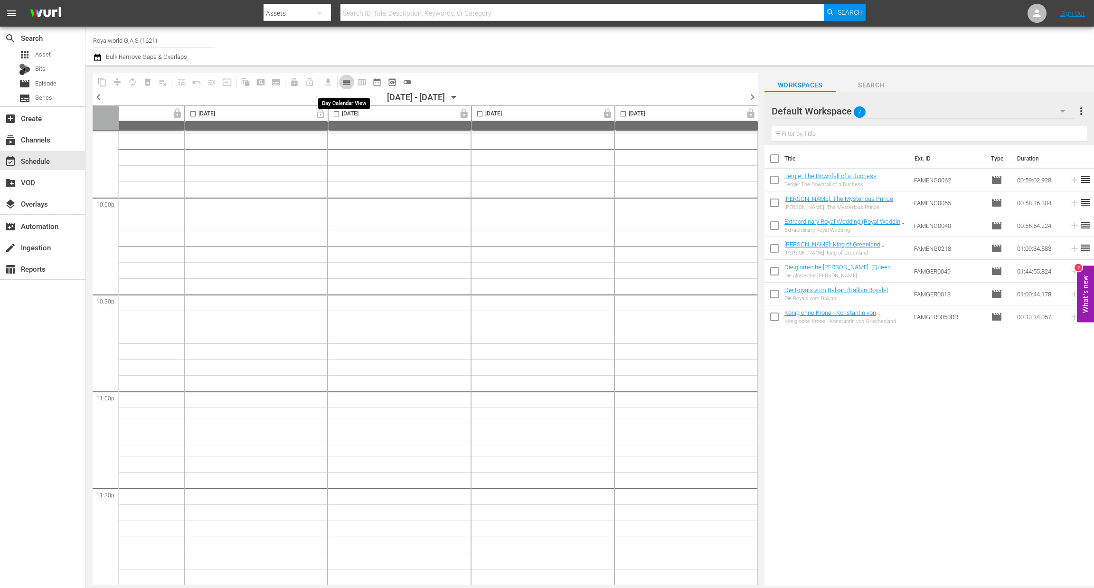
click at [349, 85] on span "calendar_view_day_outlined" at bounding box center [346, 81] width 9 height 9
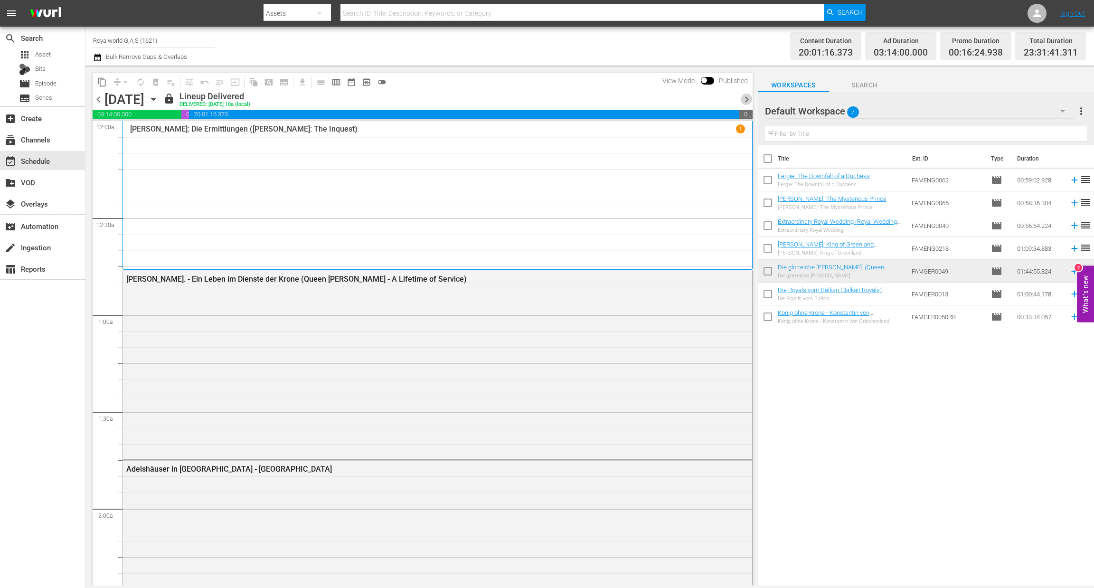
click at [748, 100] on span "chevron_right" at bounding box center [747, 100] width 12 height 12
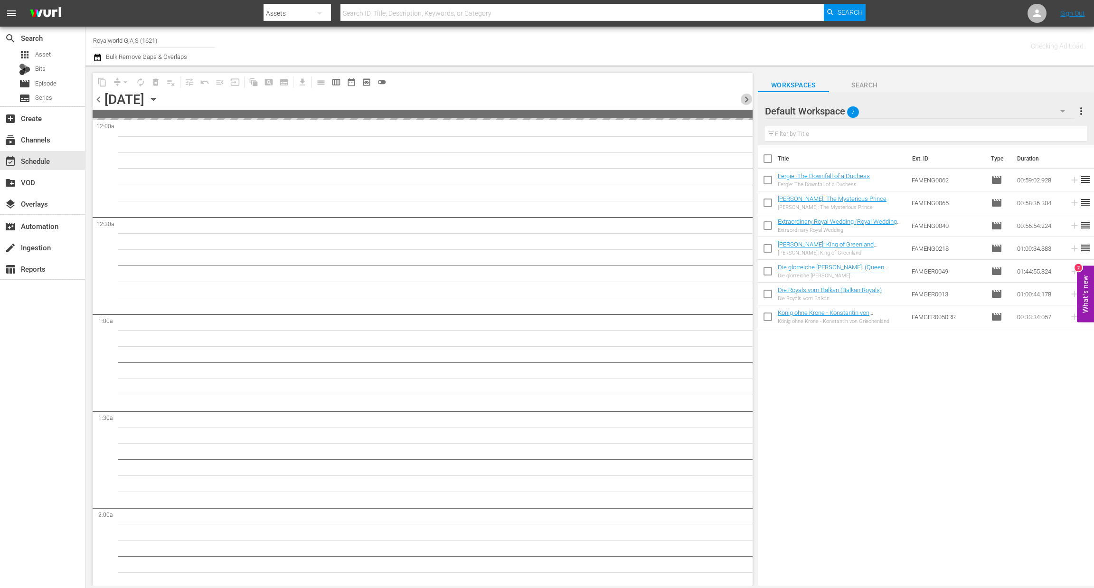
click at [748, 100] on span "chevron_right" at bounding box center [747, 100] width 12 height 12
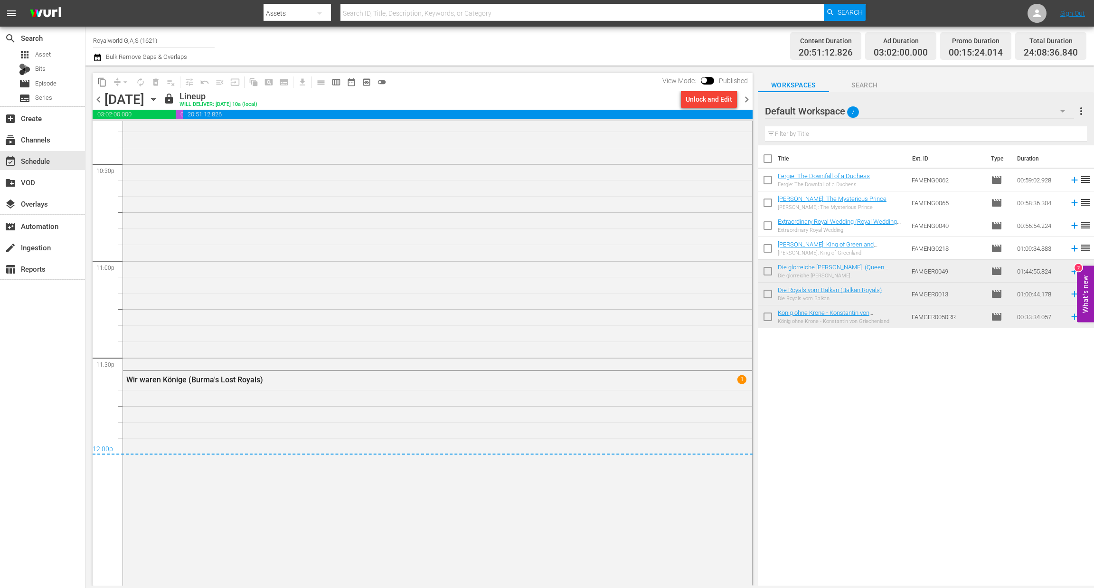
scroll to position [4135, 0]
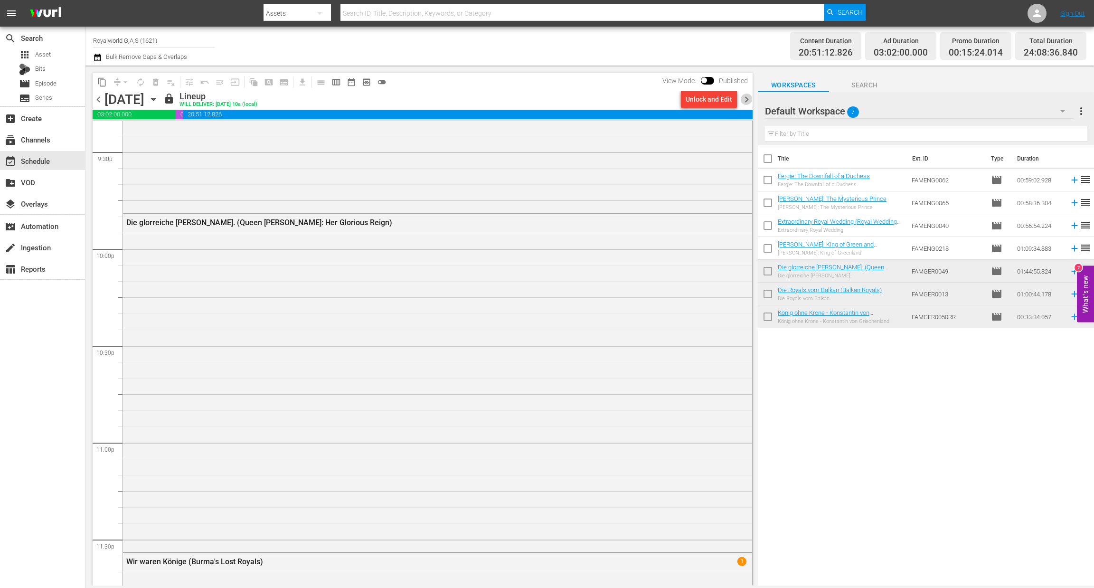
click at [742, 104] on span "chevron_right" at bounding box center [747, 100] width 12 height 12
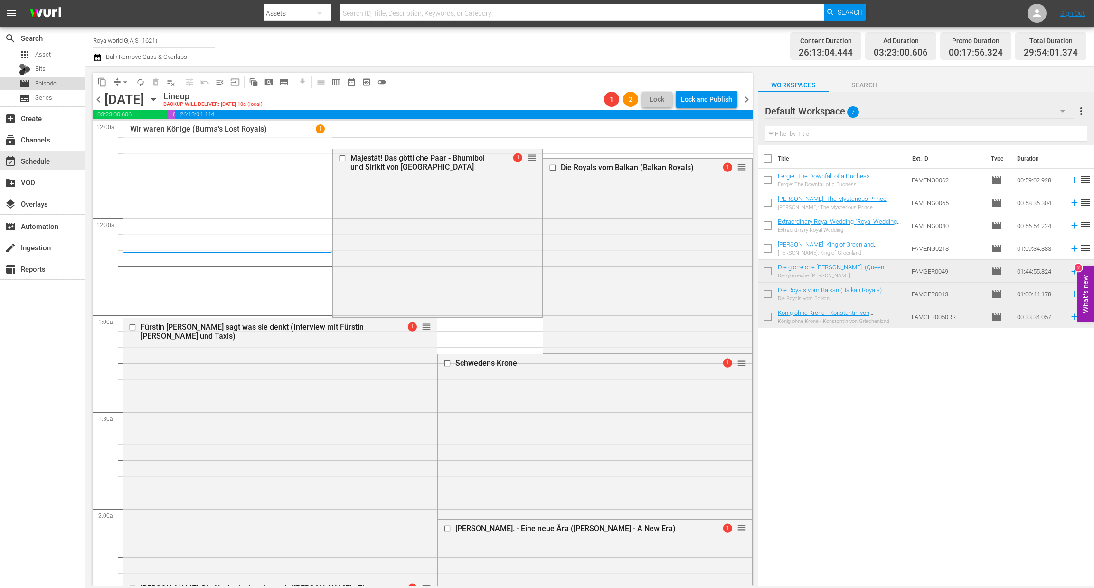
click at [62, 78] on div "movie Episode" at bounding box center [42, 83] width 85 height 13
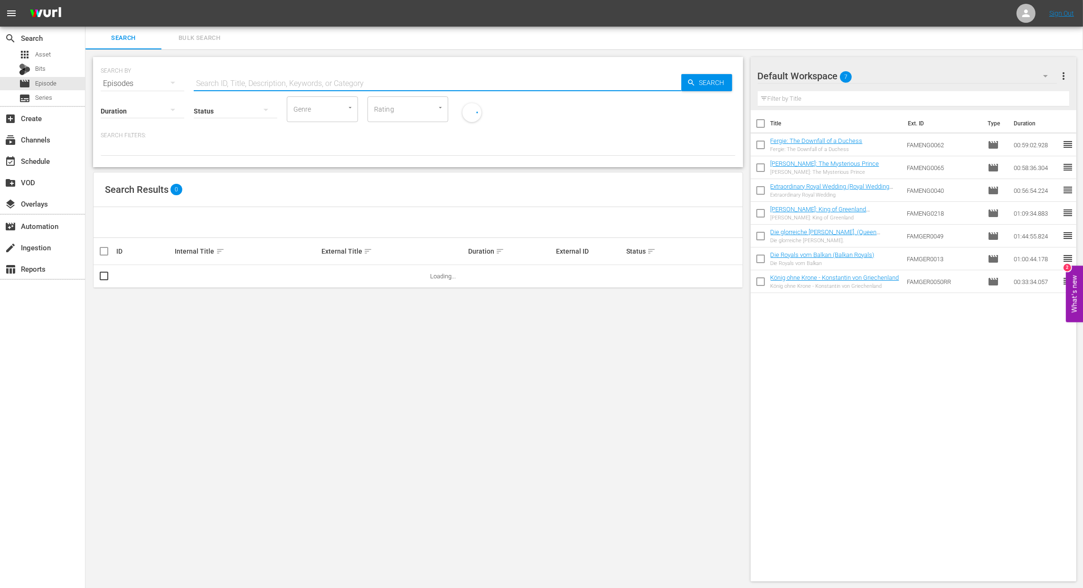
click at [229, 84] on input "text" at bounding box center [438, 83] width 488 height 23
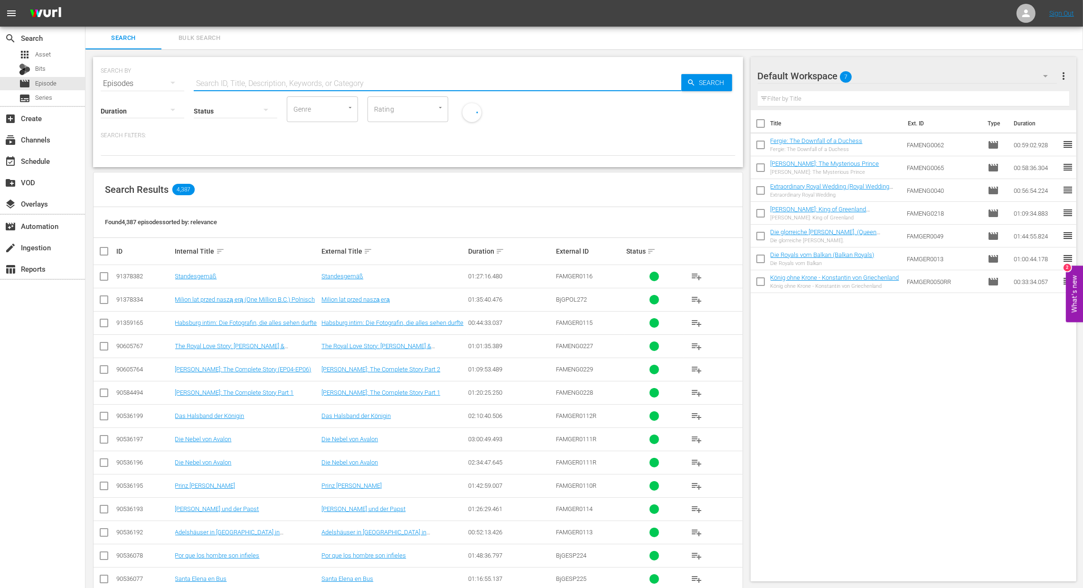
paste input "Standesgemäß"
type input "Standesgemäß"
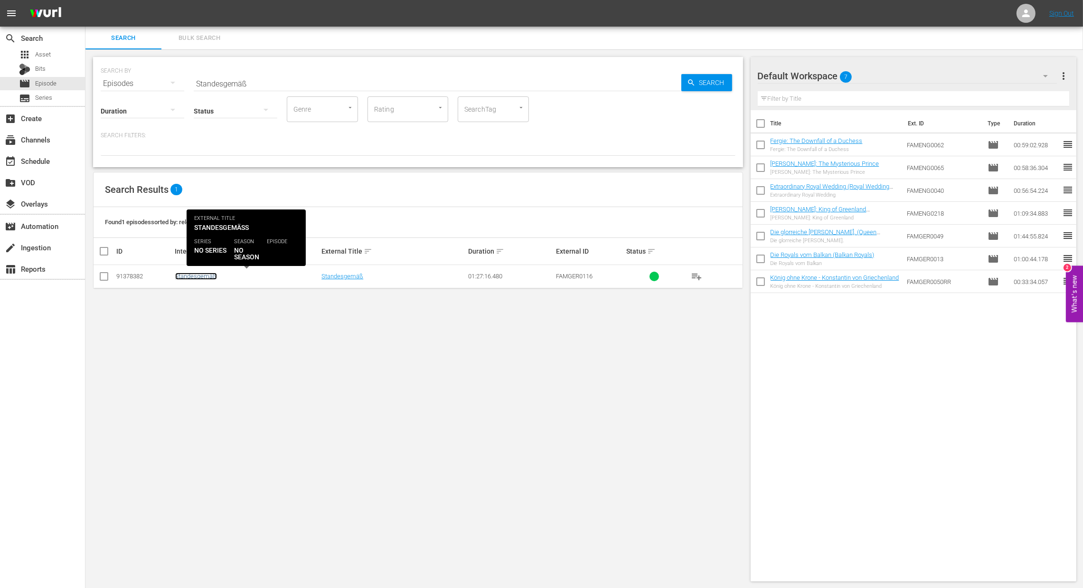
click at [197, 276] on link "Standesgemäß" at bounding box center [196, 276] width 42 height 7
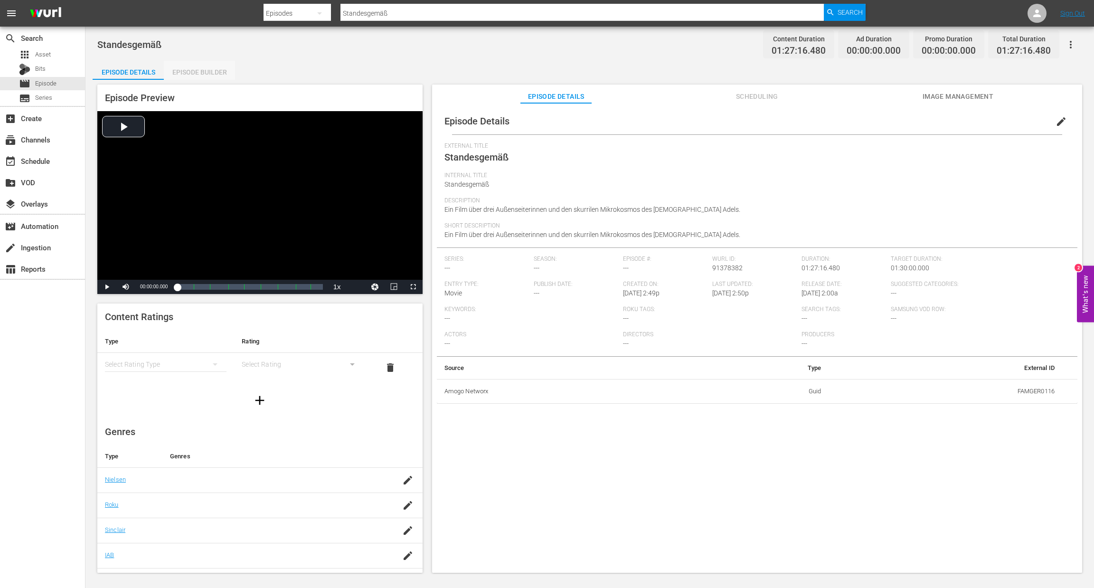
click at [220, 68] on div "Episode Builder" at bounding box center [199, 72] width 71 height 23
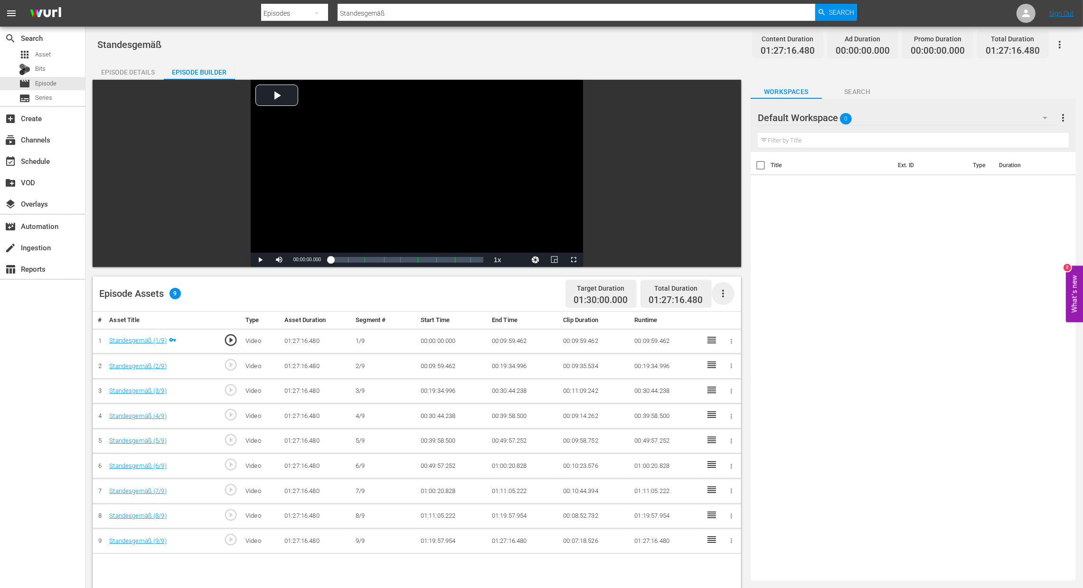
click at [722, 294] on icon "button" at bounding box center [723, 293] width 11 height 11
click at [745, 300] on div "Fill with Ads" at bounding box center [752, 297] width 65 height 23
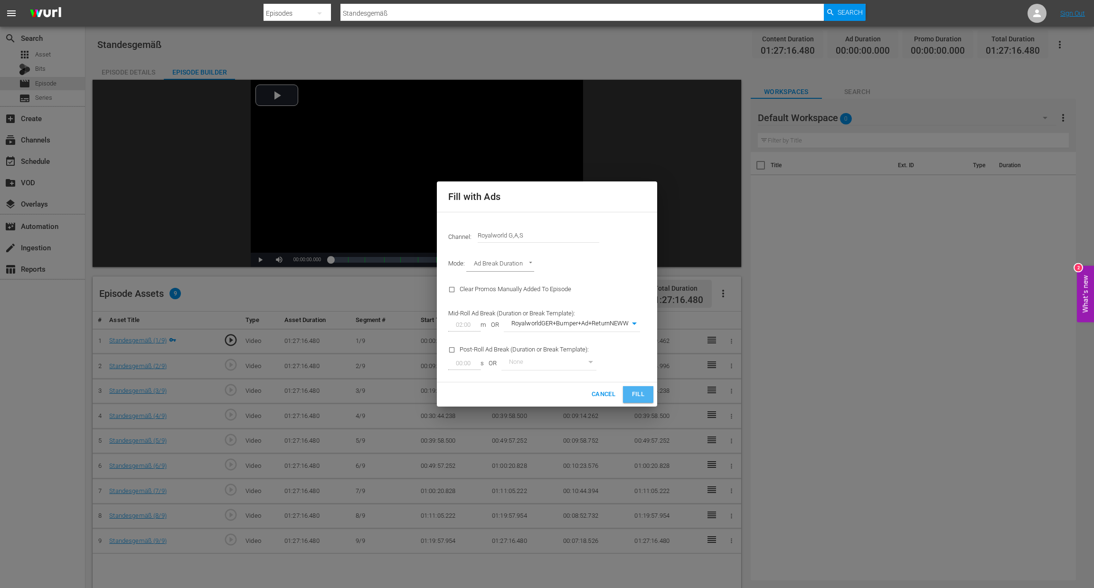
click at [637, 391] on span "Fill" at bounding box center [638, 394] width 15 height 11
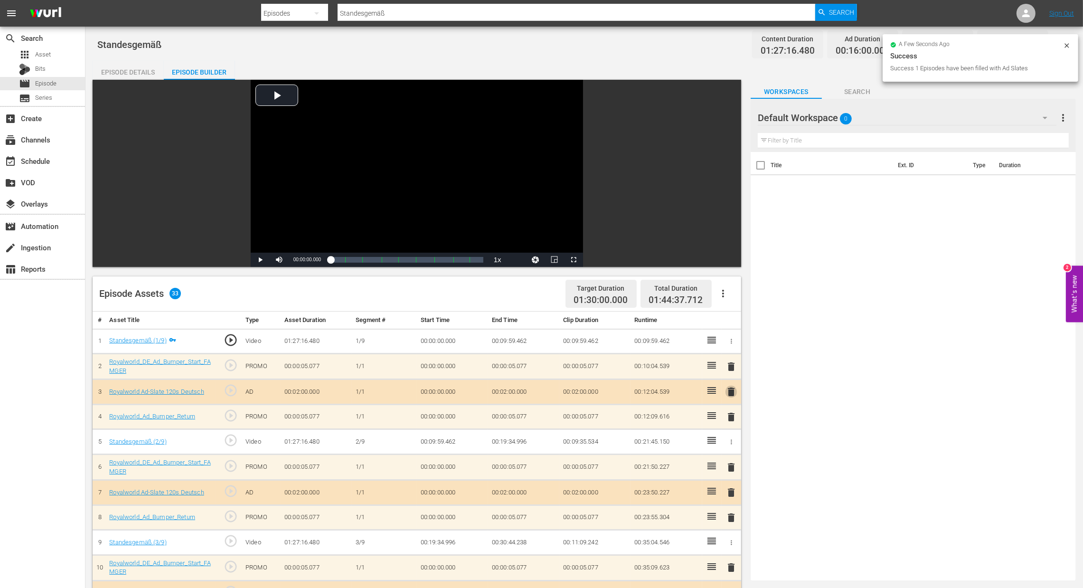
click at [728, 394] on span "delete" at bounding box center [731, 391] width 11 height 11
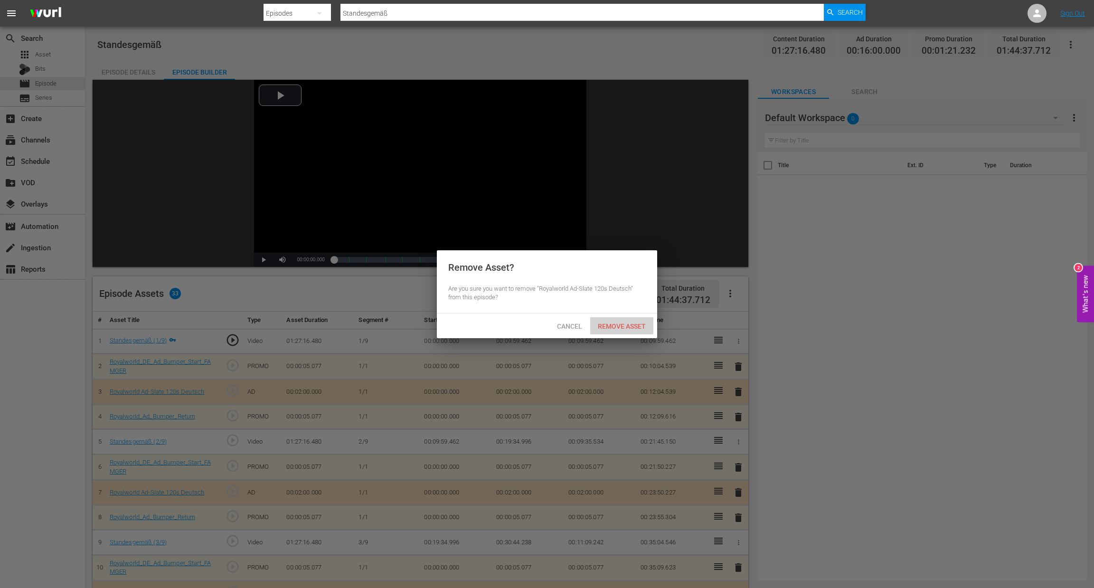
click at [615, 321] on div "Remove Asset" at bounding box center [621, 326] width 63 height 18
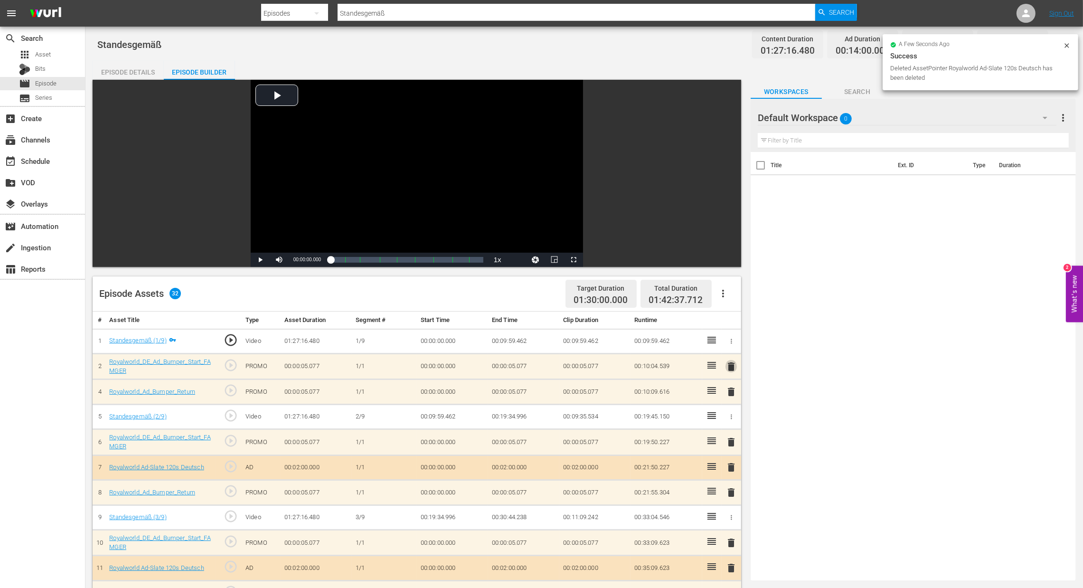
click at [731, 361] on span "delete" at bounding box center [731, 366] width 11 height 11
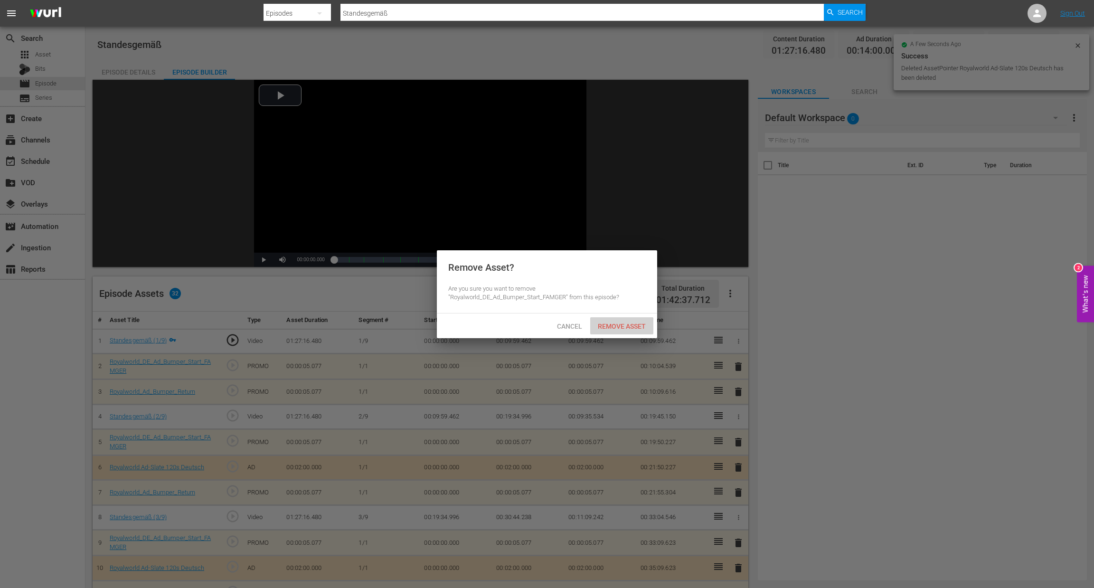
click at [616, 326] on span "Remove Asset" at bounding box center [621, 326] width 63 height 8
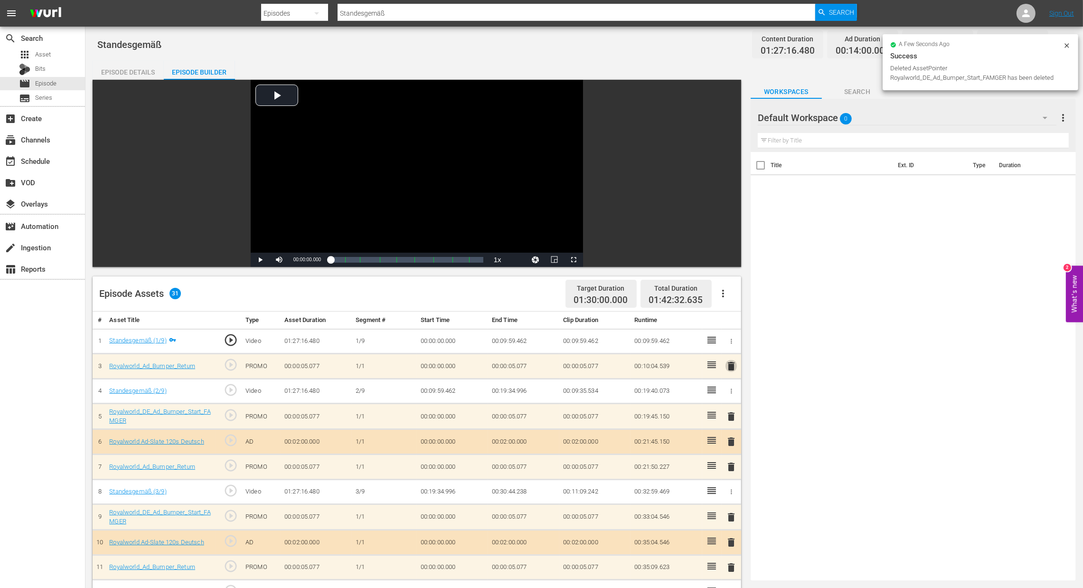
click at [732, 369] on span "delete" at bounding box center [731, 365] width 11 height 11
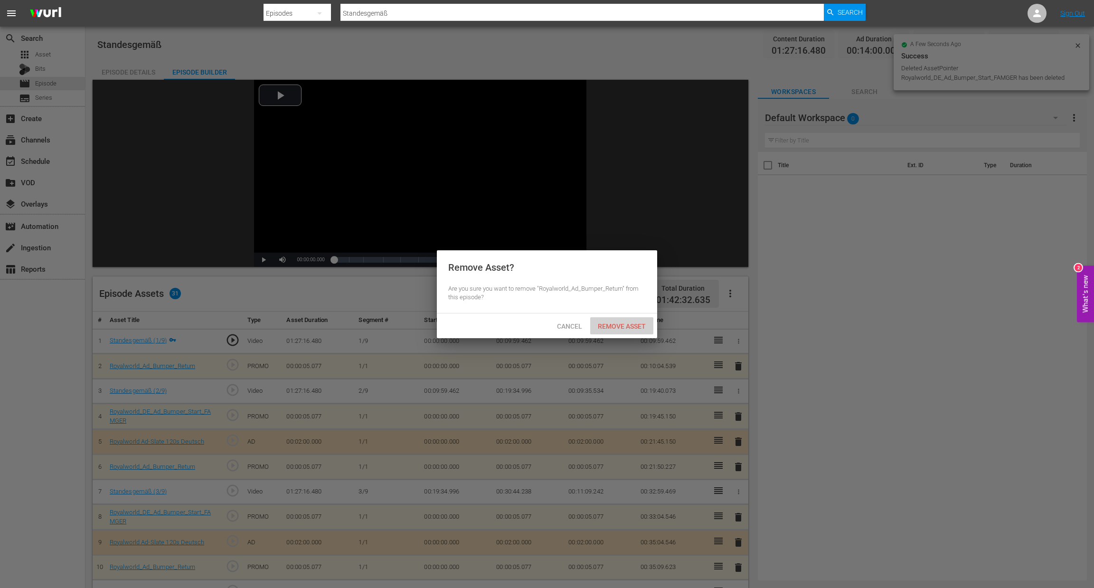
click at [625, 326] on span "Remove Asset" at bounding box center [621, 326] width 63 height 8
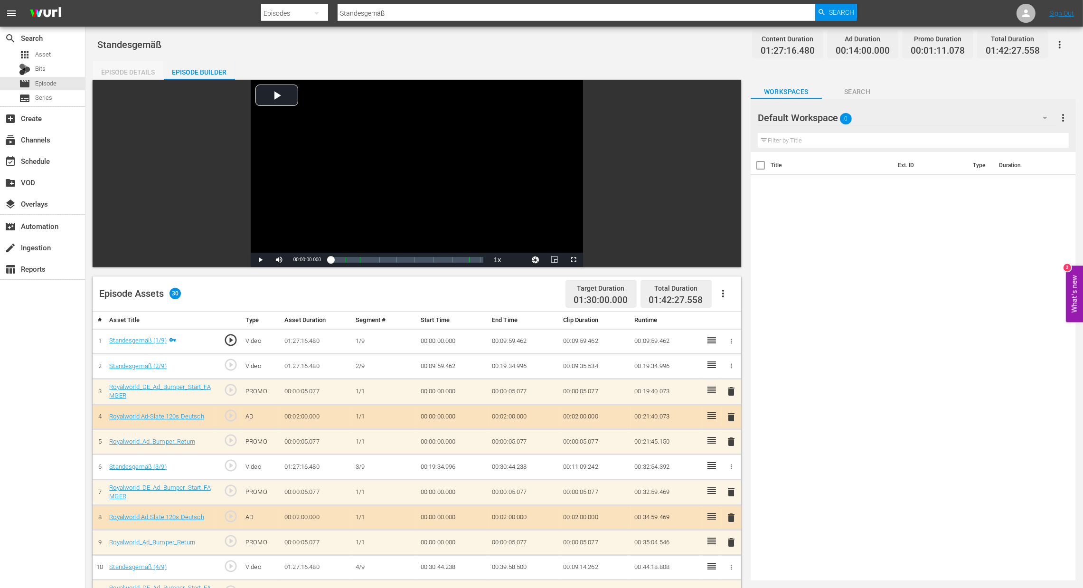
click at [145, 65] on div "Episode Details" at bounding box center [128, 72] width 71 height 23
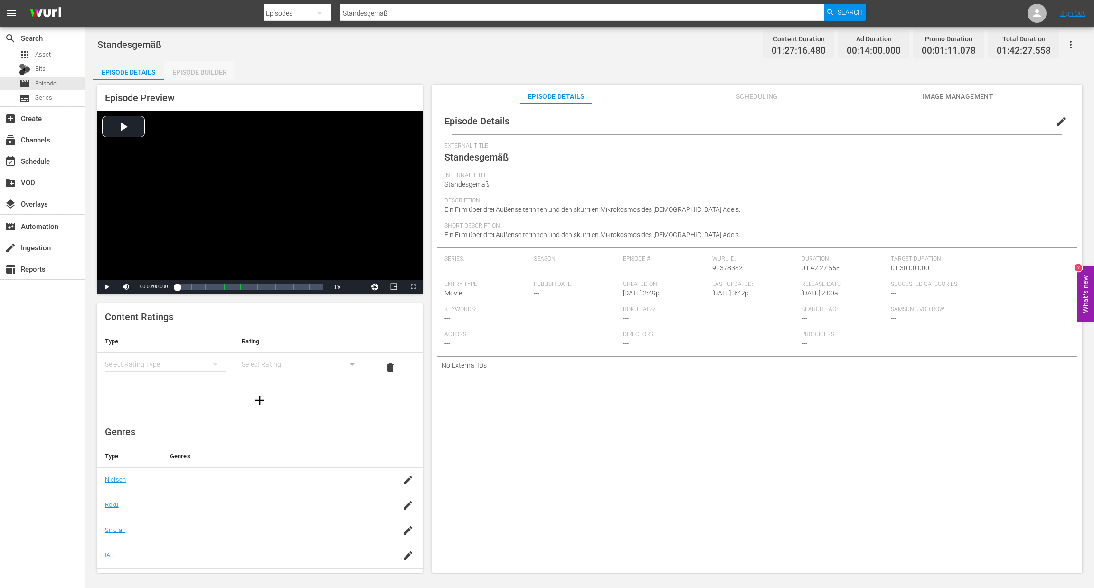
click at [200, 72] on div "Episode Builder" at bounding box center [199, 72] width 71 height 23
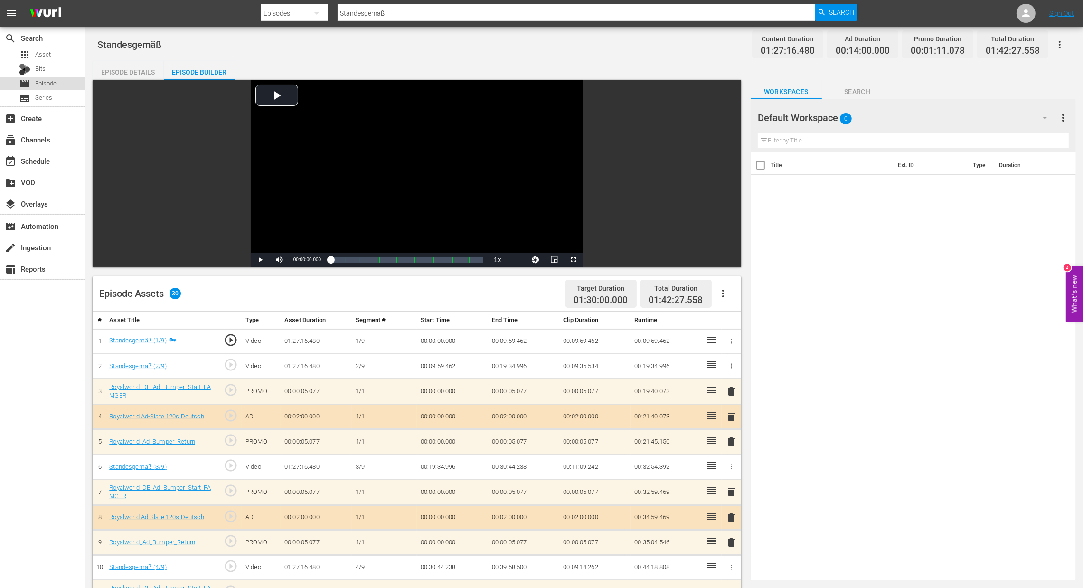
click at [53, 82] on span "Episode" at bounding box center [45, 83] width 21 height 9
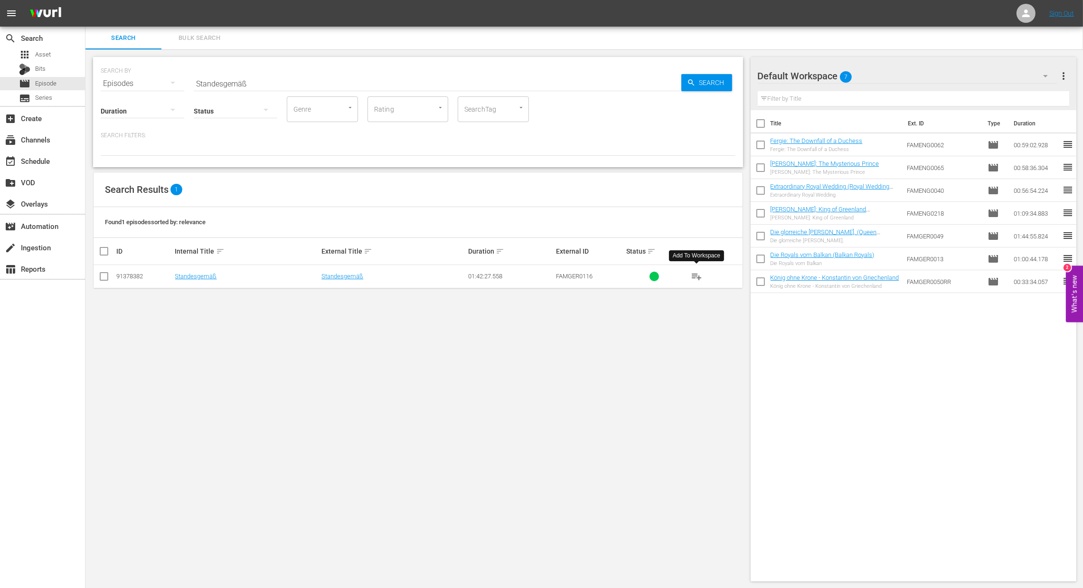
click at [700, 274] on span "playlist_add" at bounding box center [696, 276] width 11 height 11
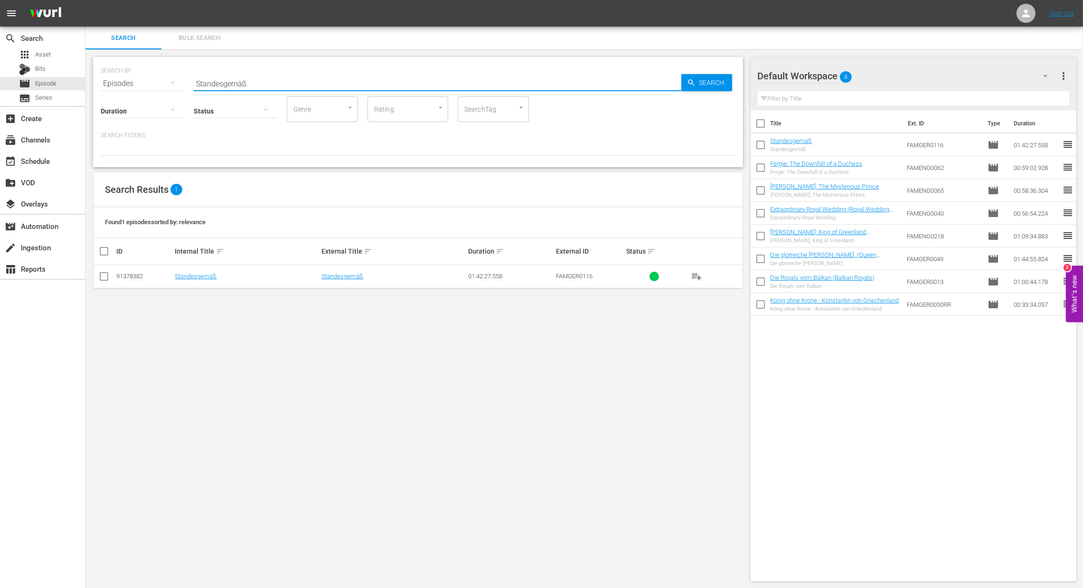
drag, startPoint x: 279, startPoint y: 86, endPoint x: 163, endPoint y: 66, distance: 117.2
click at [163, 66] on div "SEARCH BY Search By Episodes Search ID, Title, Description, Keywords, or Catego…" at bounding box center [418, 78] width 635 height 34
paste input "Habsburg intim: Die Fotografin, die alles sehen durfte"
type input "Habsburg intim: Die Fotografin, die alles sehen durfte"
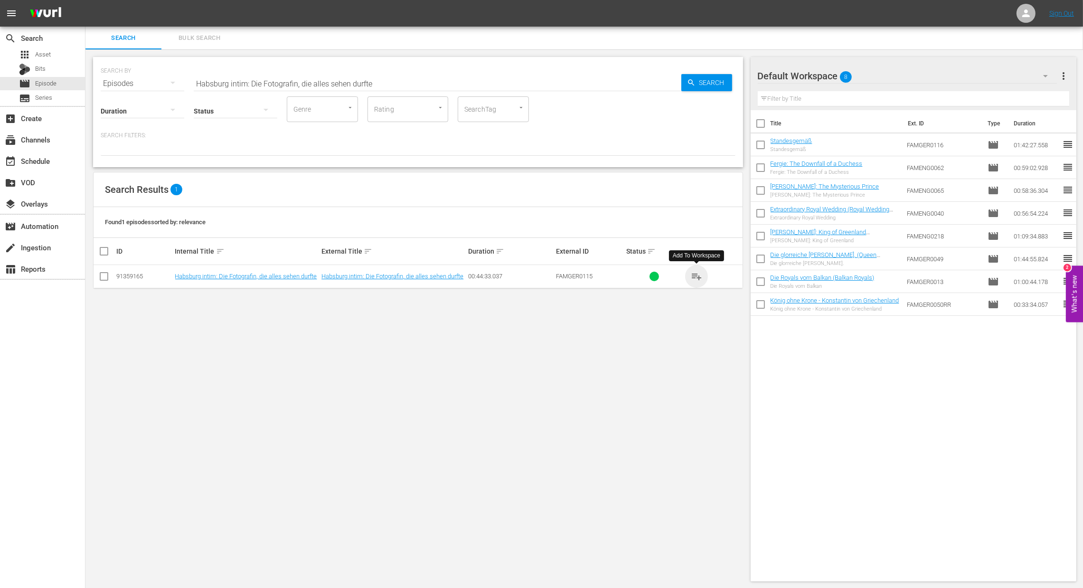
click at [699, 276] on span "playlist_add" at bounding box center [696, 276] width 11 height 11
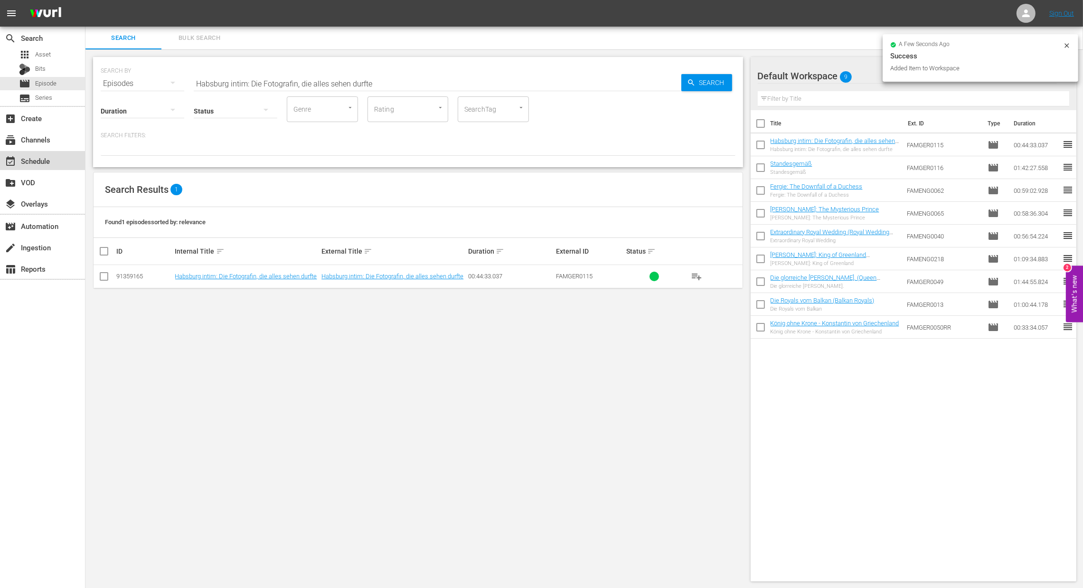
click at [36, 161] on div "event_available Schedule" at bounding box center [26, 159] width 53 height 9
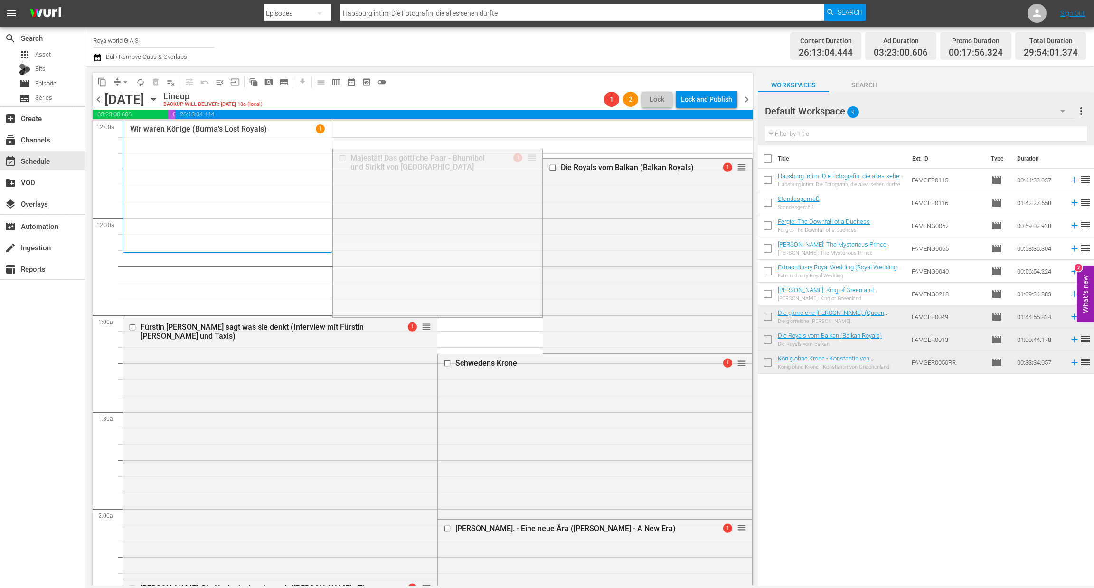
drag, startPoint x: 522, startPoint y: 158, endPoint x: 472, endPoint y: 340, distance: 188.9
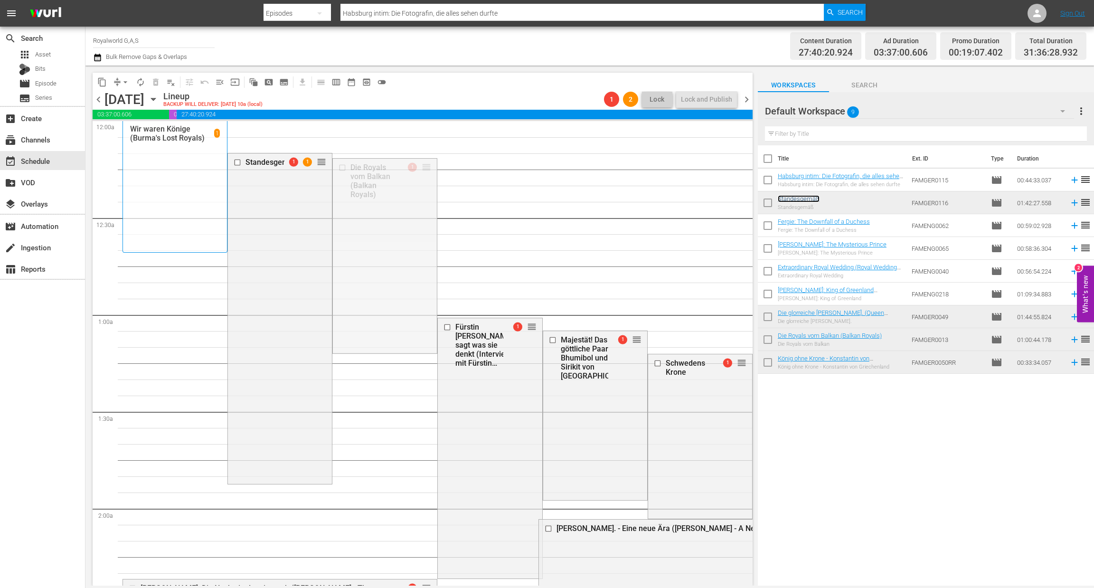
drag, startPoint x: 420, startPoint y: 168, endPoint x: 406, endPoint y: 516, distance: 348.4
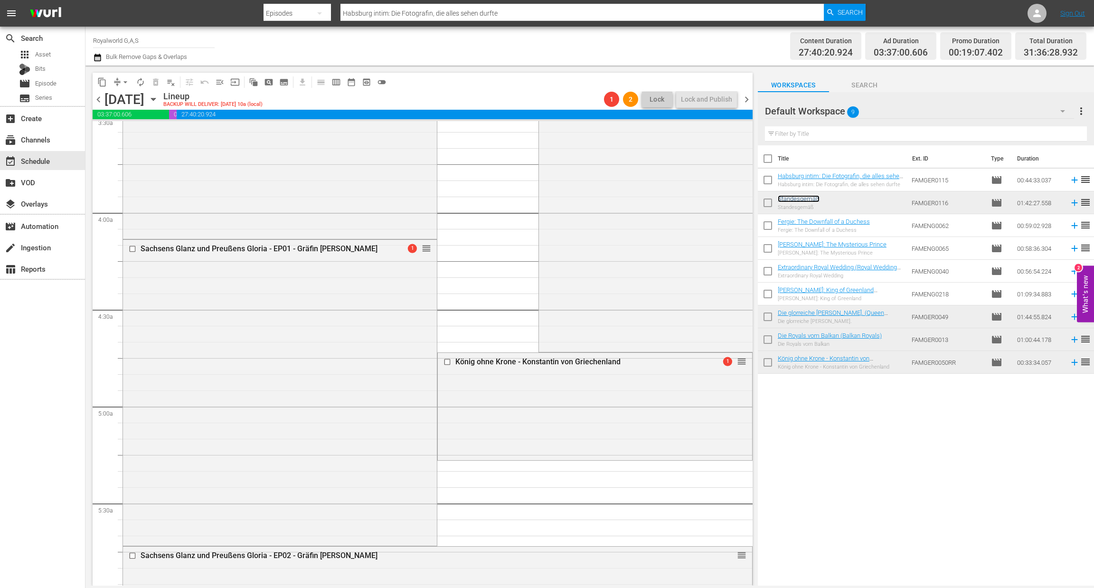
scroll to position [683, 0]
drag, startPoint x: 731, startPoint y: 360, endPoint x: 600, endPoint y: 577, distance: 253.8
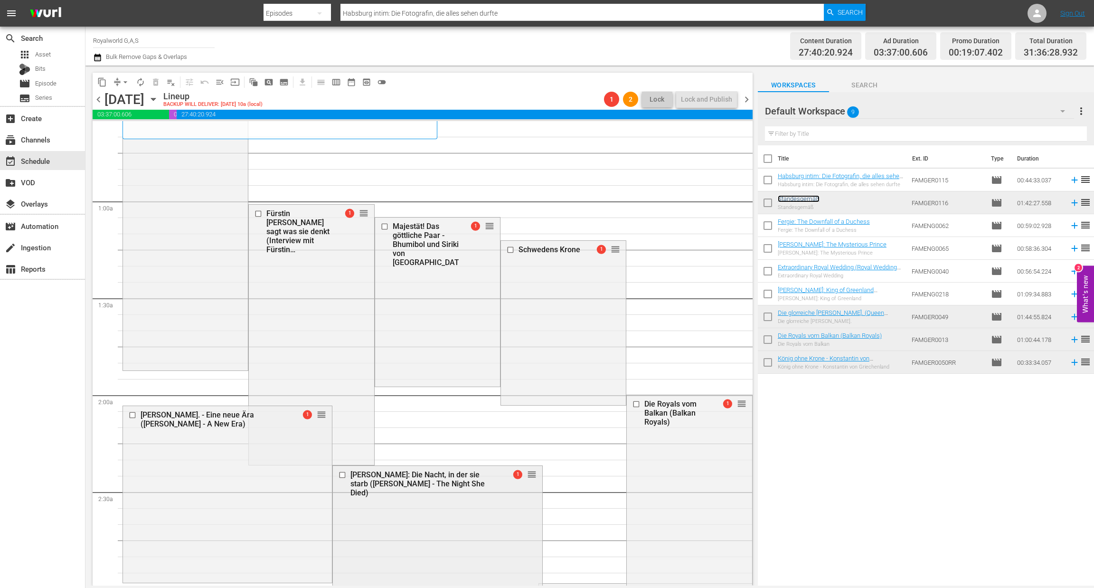
scroll to position [108, 0]
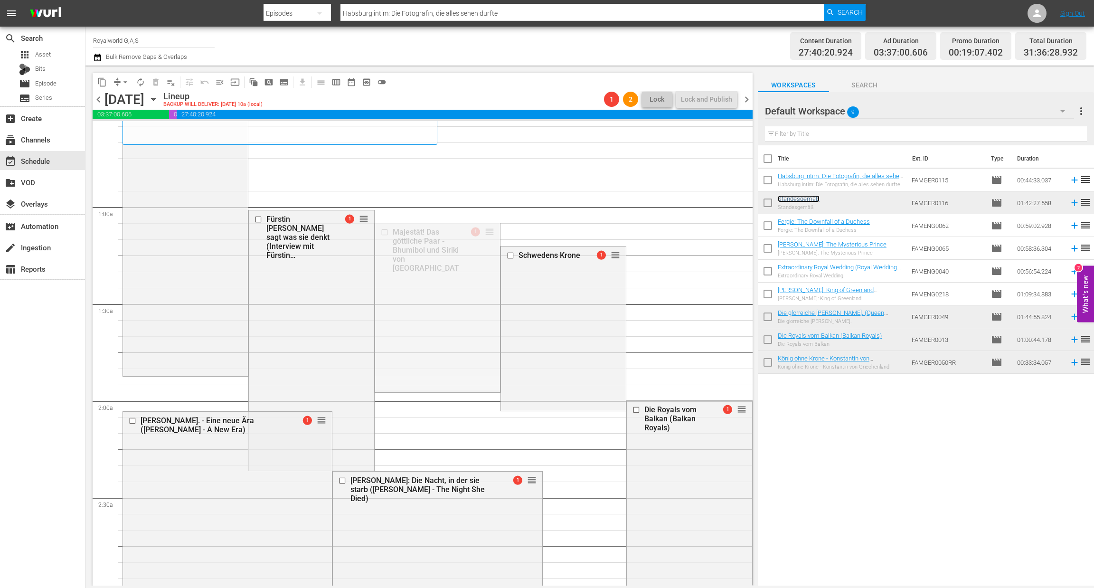
drag, startPoint x: 482, startPoint y: 234, endPoint x: 477, endPoint y: 315, distance: 80.9
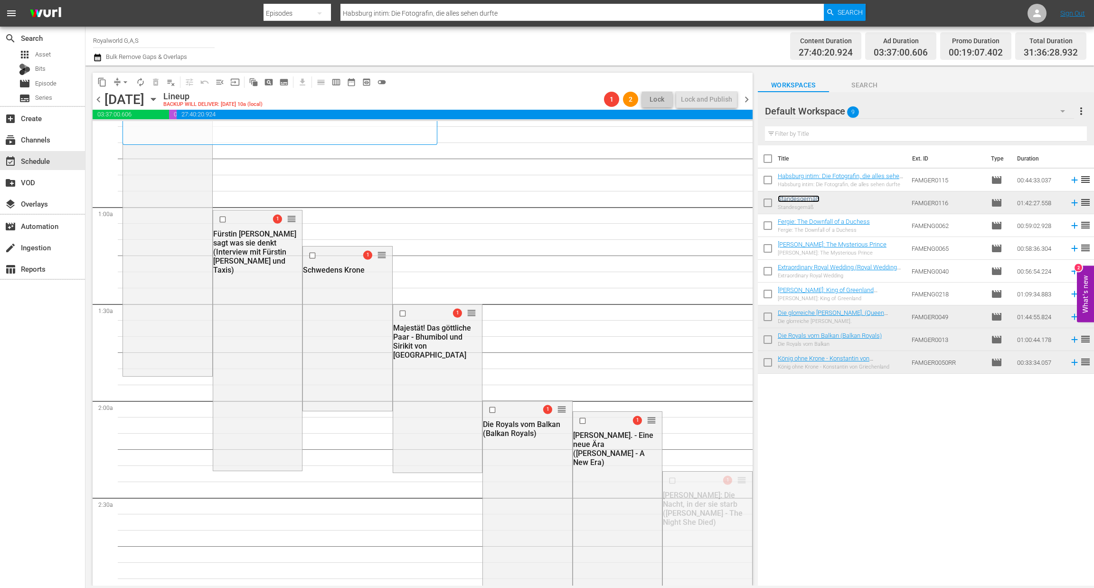
drag, startPoint x: 728, startPoint y: 476, endPoint x: 696, endPoint y: 237, distance: 241.0
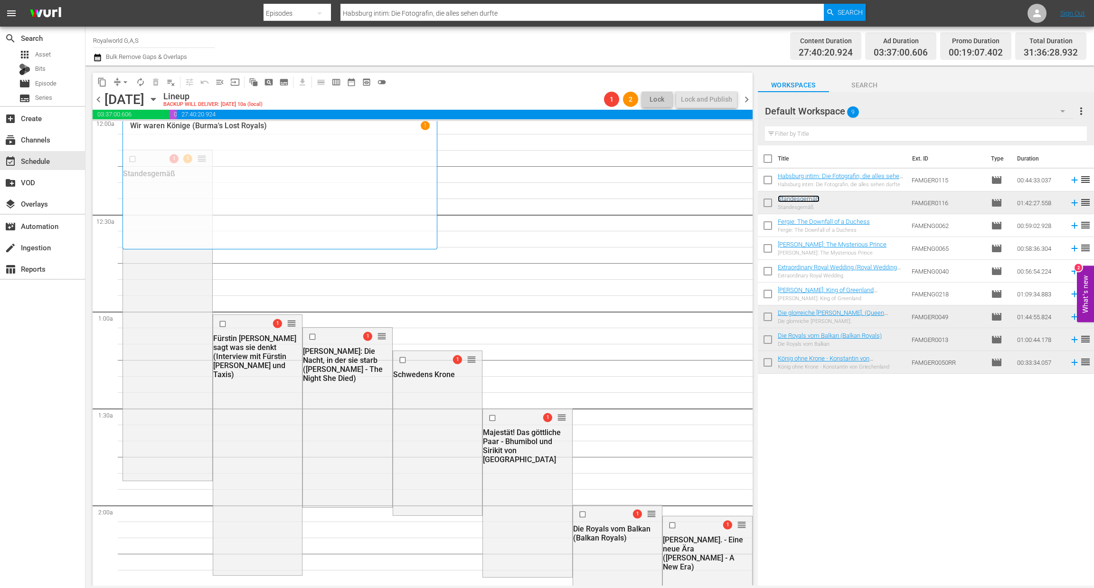
scroll to position [82, 0]
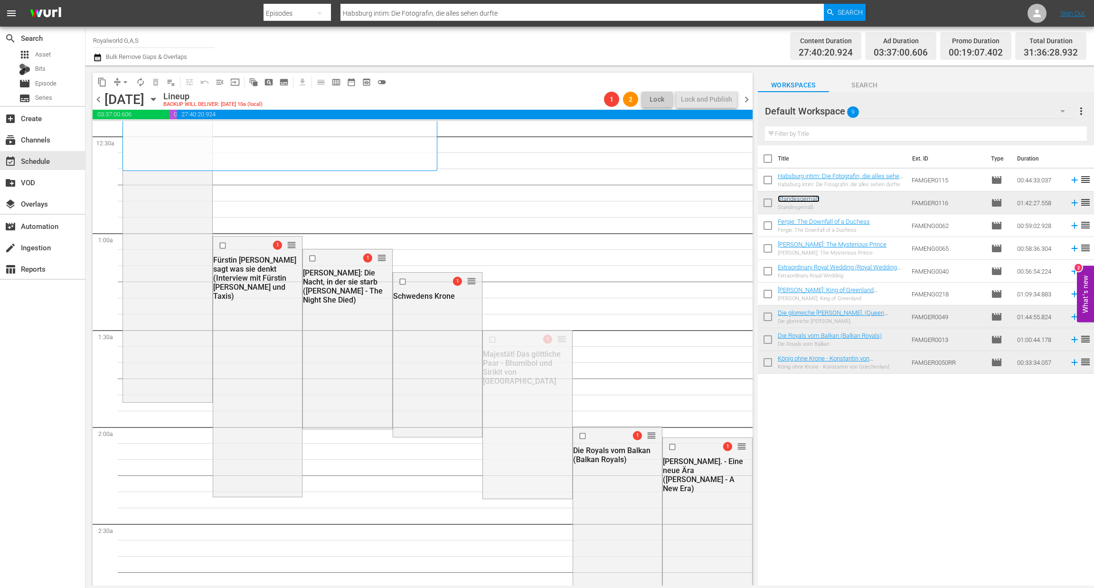
drag, startPoint x: 557, startPoint y: 343, endPoint x: 553, endPoint y: 268, distance: 74.7
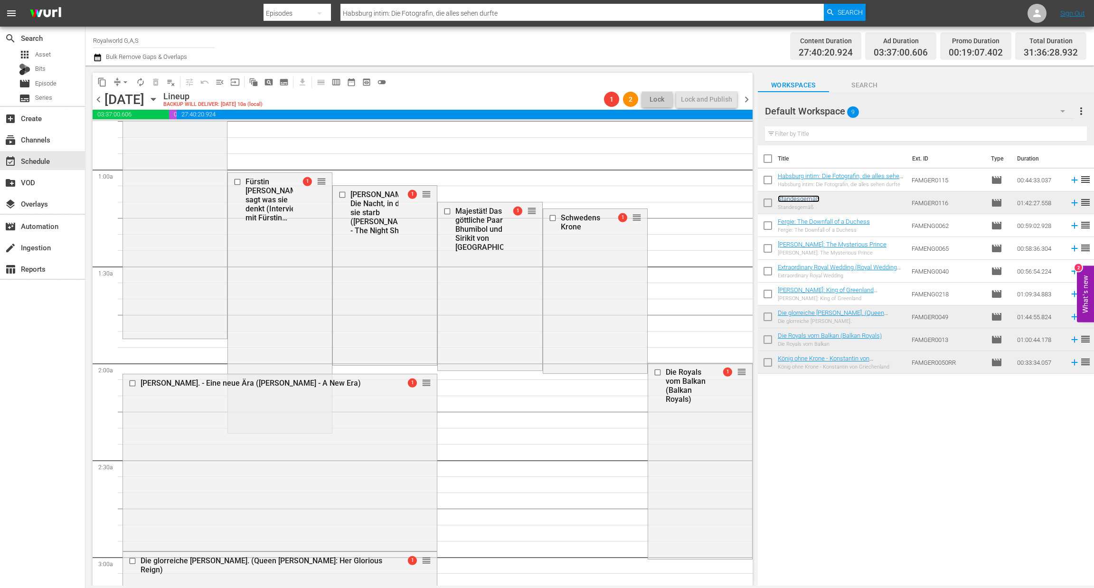
scroll to position [158, 0]
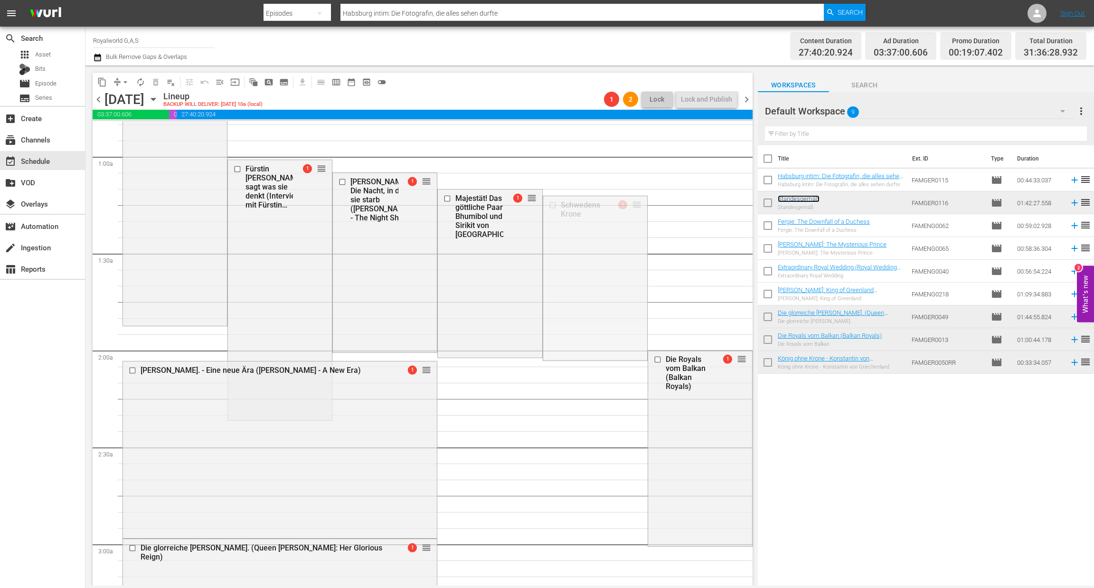
drag, startPoint x: 629, startPoint y: 208, endPoint x: 506, endPoint y: 568, distance: 380.6
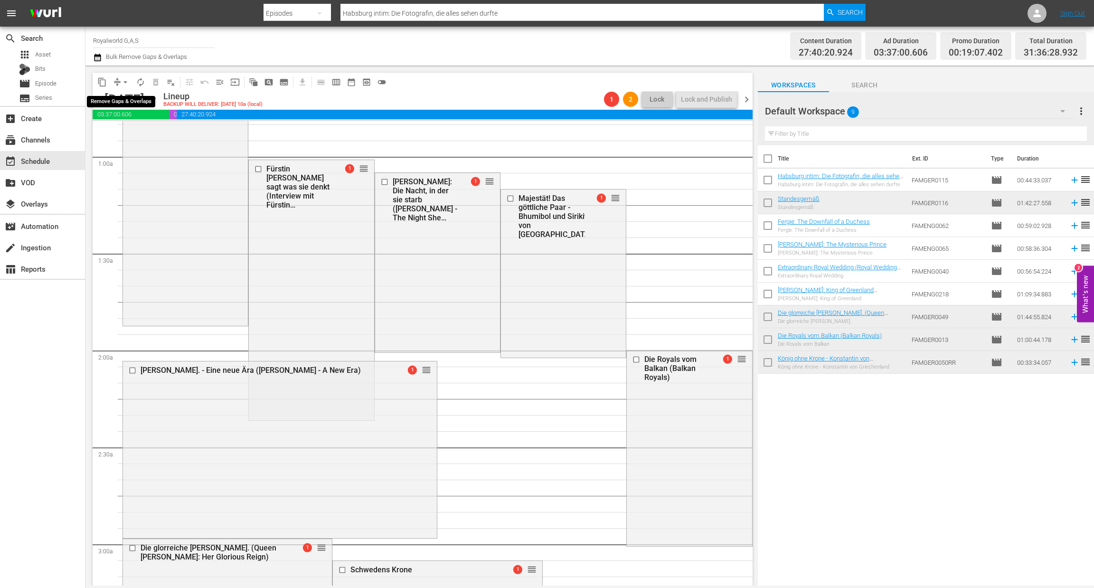
click at [126, 81] on span "arrow_drop_down" at bounding box center [125, 81] width 9 height 9
click at [130, 134] on li "Align to End of Previous Day" at bounding box center [126, 132] width 100 height 16
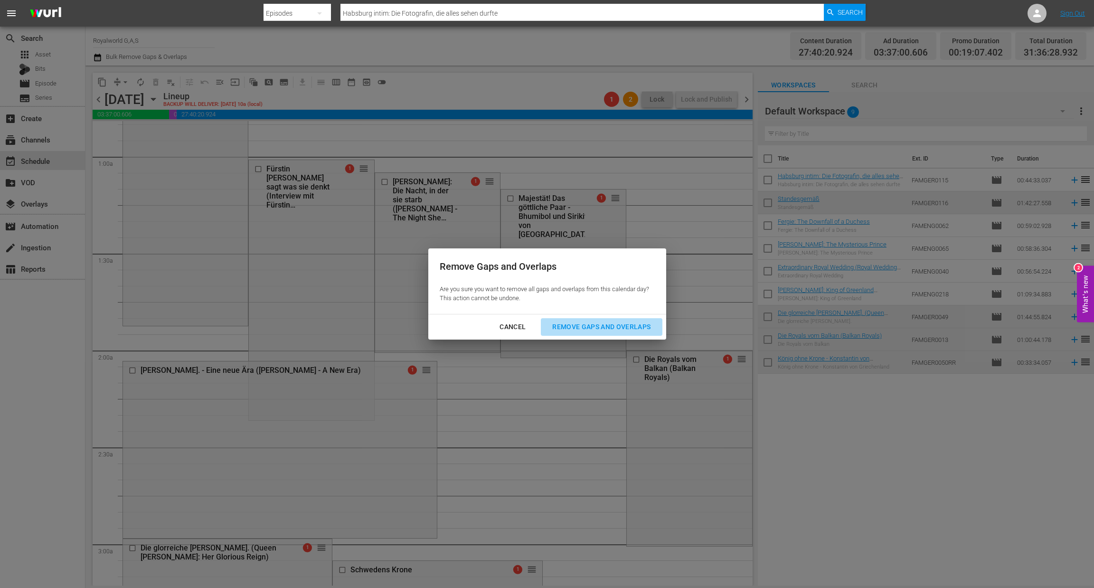
click at [587, 329] on div "Remove Gaps and Overlaps" at bounding box center [602, 327] width 114 height 12
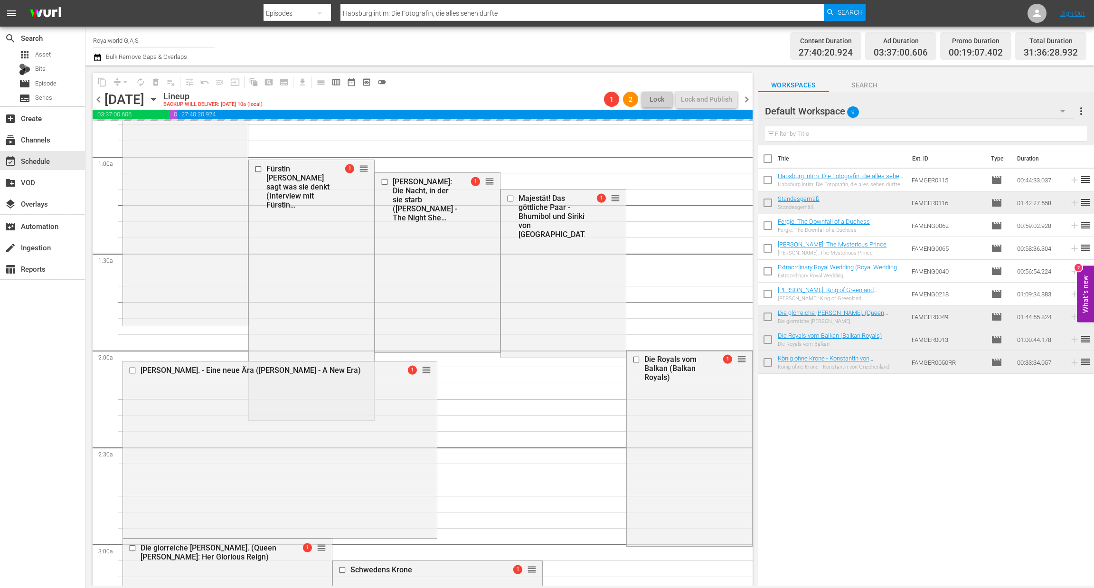
click at [587, 329] on div "Majestät! Das göttliche Paar - Bhumibol und Sirikit von Thailand 1 reorder" at bounding box center [563, 272] width 125 height 167
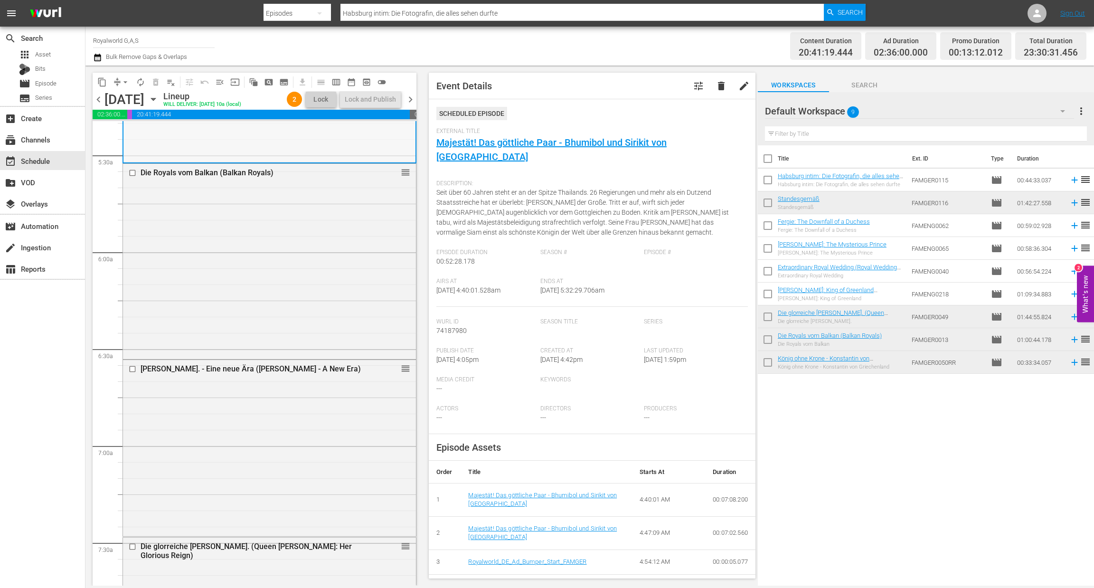
scroll to position [1041, 0]
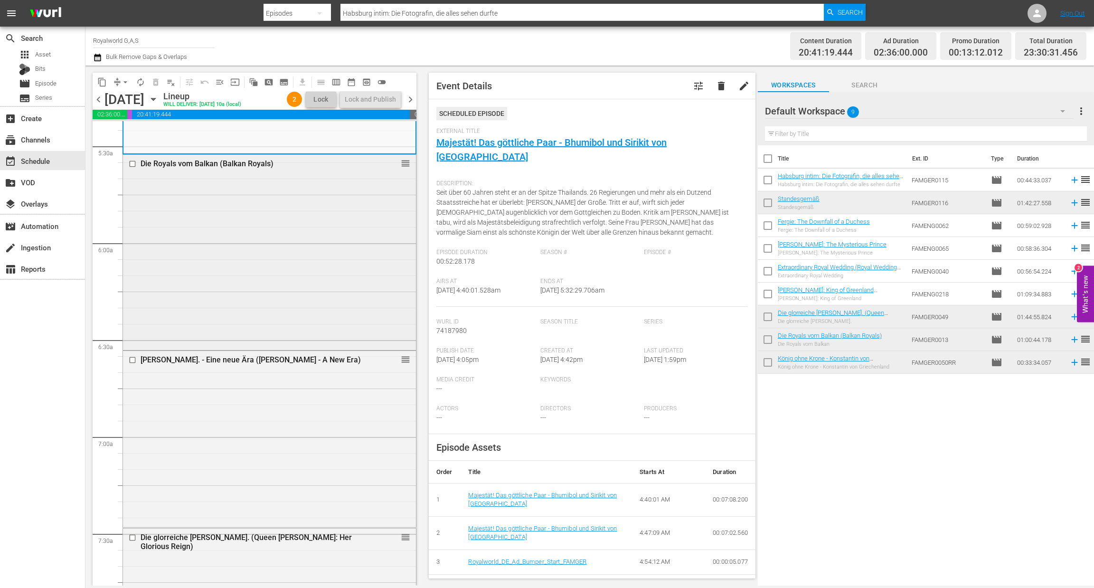
click at [133, 168] on div at bounding box center [133, 163] width 14 height 11
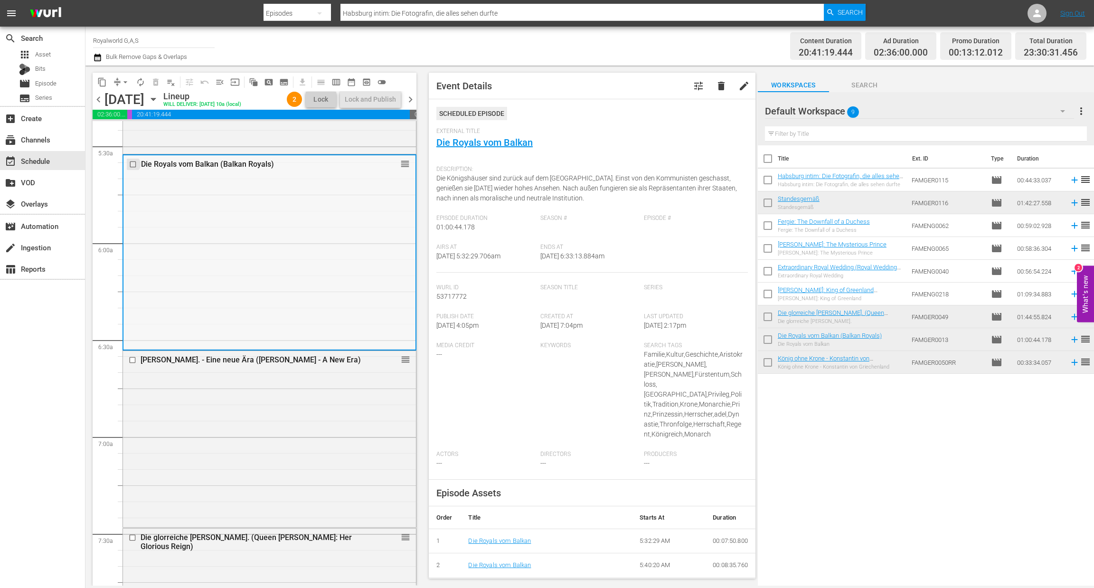
click at [133, 165] on input "checkbox" at bounding box center [134, 164] width 10 height 8
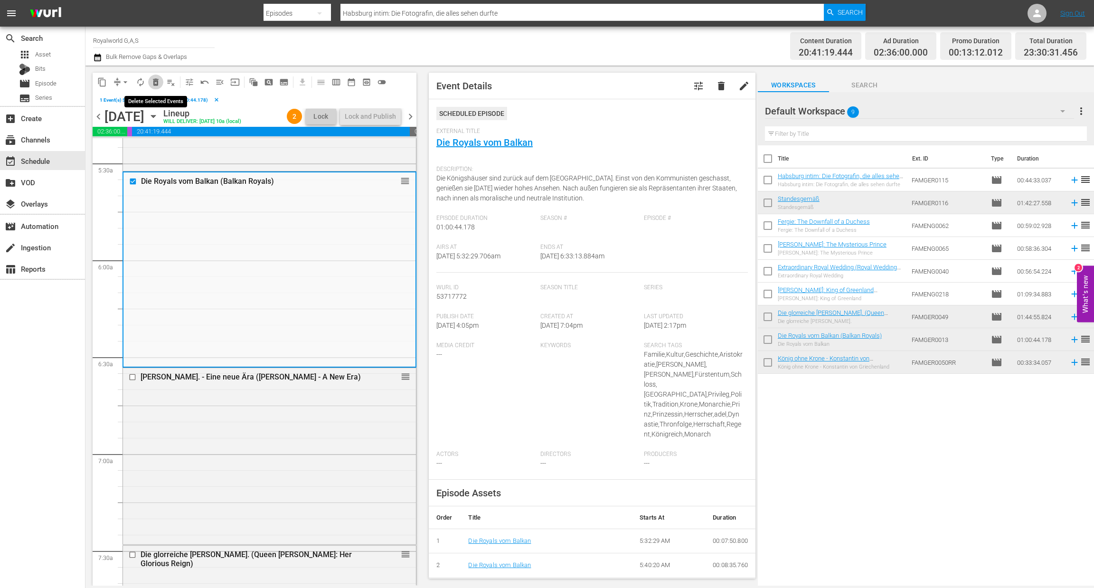
click at [159, 78] on span "delete_forever_outlined" at bounding box center [155, 81] width 9 height 9
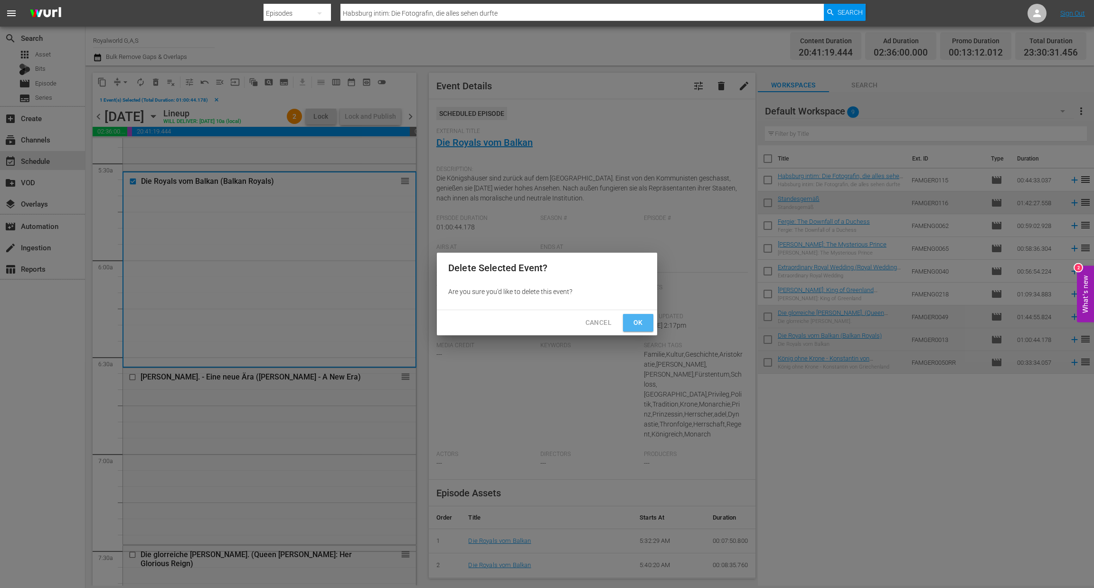
click at [642, 325] on span "Ok" at bounding box center [638, 323] width 15 height 12
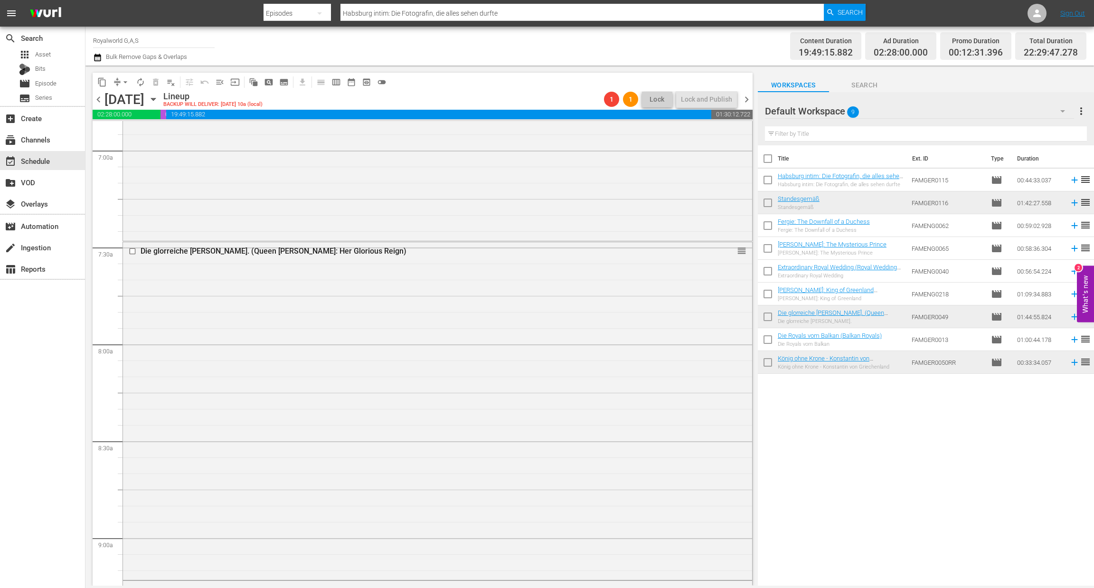
scroll to position [1326, 0]
click at [135, 252] on input "checkbox" at bounding box center [134, 252] width 10 height 8
click at [158, 85] on span "delete_forever_outlined" at bounding box center [155, 81] width 9 height 9
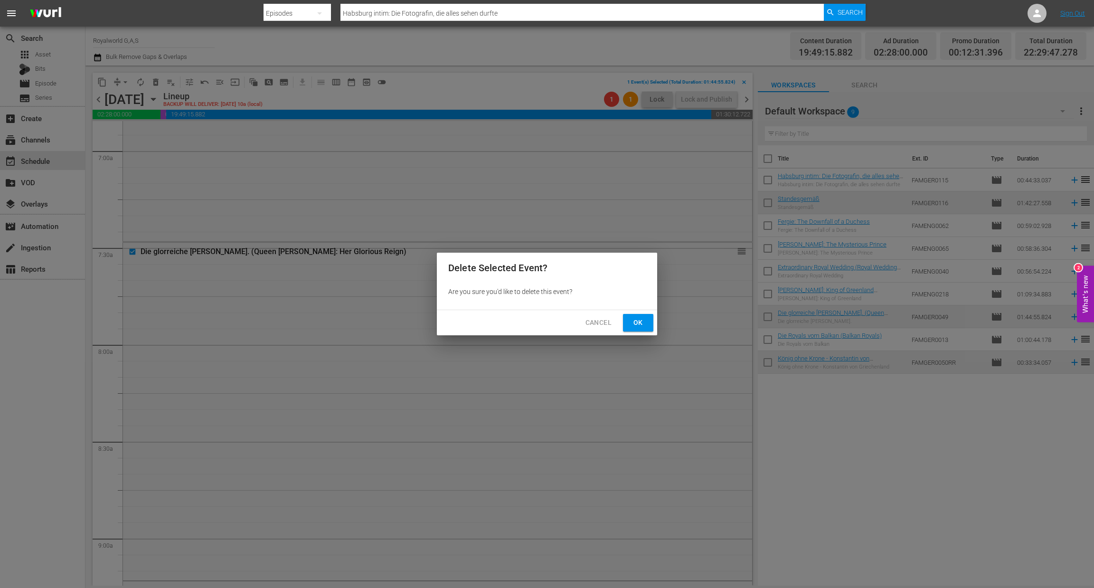
click at [641, 325] on span "Ok" at bounding box center [638, 323] width 15 height 12
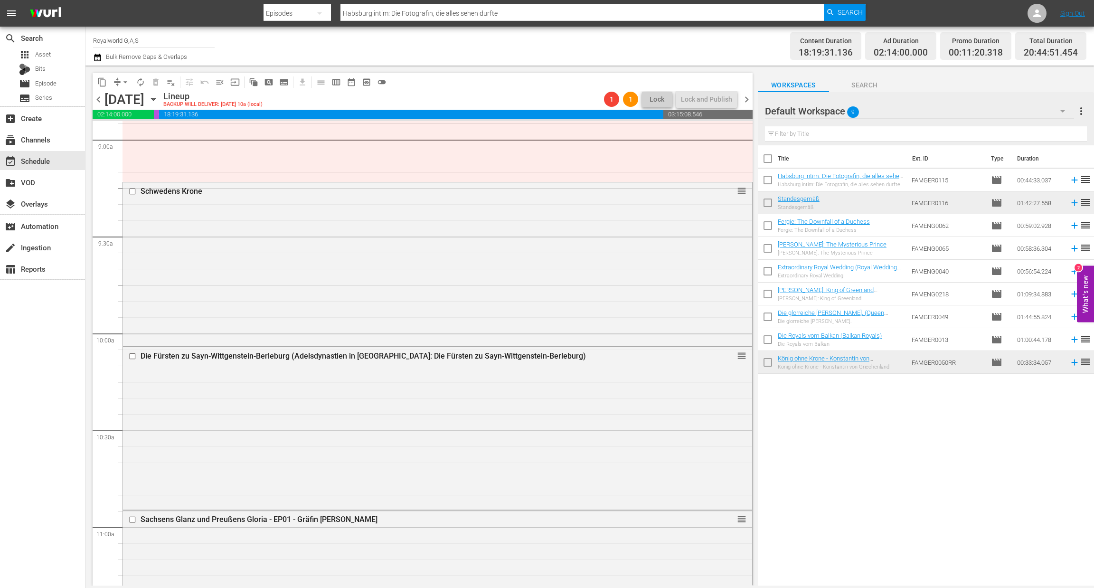
scroll to position [1709, 0]
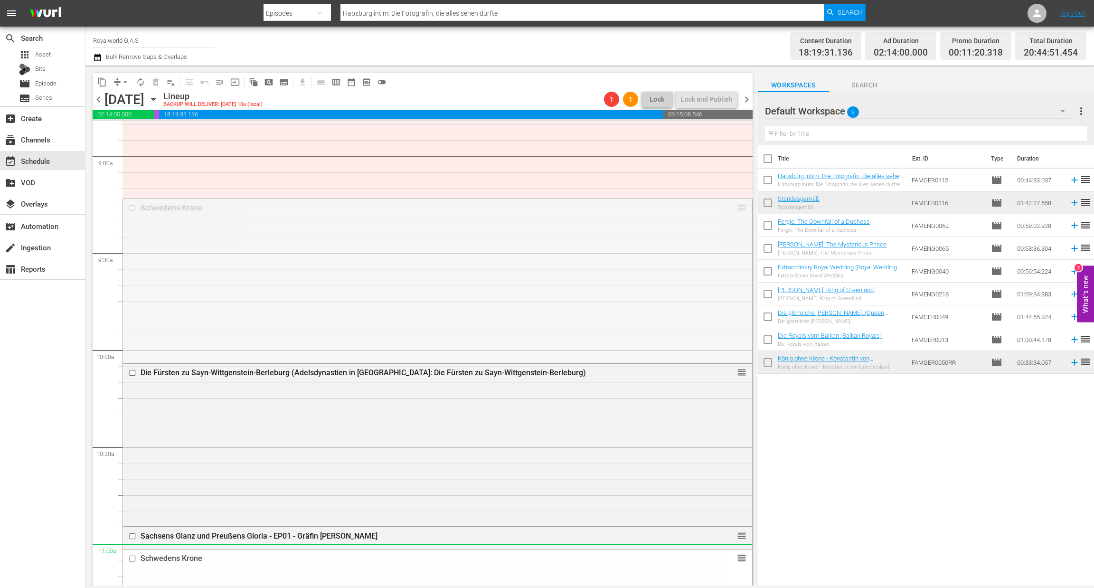
drag, startPoint x: 730, startPoint y: 208, endPoint x: 546, endPoint y: 558, distance: 396.0
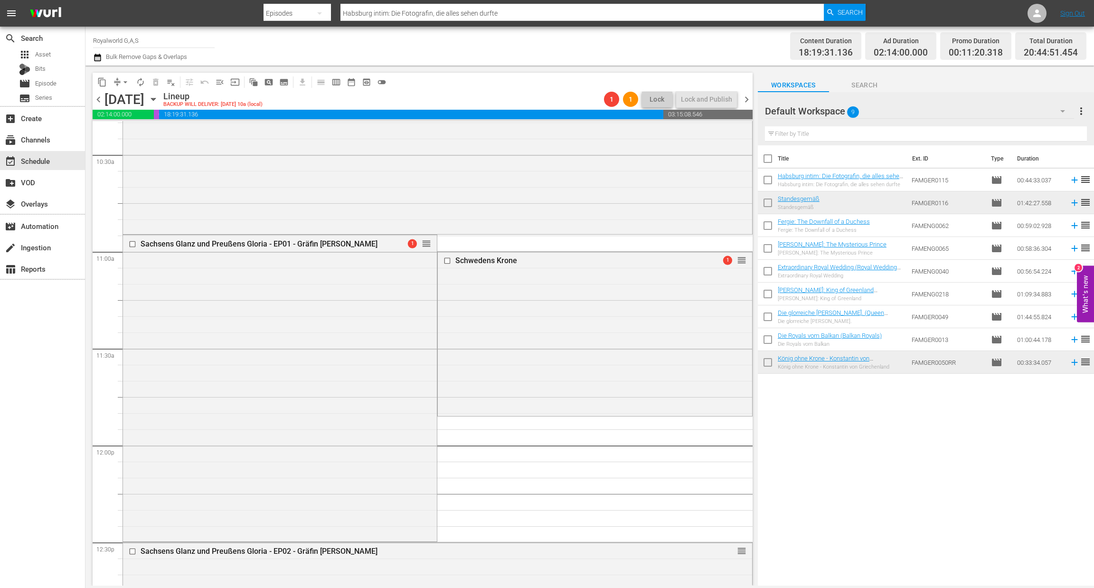
scroll to position [2059, 0]
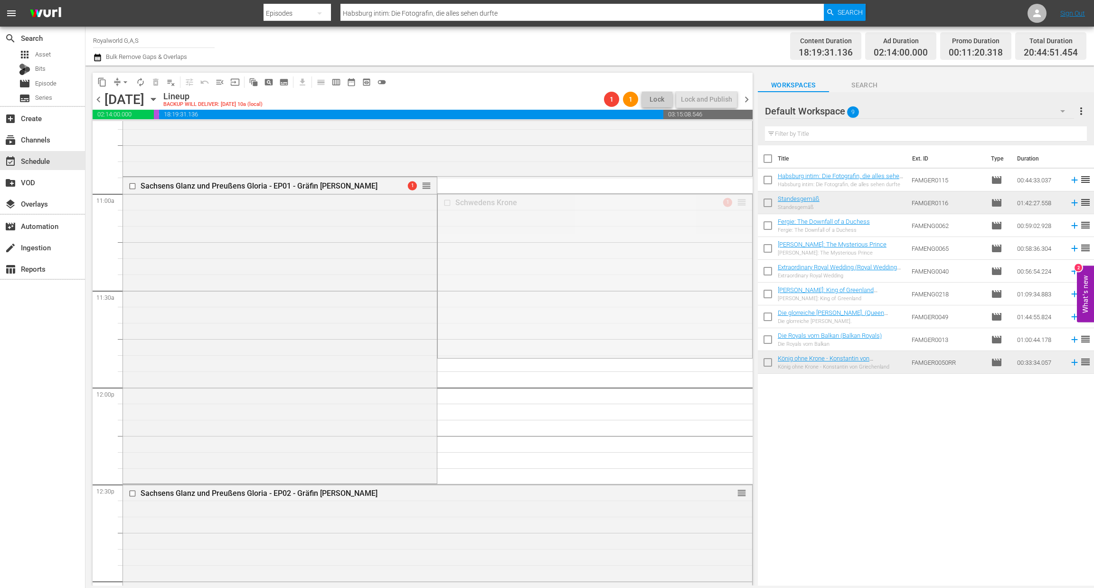
drag, startPoint x: 733, startPoint y: 205, endPoint x: 551, endPoint y: 530, distance: 372.3
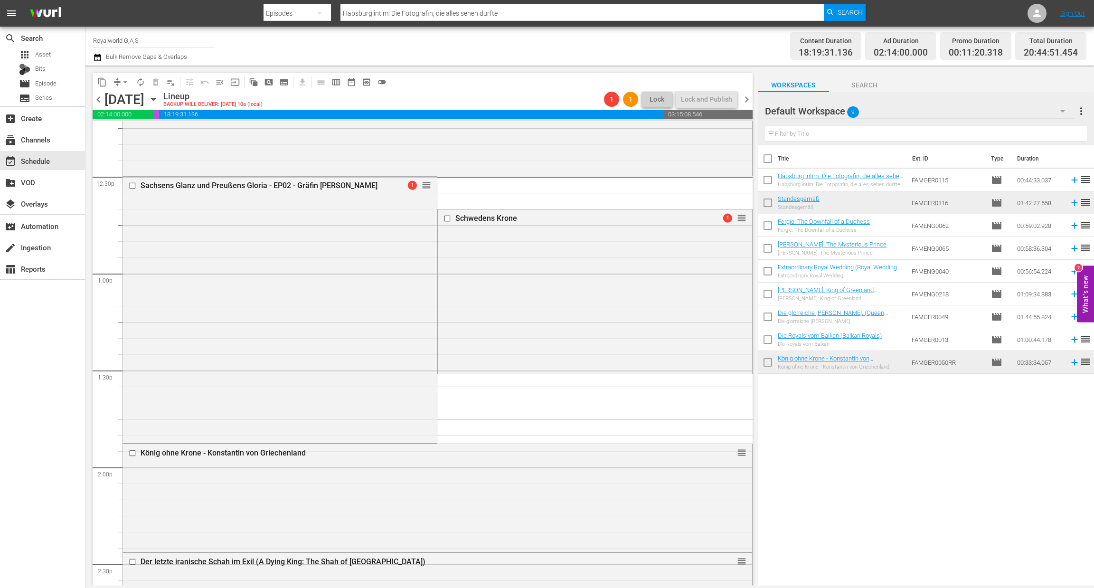
scroll to position [2366, 0]
click at [119, 81] on button "arrow_drop_down" at bounding box center [125, 82] width 15 height 15
click at [152, 129] on li "Align to End of Previous Day" at bounding box center [126, 132] width 100 height 16
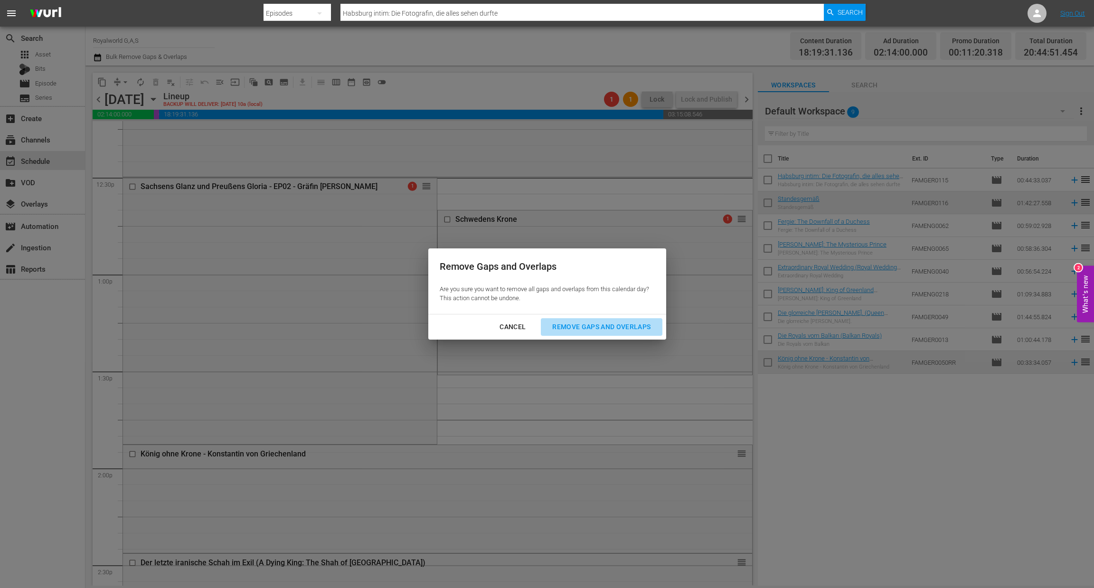
click at [593, 322] on div "Remove Gaps and Overlaps" at bounding box center [602, 327] width 114 height 12
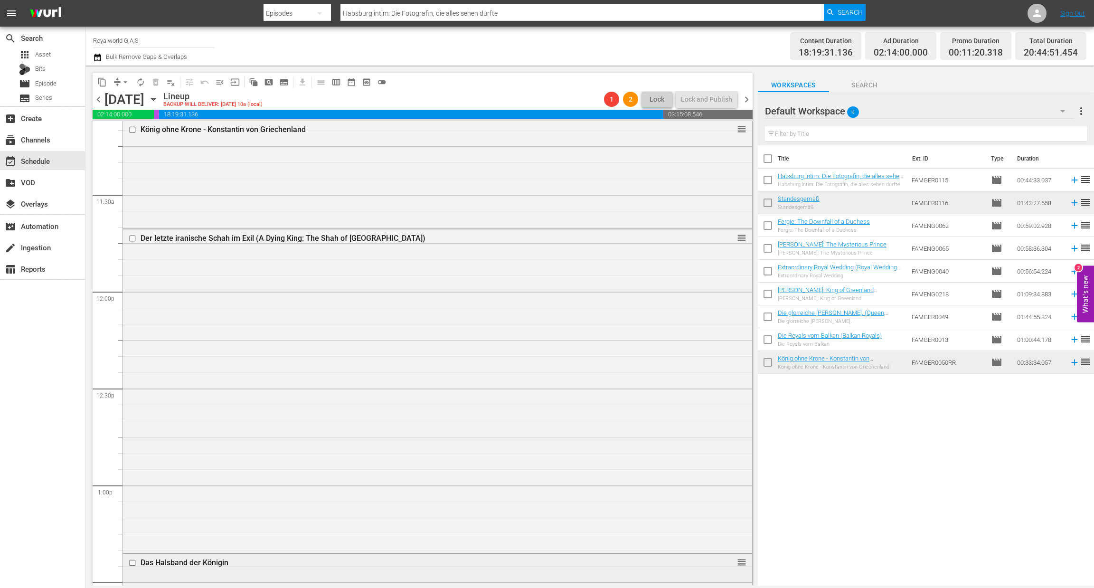
scroll to position [2087, 0]
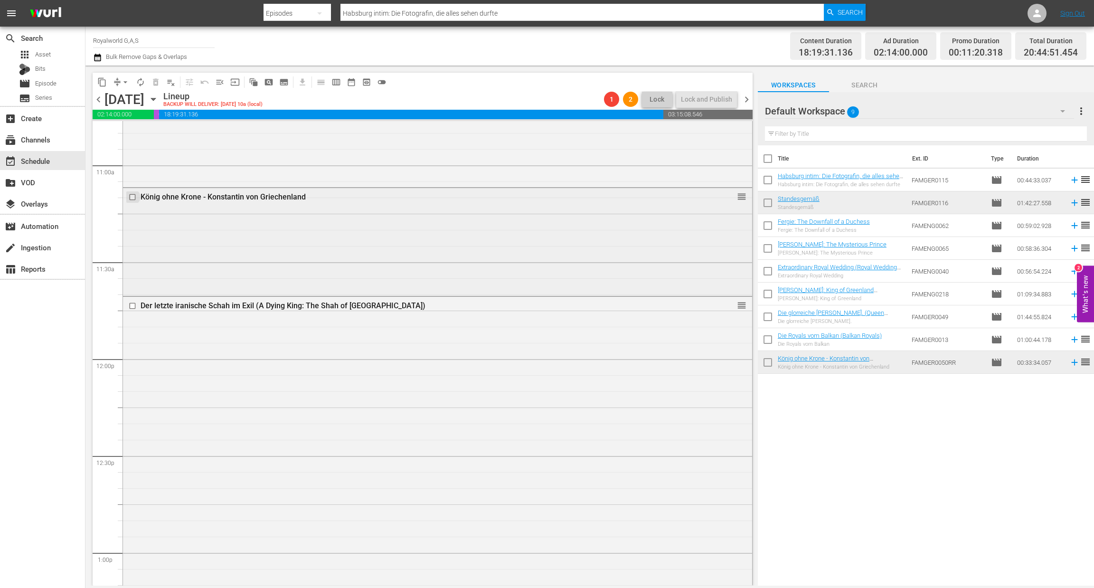
click at [130, 193] on input "checkbox" at bounding box center [134, 197] width 10 height 8
click at [156, 78] on span "delete_forever_outlined" at bounding box center [155, 81] width 9 height 9
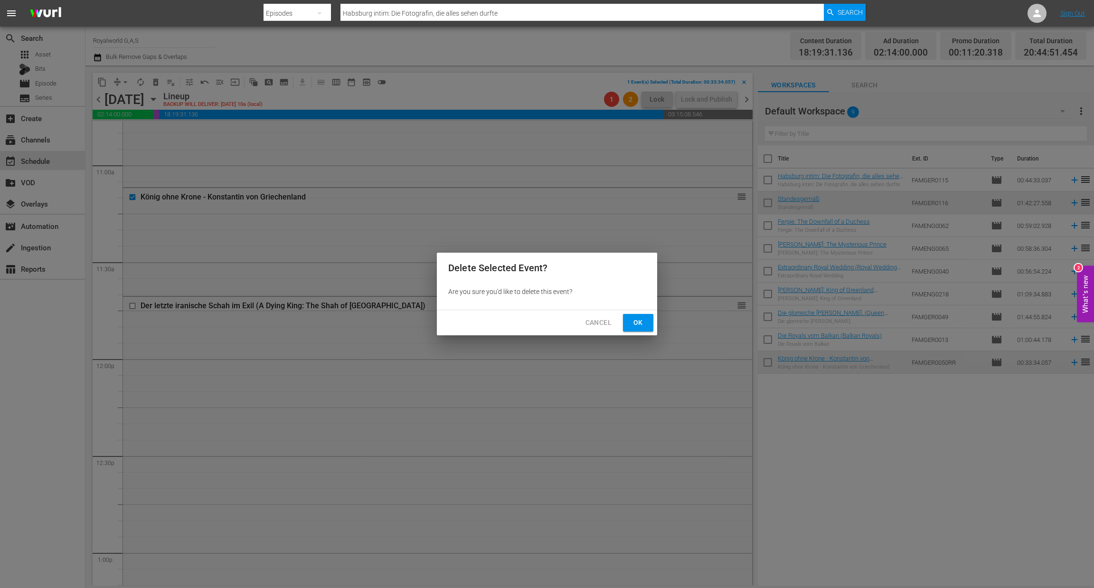
click at [638, 319] on span "Ok" at bounding box center [638, 323] width 15 height 12
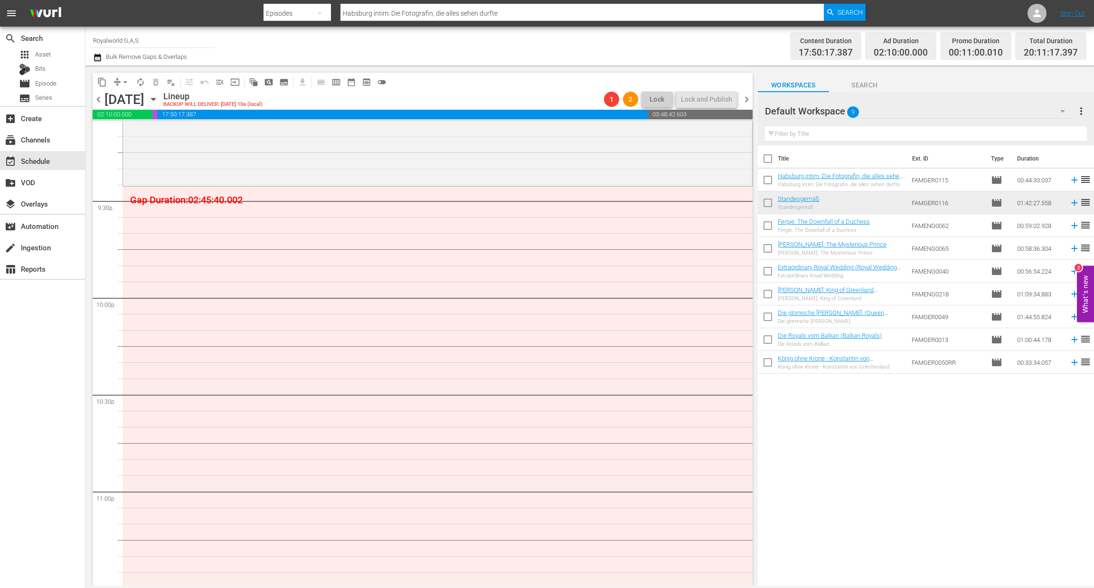
scroll to position [4156, 0]
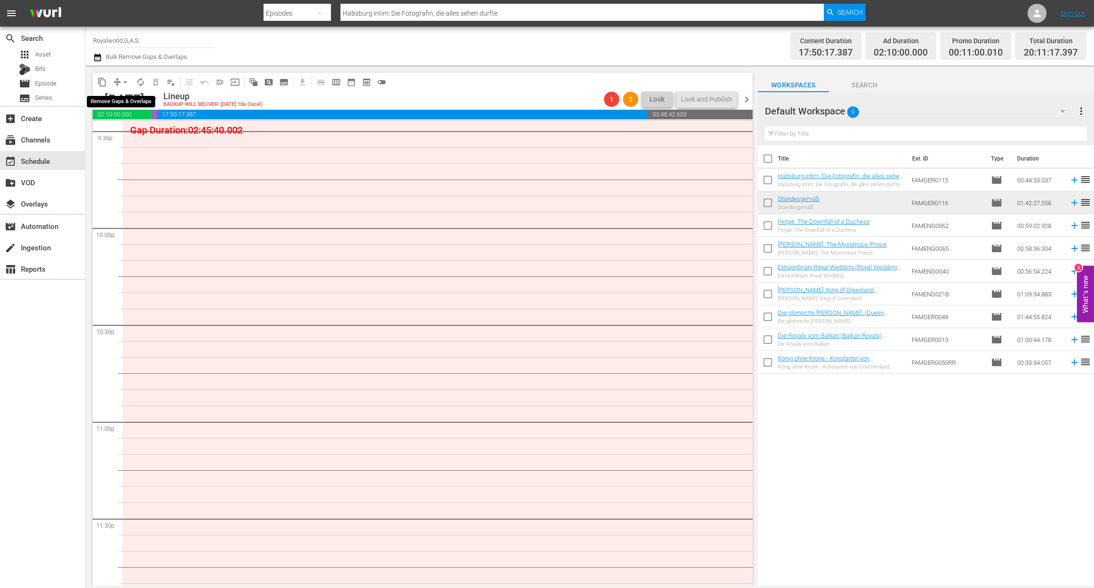
click at [131, 81] on button "arrow_drop_down" at bounding box center [125, 82] width 15 height 15
click at [122, 79] on span "arrow_drop_down" at bounding box center [125, 81] width 9 height 9
click at [126, 83] on span "arrow_drop_down" at bounding box center [125, 81] width 9 height 9
click at [132, 134] on li "Align to End of Previous Day" at bounding box center [126, 132] width 100 height 16
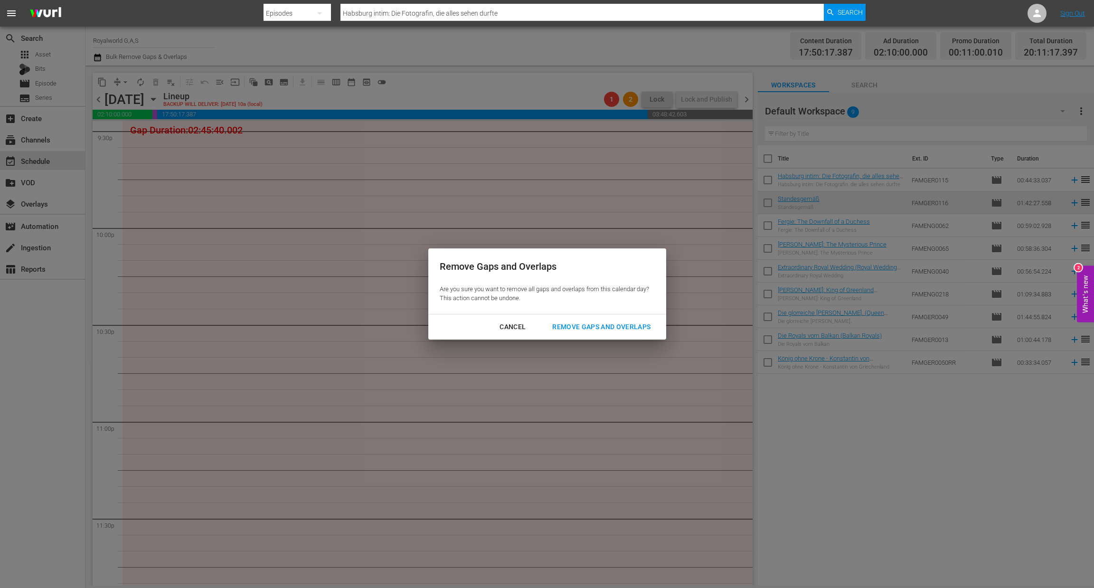
click at [575, 336] on div "Cancel Remove Gaps and Overlaps" at bounding box center [547, 326] width 238 height 25
click at [592, 329] on div "Remove Gaps and Overlaps" at bounding box center [602, 327] width 114 height 12
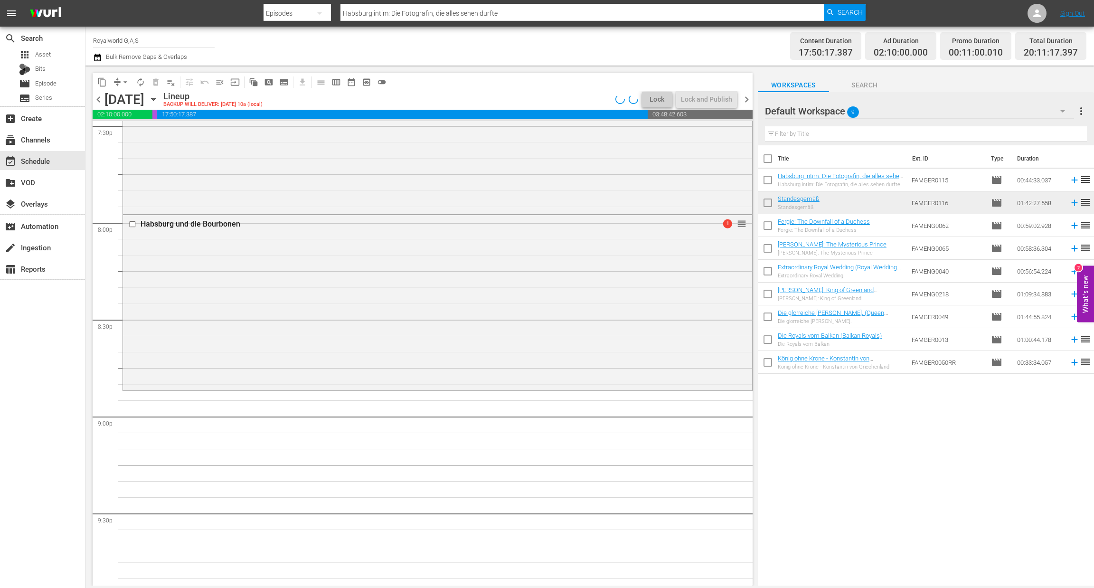
scroll to position [3774, 0]
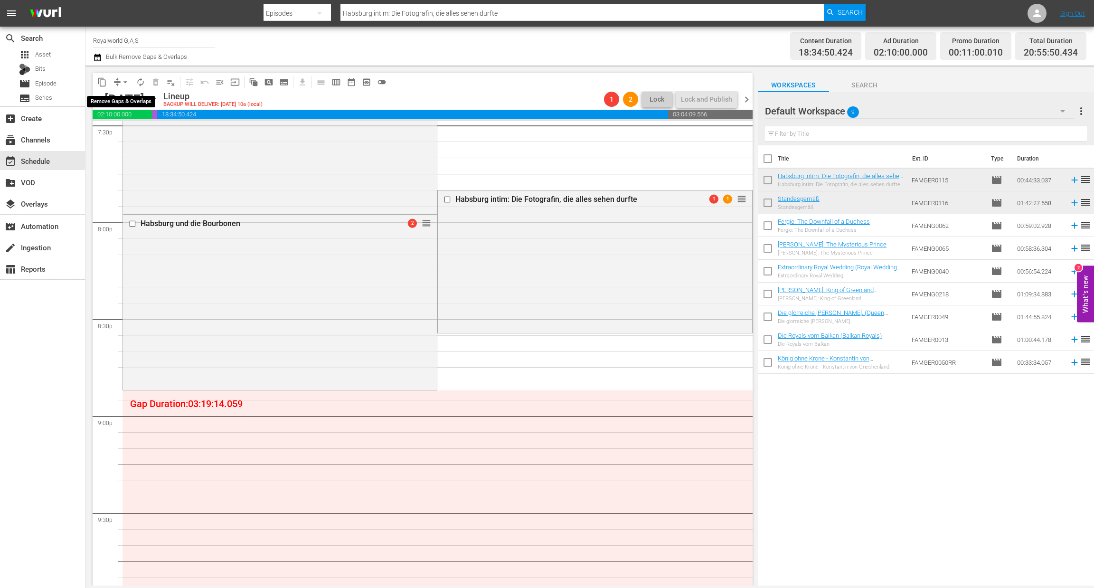
click at [128, 83] on span "arrow_drop_down" at bounding box center [125, 81] width 9 height 9
click at [142, 131] on li "Align to End of Previous Day" at bounding box center [126, 132] width 100 height 16
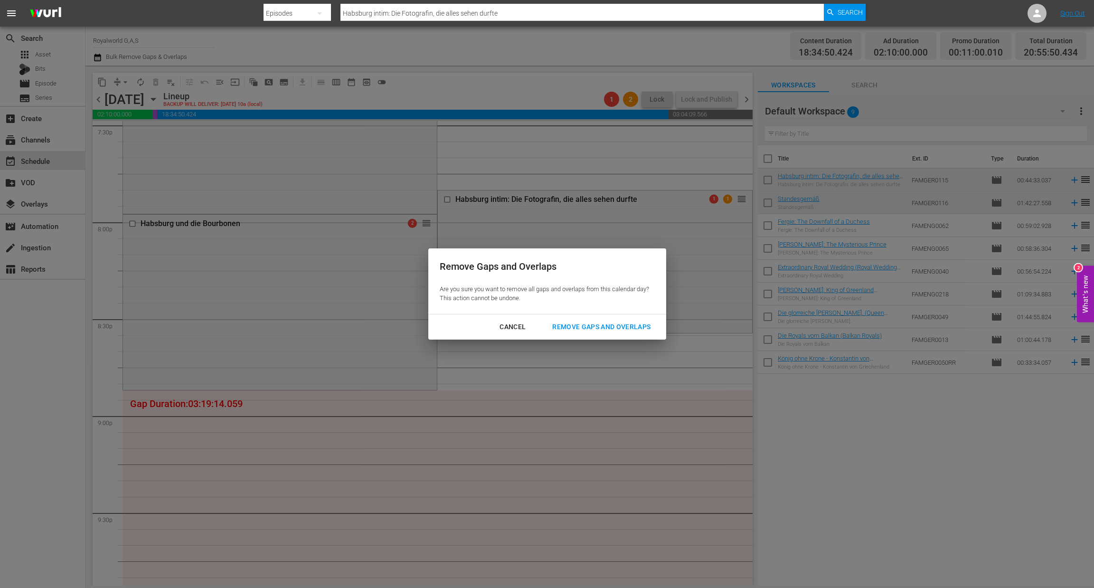
click at [632, 327] on div "Remove Gaps and Overlaps" at bounding box center [602, 327] width 114 height 12
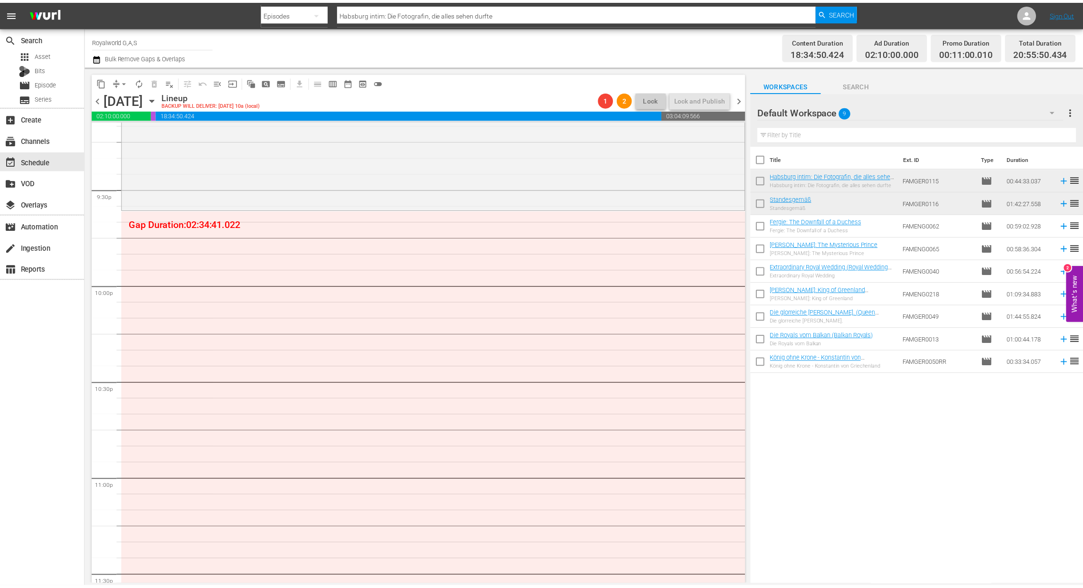
scroll to position [4099, 0]
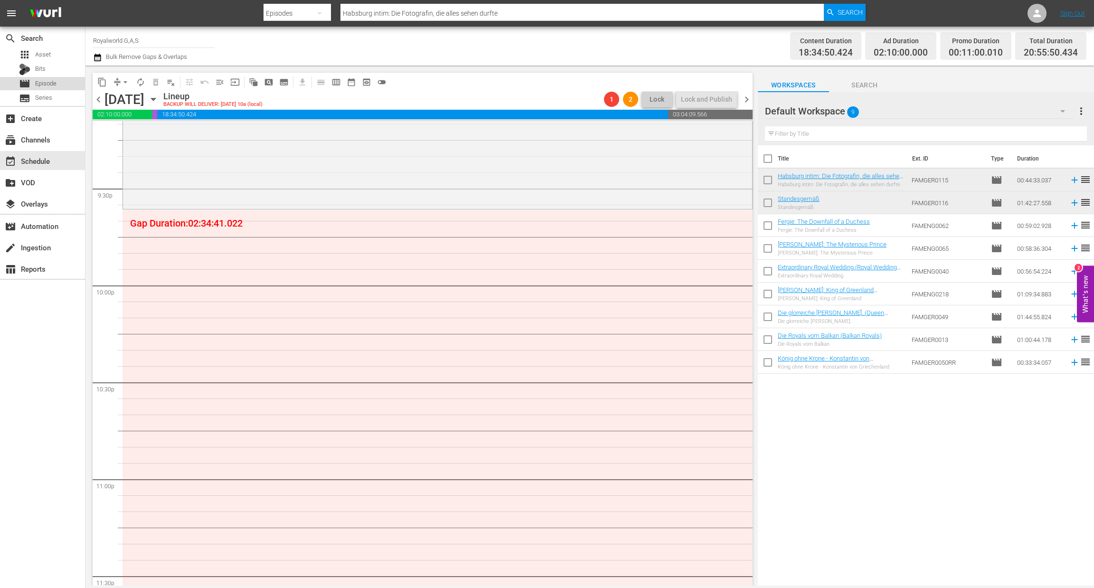
click at [53, 81] on span "Episode" at bounding box center [45, 83] width 21 height 9
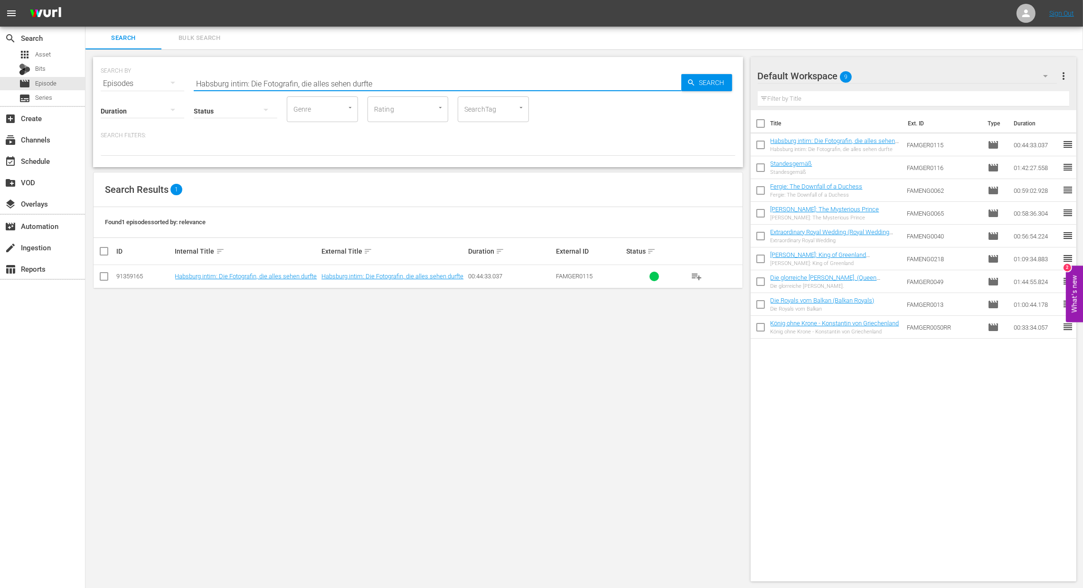
drag, startPoint x: 369, startPoint y: 83, endPoint x: 186, endPoint y: 38, distance: 188.8
click at [186, 38] on div "Search Bulk Search SEARCH BY Search By Episodes Search ID, Title, Description, …" at bounding box center [584, 308] width 998 height 562
paste input "Die Romanows"
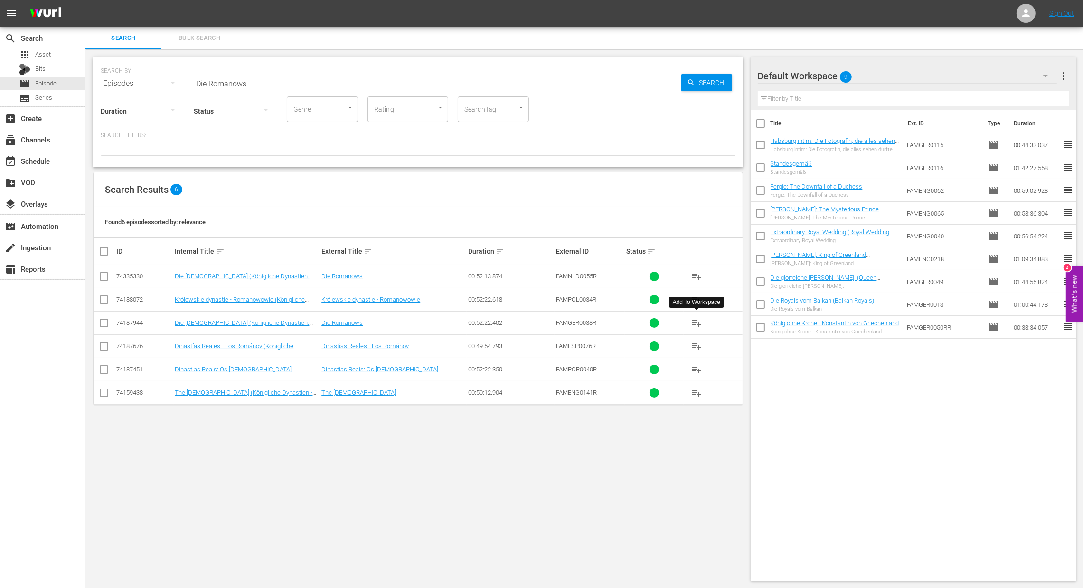
click at [703, 331] on button "playlist_add" at bounding box center [696, 323] width 23 height 23
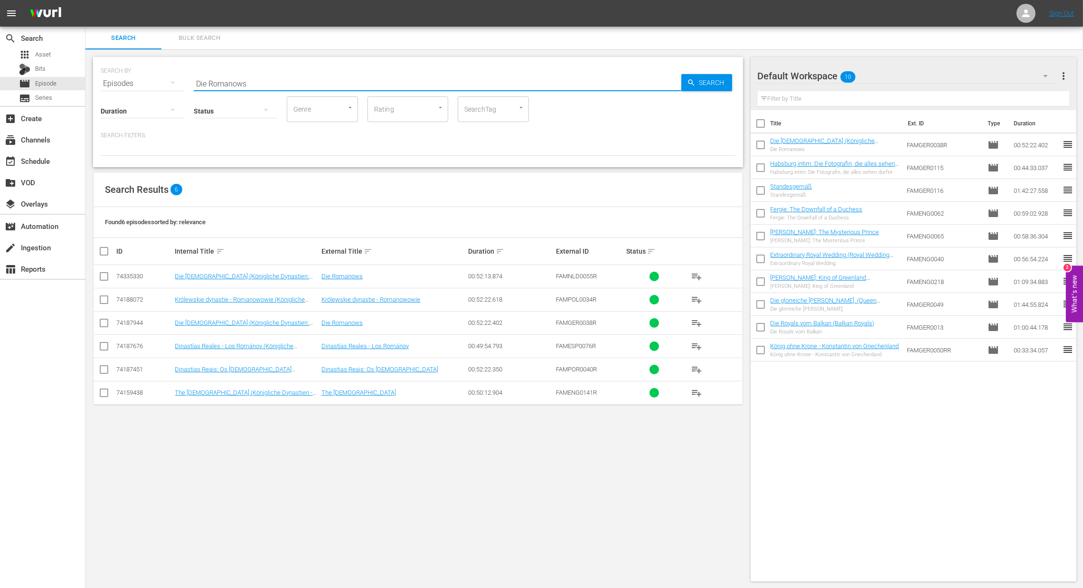
drag, startPoint x: 261, startPoint y: 82, endPoint x: 181, endPoint y: 66, distance: 81.5
click at [181, 66] on div "SEARCH BY Search By Episodes Search ID, Title, Description, Keywords, or Catego…" at bounding box center [418, 78] width 635 height 34
paste input "Ahnen der Queen"
type input "Die Ahnen der Queen"
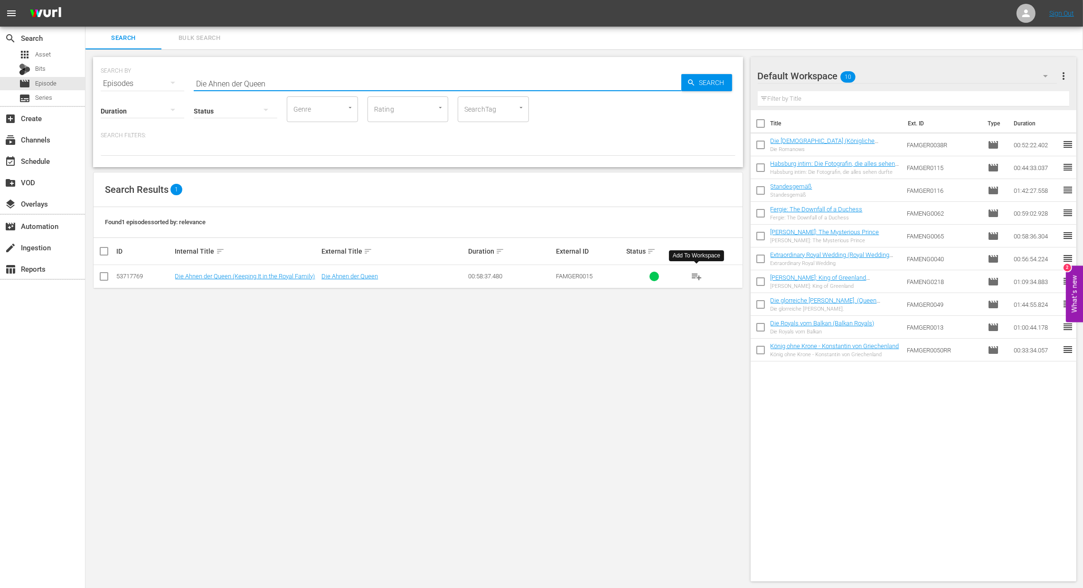
click at [692, 276] on span "playlist_add" at bounding box center [696, 276] width 11 height 11
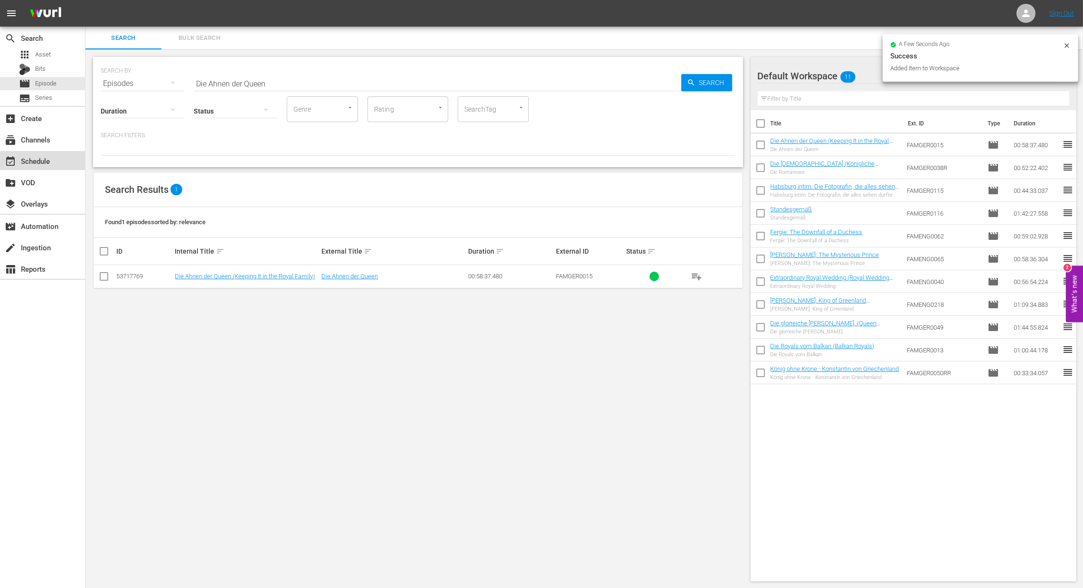
click at [47, 157] on div "event_available Schedule" at bounding box center [26, 159] width 53 height 9
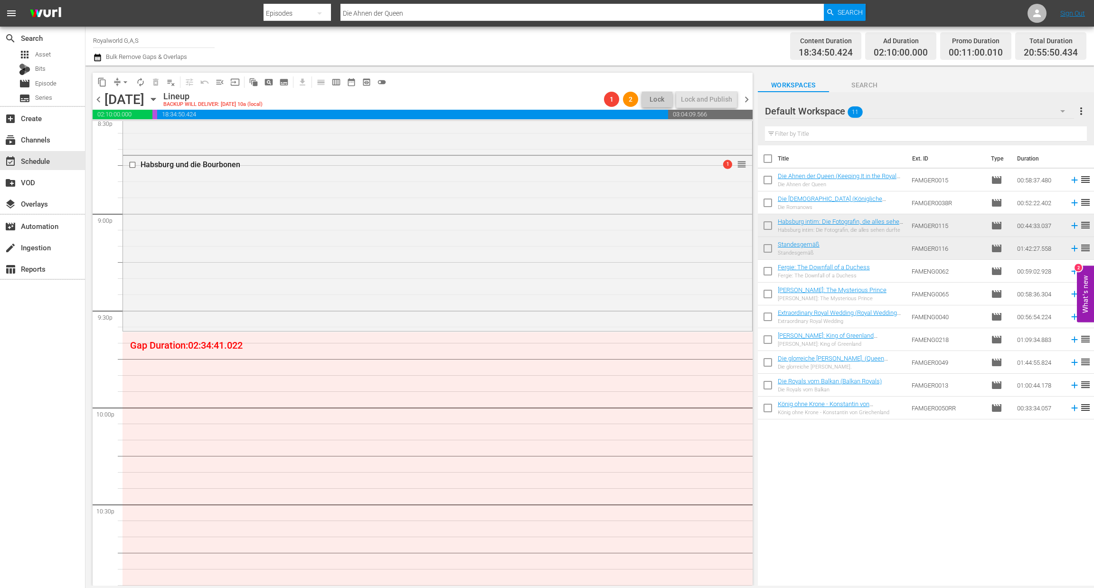
scroll to position [3968, 0]
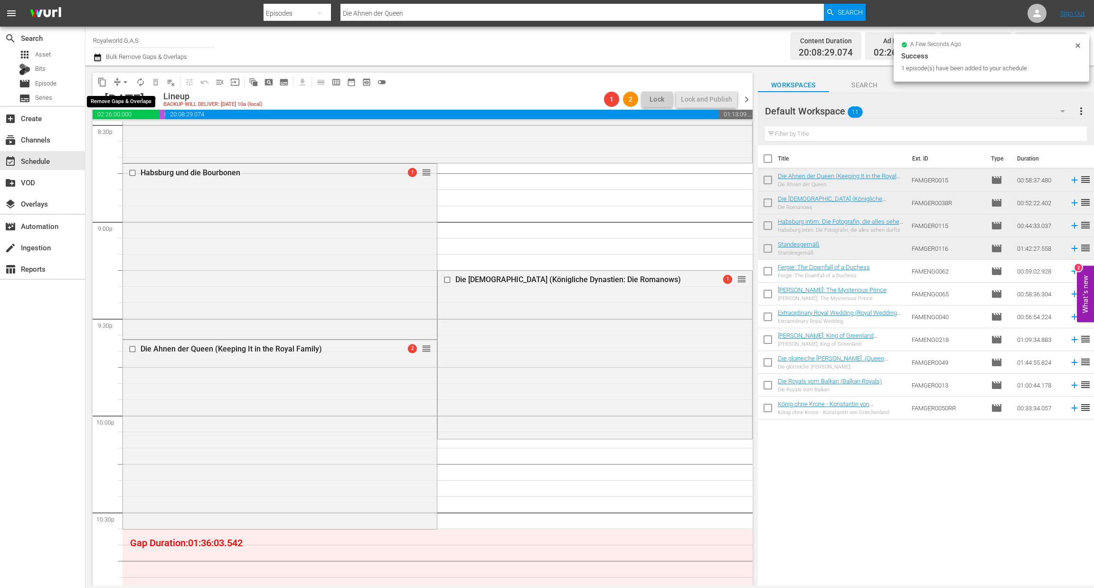
click at [128, 83] on span "arrow_drop_down" at bounding box center [125, 81] width 9 height 9
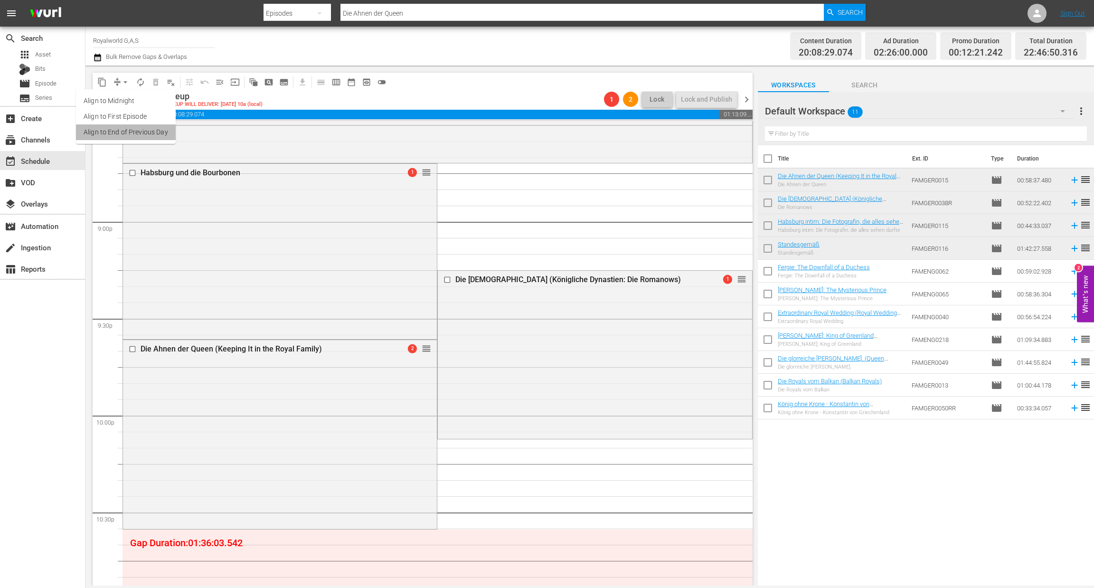
click at [137, 132] on li "Align to End of Previous Day" at bounding box center [126, 132] width 100 height 16
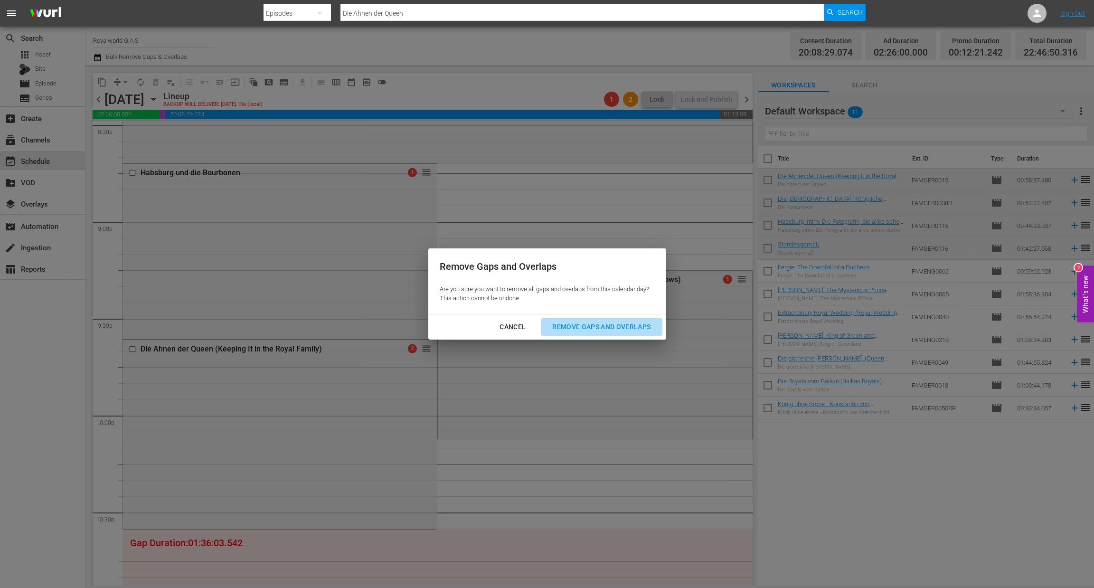
drag, startPoint x: 642, startPoint y: 335, endPoint x: 620, endPoint y: 328, distance: 22.8
click at [620, 328] on div "Remove Gaps and Overlaps" at bounding box center [602, 327] width 114 height 12
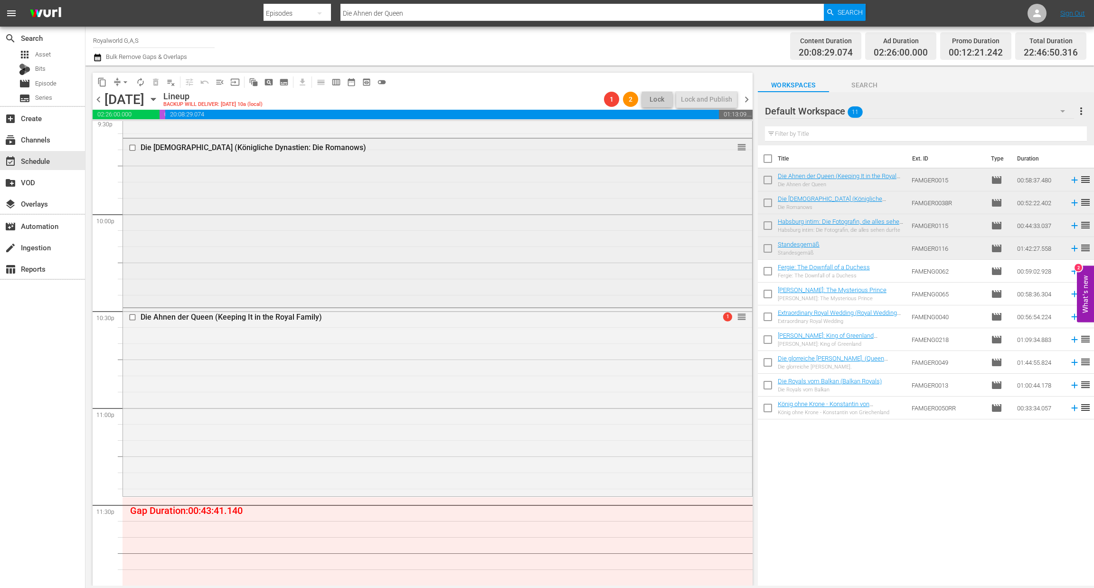
scroll to position [4222, 0]
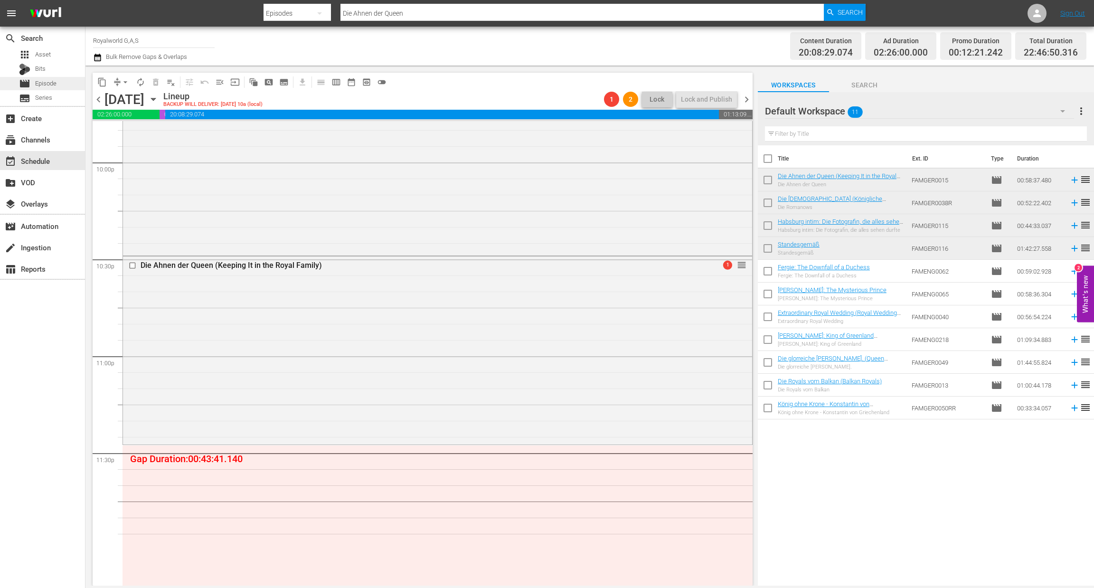
click at [61, 81] on div "movie Episode" at bounding box center [42, 83] width 85 height 13
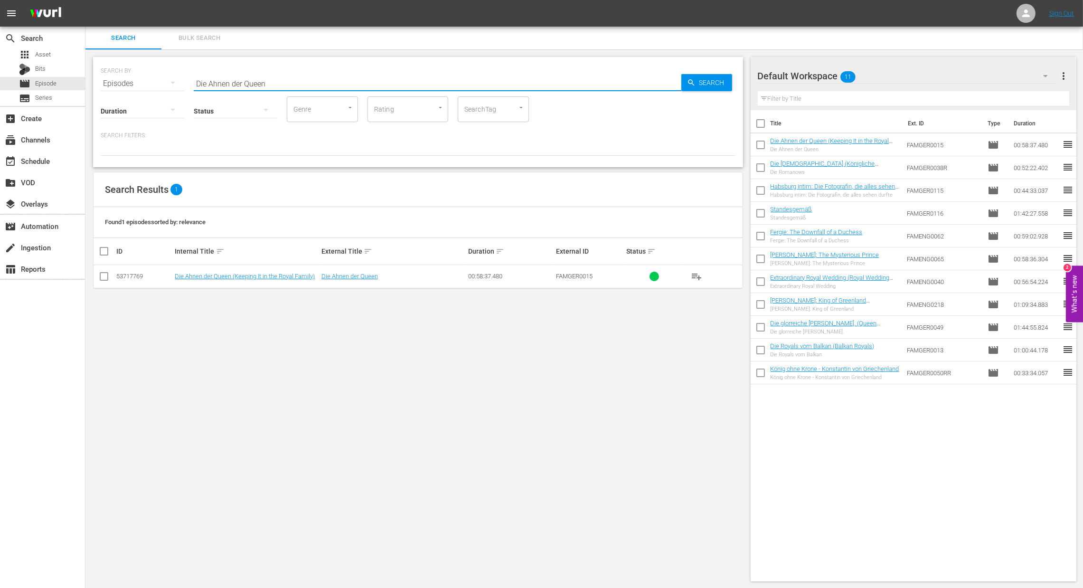
drag, startPoint x: 296, startPoint y: 84, endPoint x: 180, endPoint y: 66, distance: 117.2
click at [180, 66] on div "SEARCH BY Search By Episodes Search ID, Title, Description, Keywords, or Catego…" at bounding box center [418, 78] width 635 height 34
paste input "Königreich Großbritannien: Die Geschichte der Monarchie aus der Luft"
type input "Königreich Großbritannien: Die Geschichte der Monarchie aus der Luft"
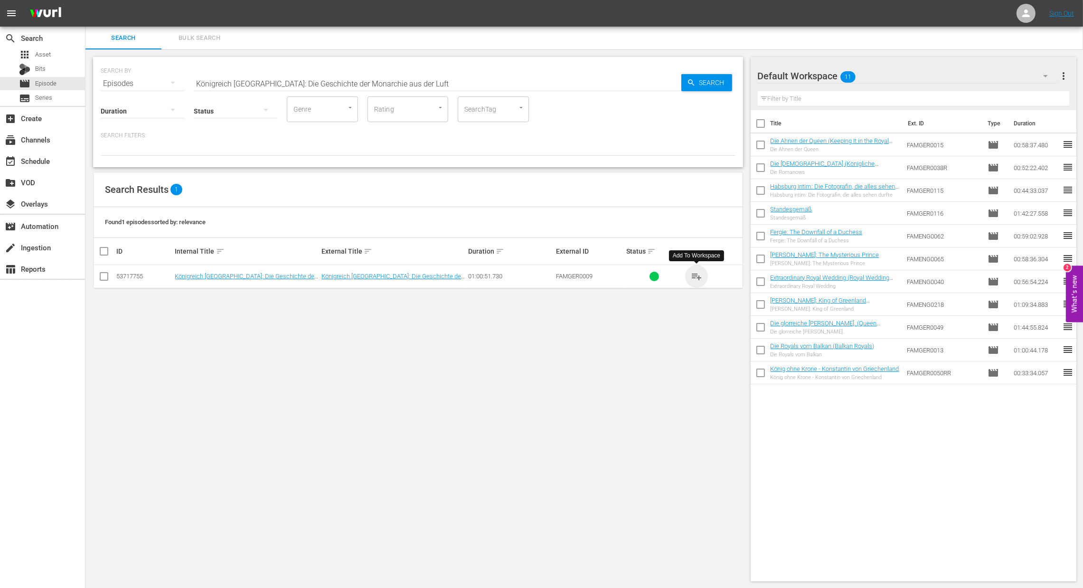
click at [694, 274] on span "playlist_add" at bounding box center [696, 276] width 11 height 11
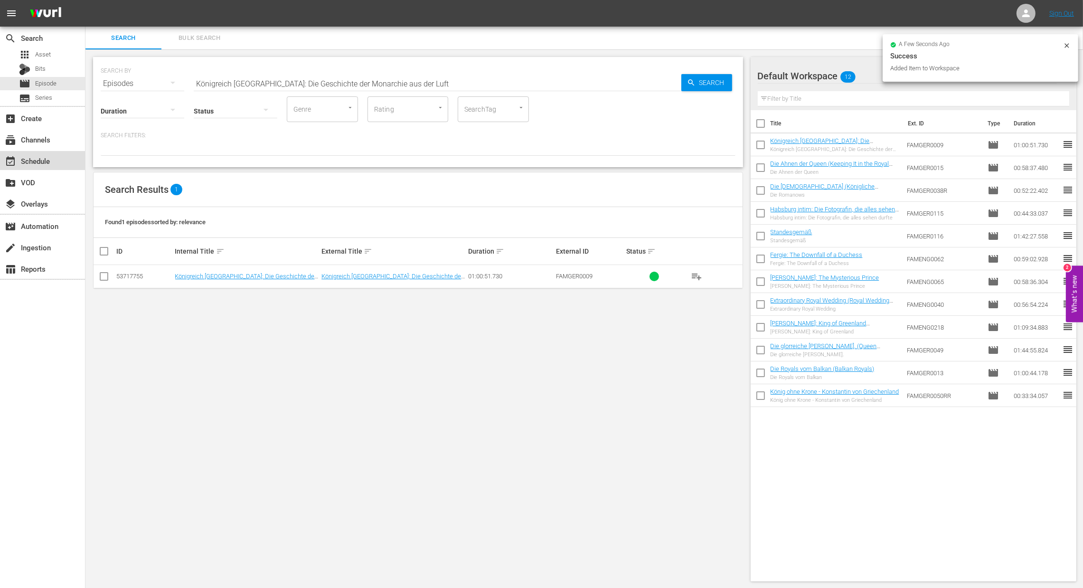
click at [32, 164] on div "event_available Schedule" at bounding box center [26, 159] width 53 height 9
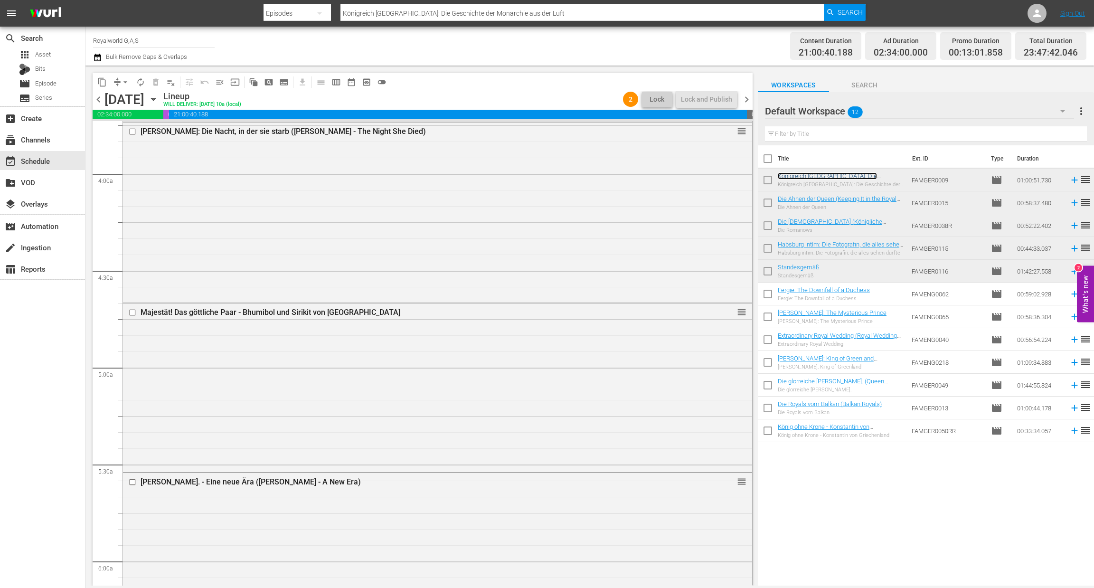
scroll to position [723, 0]
click at [52, 13] on img at bounding box center [46, 13] width 46 height 22
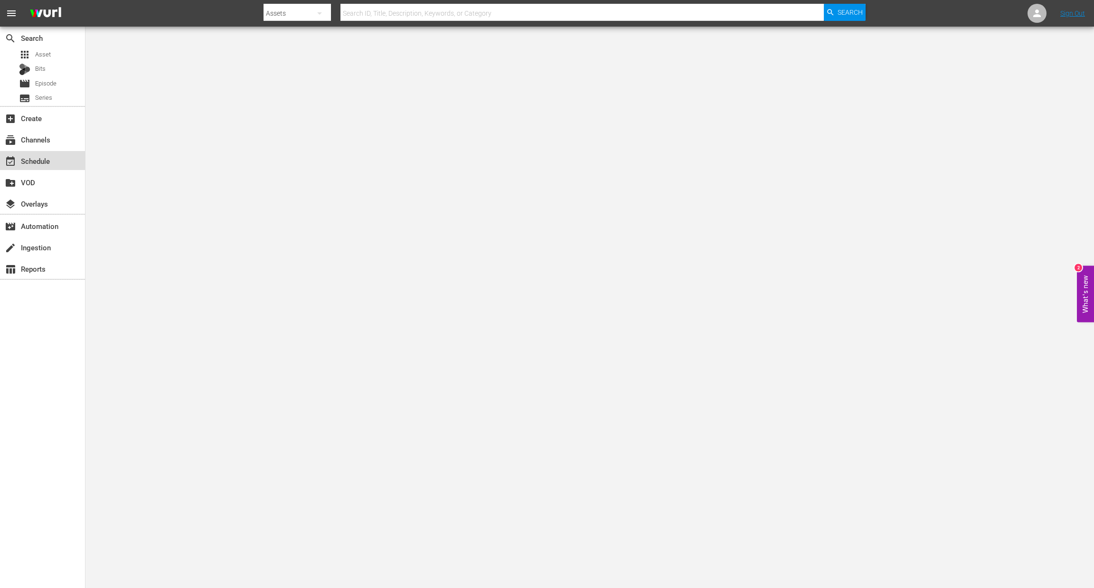
click at [60, 169] on div "event_available Schedule" at bounding box center [42, 160] width 85 height 19
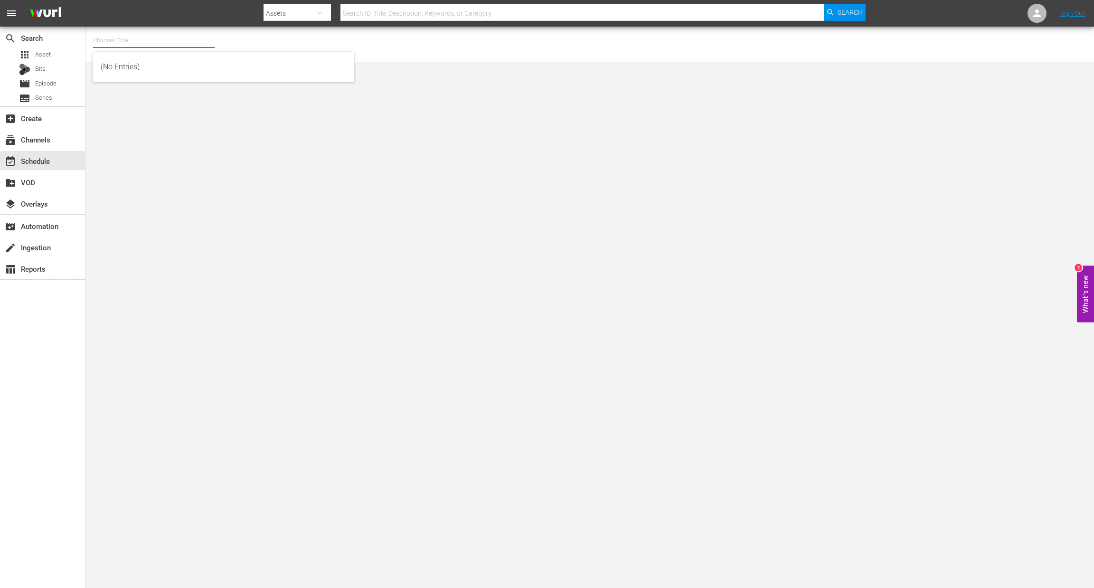
click at [158, 38] on input "text" at bounding box center [154, 40] width 122 height 23
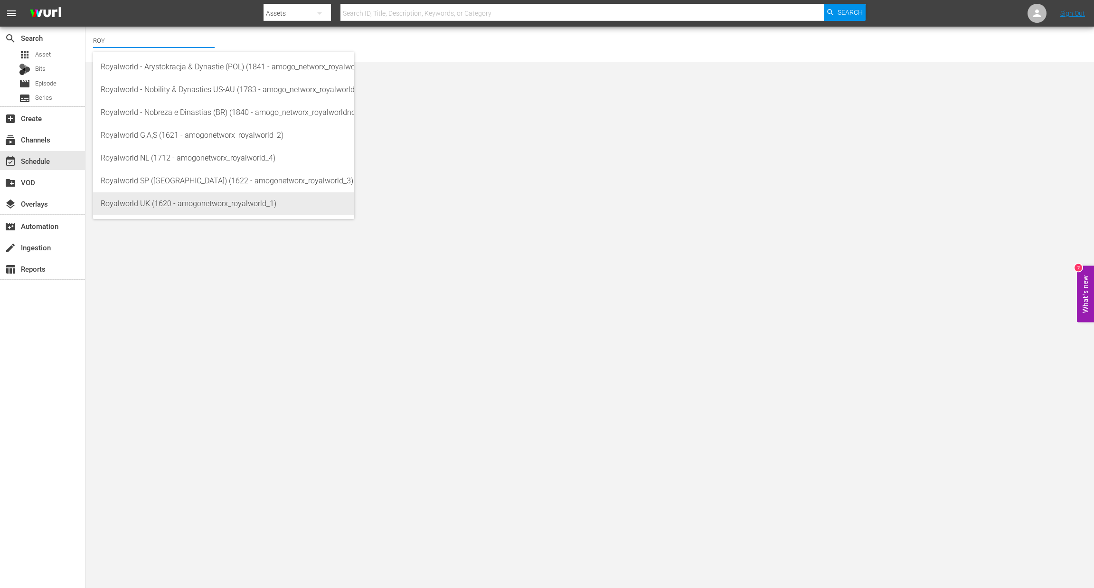
click at [221, 194] on div "Royalworld UK (1620 - amogonetworx_royalworld_1)" at bounding box center [224, 203] width 246 height 23
type input "Royalworld UK (1620 - amogonetworx_royalworld_1)"
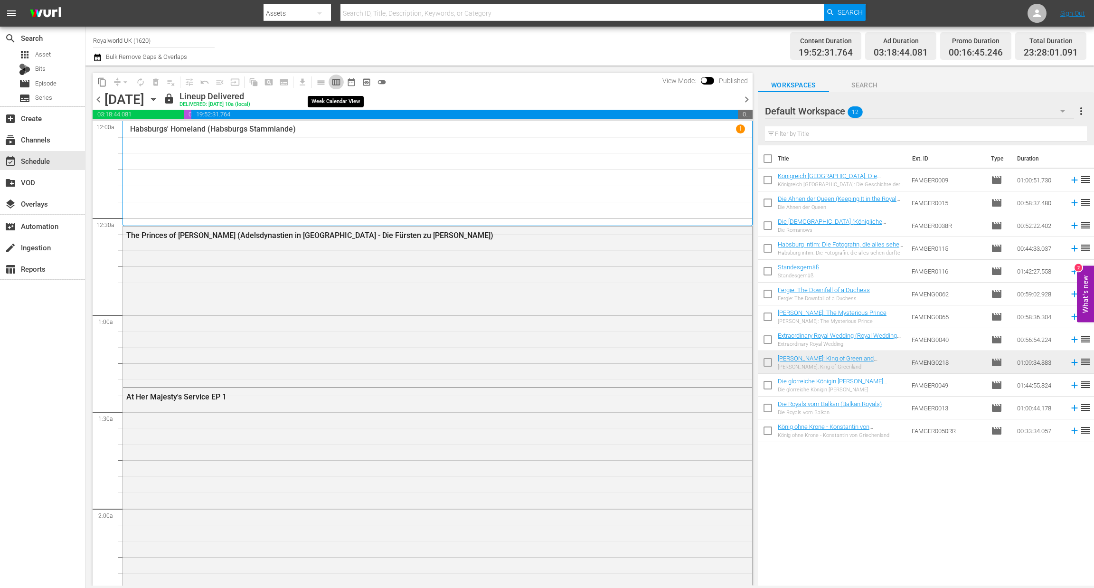
click at [337, 80] on span "calendar_view_week_outlined" at bounding box center [335, 81] width 9 height 9
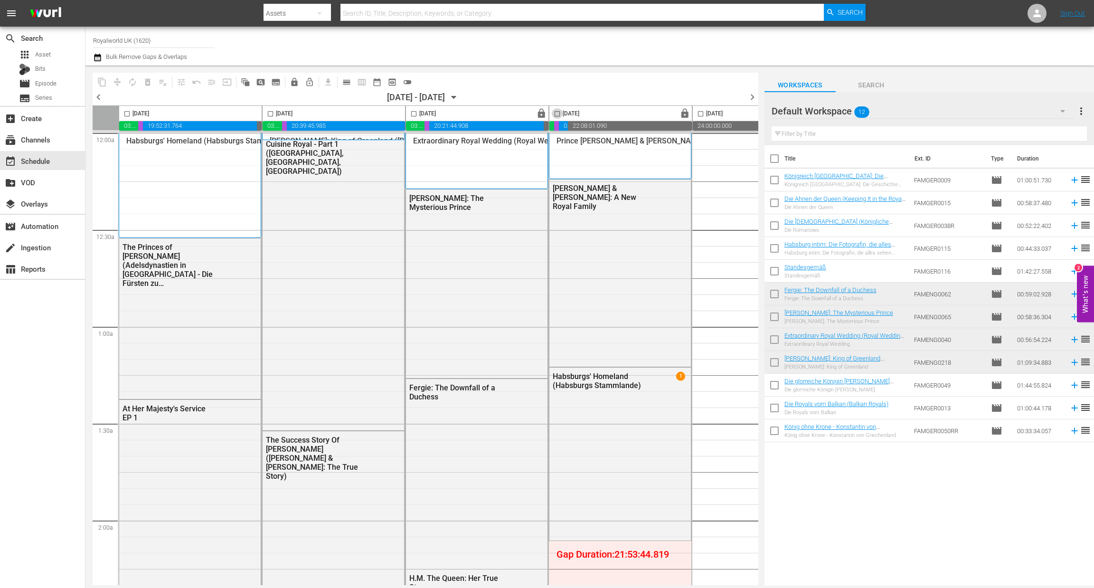
click at [558, 113] on input "checkbox" at bounding box center [557, 115] width 11 height 11
click at [97, 94] on span "chevron_left" at bounding box center [99, 97] width 12 height 12
checkbox input "false"
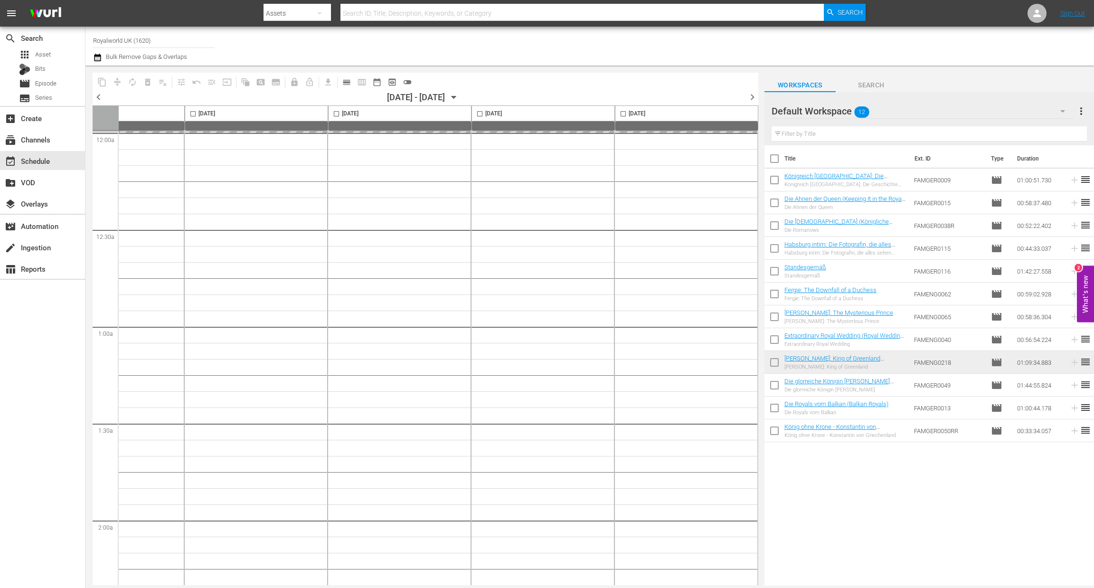
scroll to position [0, 366]
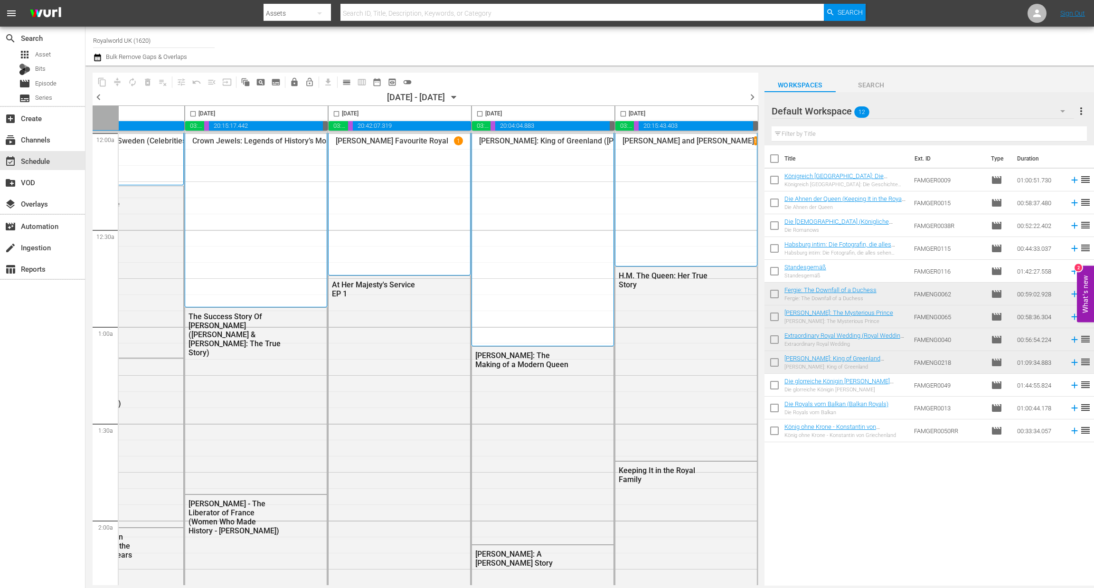
click at [502, 115] on div "[DATE]" at bounding box center [487, 113] width 30 height 11
click at [479, 116] on input "checkbox" at bounding box center [479, 115] width 11 height 11
checkbox input "true"
click at [105, 83] on span "content_copy" at bounding box center [101, 81] width 9 height 9
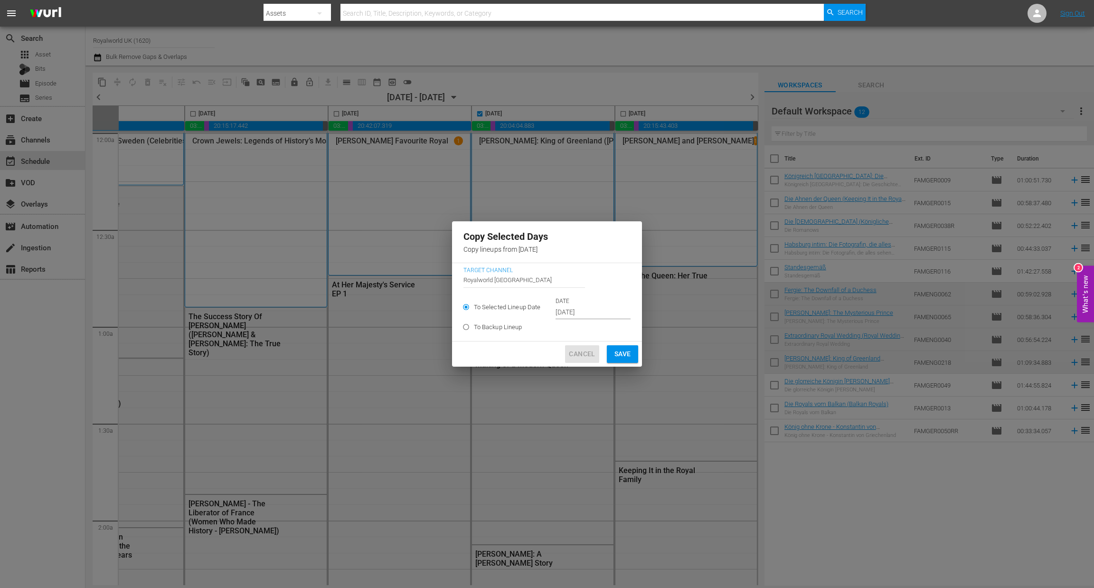
click at [586, 357] on span "Cancel" at bounding box center [582, 354] width 26 height 12
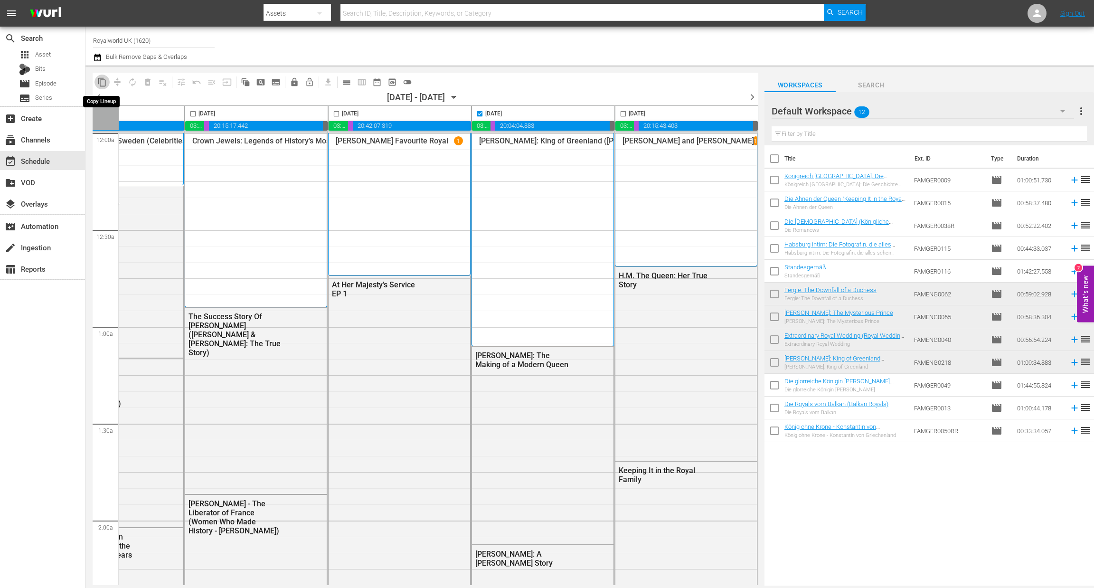
click at [101, 82] on span "content_copy" at bounding box center [101, 81] width 9 height 9
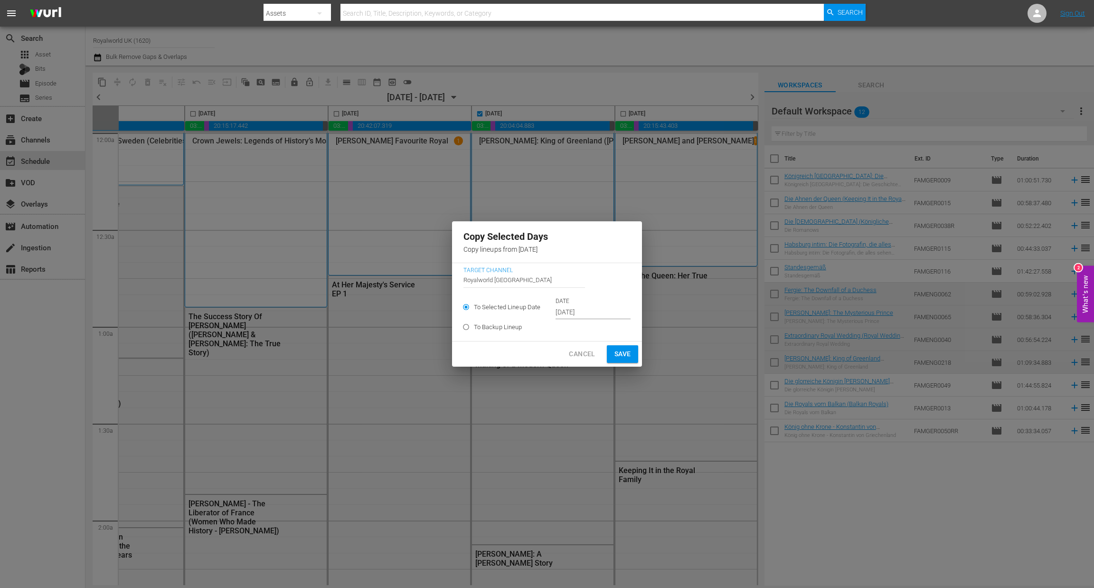
click at [612, 320] on label "To Backup Lineup" at bounding box center [540, 327] width 165 height 16
click at [474, 321] on input "To Backup Lineup" at bounding box center [466, 329] width 16 height 16
radio input "true"
click at [532, 308] on span "To Selected Lineup Date" at bounding box center [507, 307] width 67 height 9
click at [474, 308] on input "To Selected Lineup Date" at bounding box center [466, 309] width 16 height 16
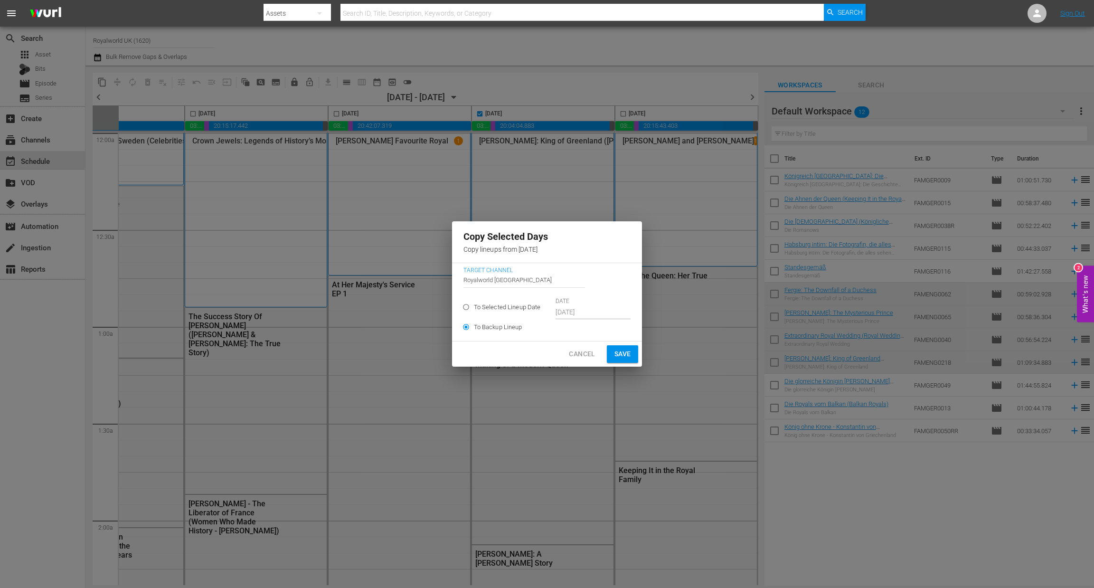
radio input "true"
click at [588, 300] on p "DATE" at bounding box center [593, 301] width 75 height 8
click at [588, 306] on input "[DATE]" at bounding box center [593, 312] width 75 height 14
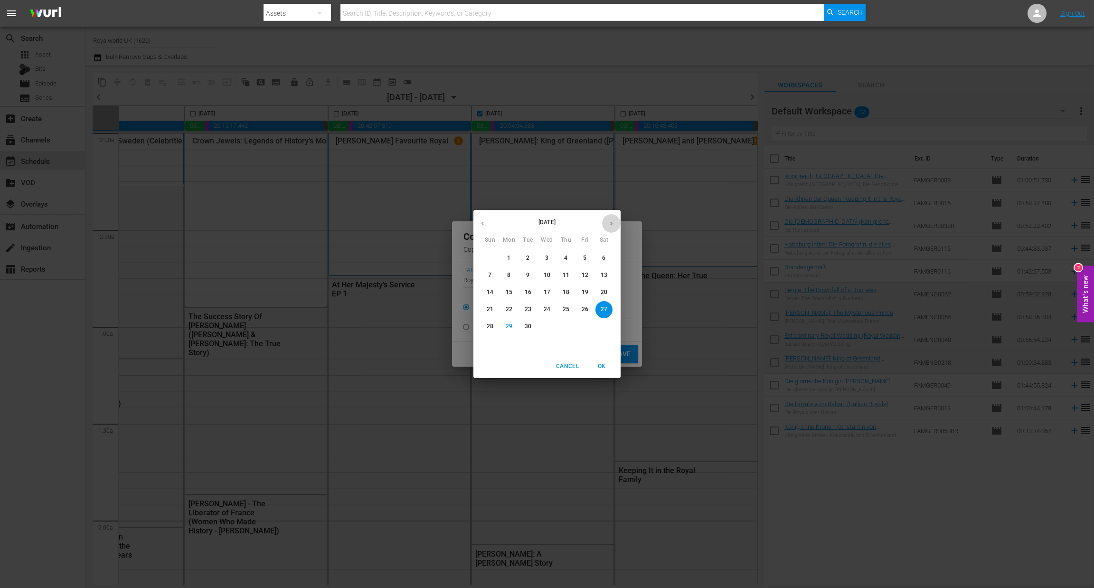
click at [608, 223] on icon "button" at bounding box center [611, 223] width 7 height 7
click at [568, 263] on button "2" at bounding box center [566, 258] width 17 height 17
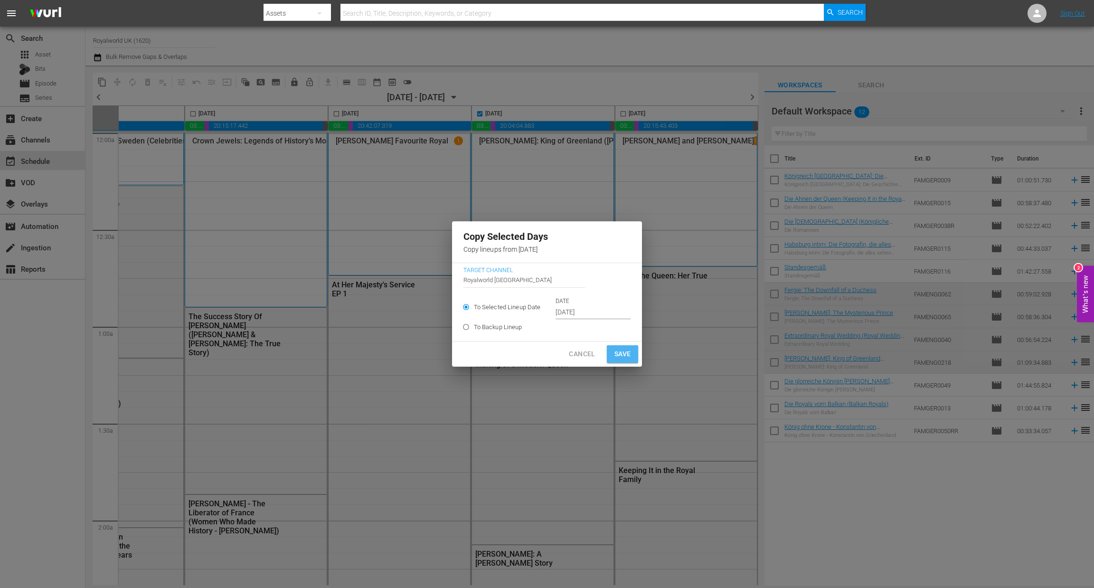
click at [620, 353] on span "Save" at bounding box center [623, 354] width 17 height 12
type input "[DATE]"
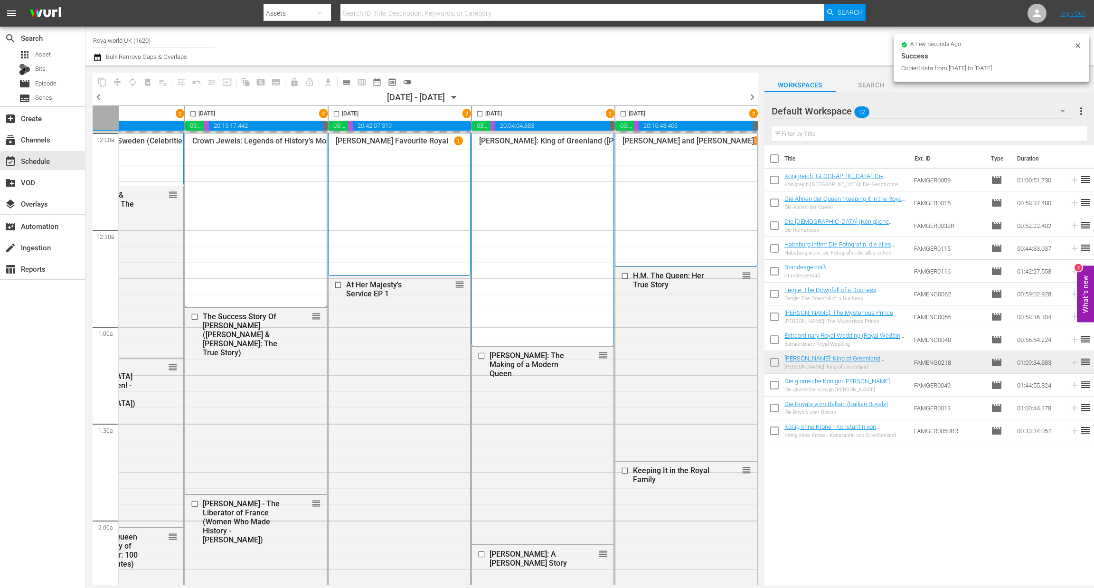
checkbox input "false"
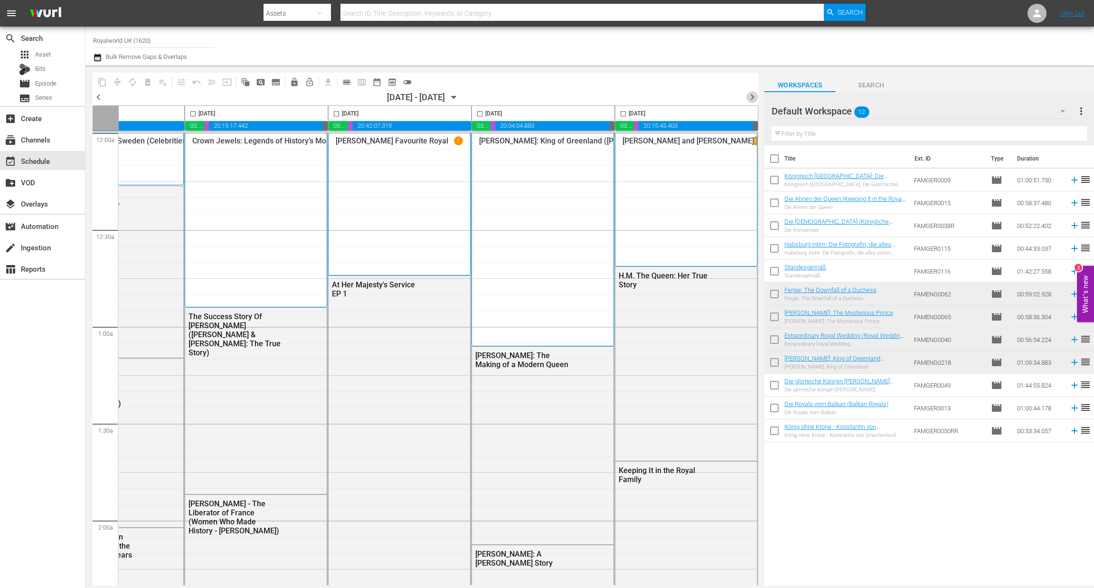
click at [750, 95] on span "chevron_right" at bounding box center [753, 97] width 12 height 12
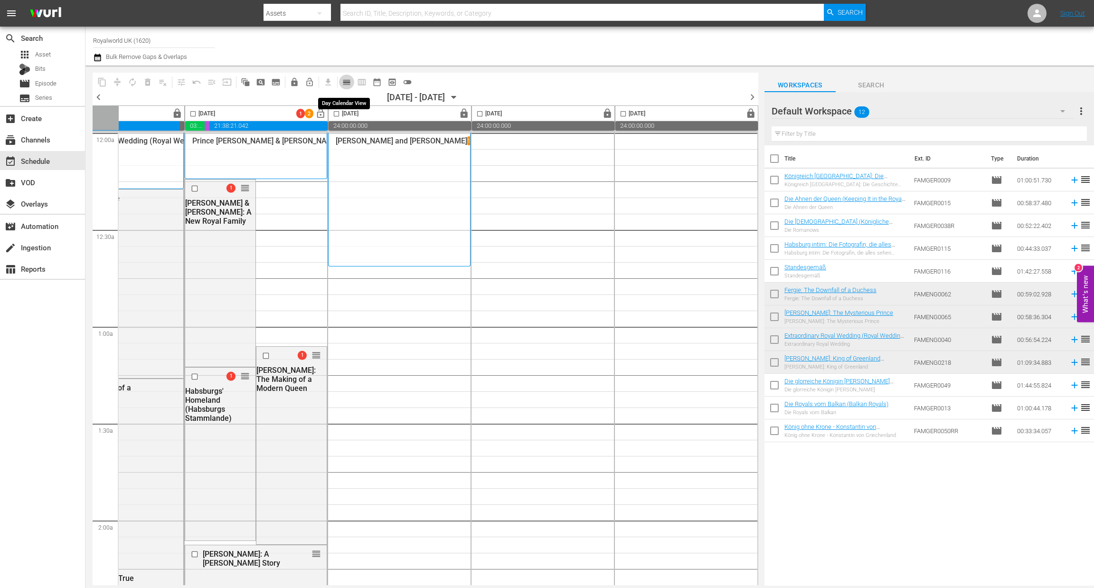
click at [350, 75] on button "calendar_view_day_outlined" at bounding box center [346, 82] width 15 height 15
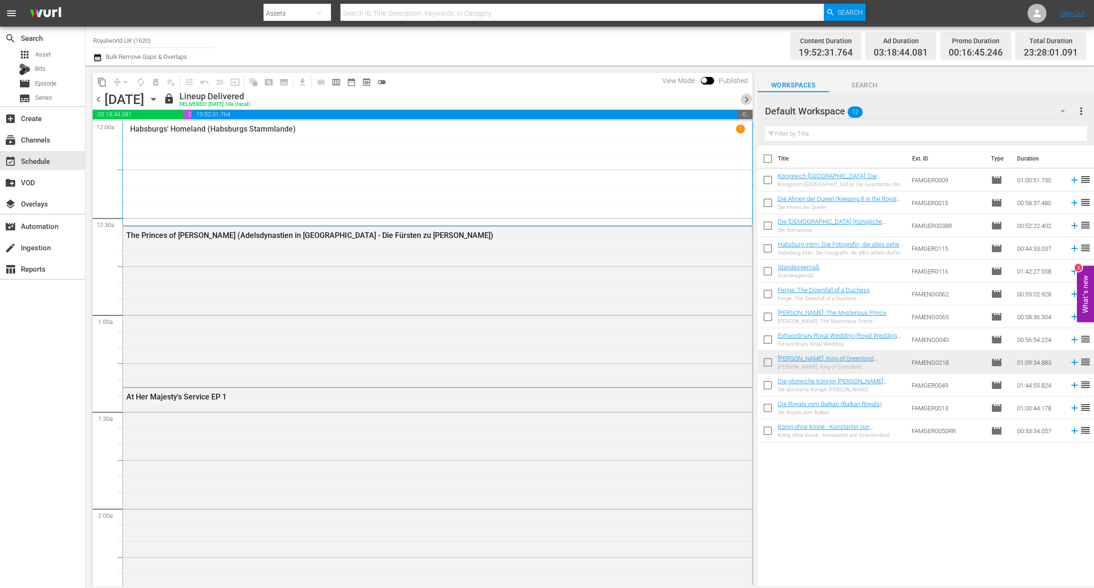
click at [745, 99] on span "chevron_right" at bounding box center [747, 100] width 12 height 12
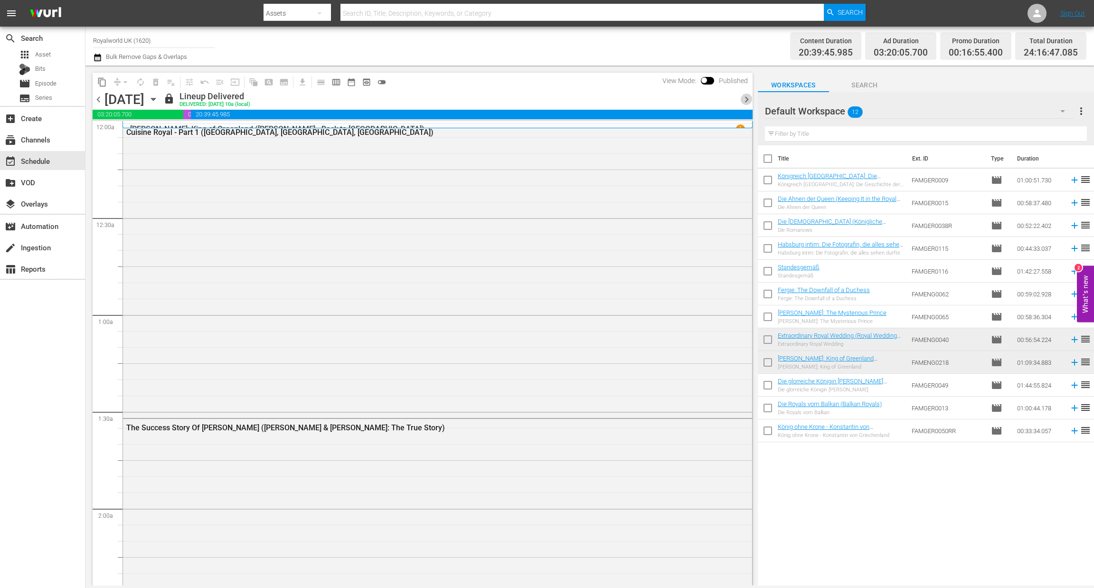
click at [745, 99] on span "chevron_right" at bounding box center [747, 100] width 12 height 12
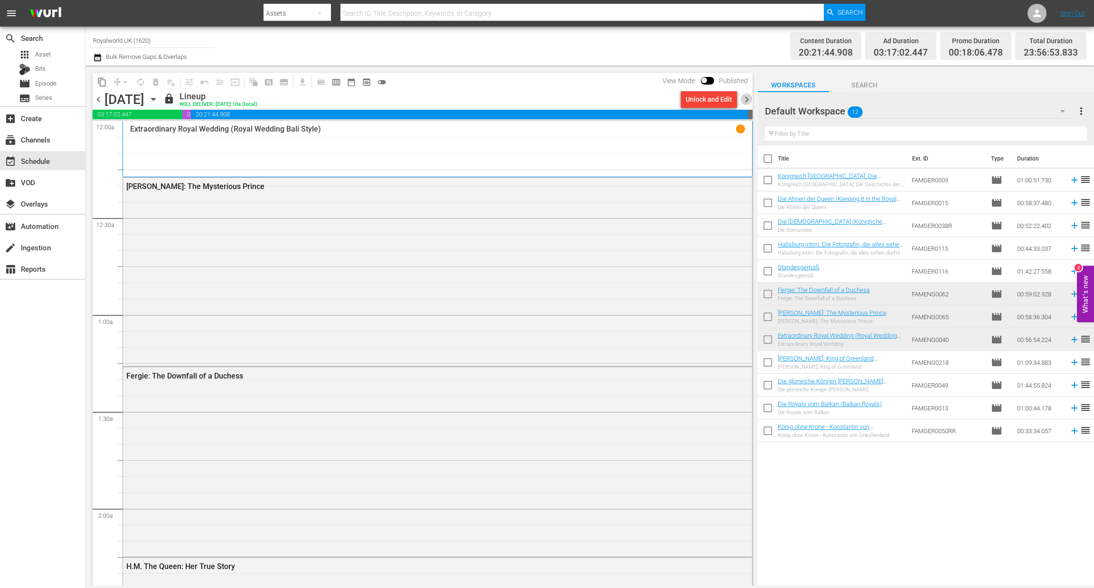
click at [745, 99] on span "chevron_right" at bounding box center [747, 100] width 12 height 12
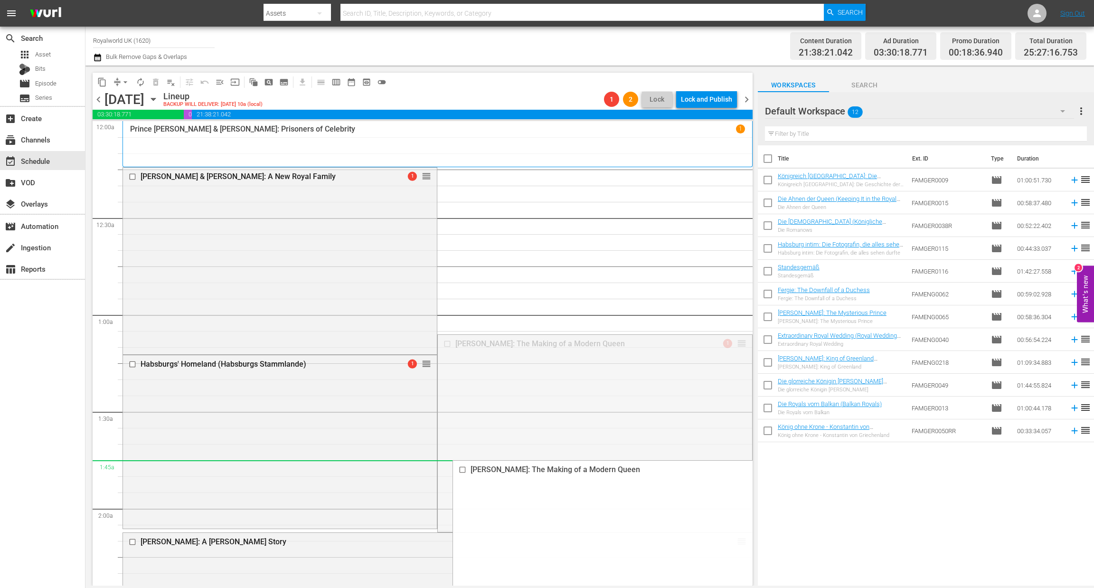
drag, startPoint x: 733, startPoint y: 345, endPoint x: 651, endPoint y: 474, distance: 153.1
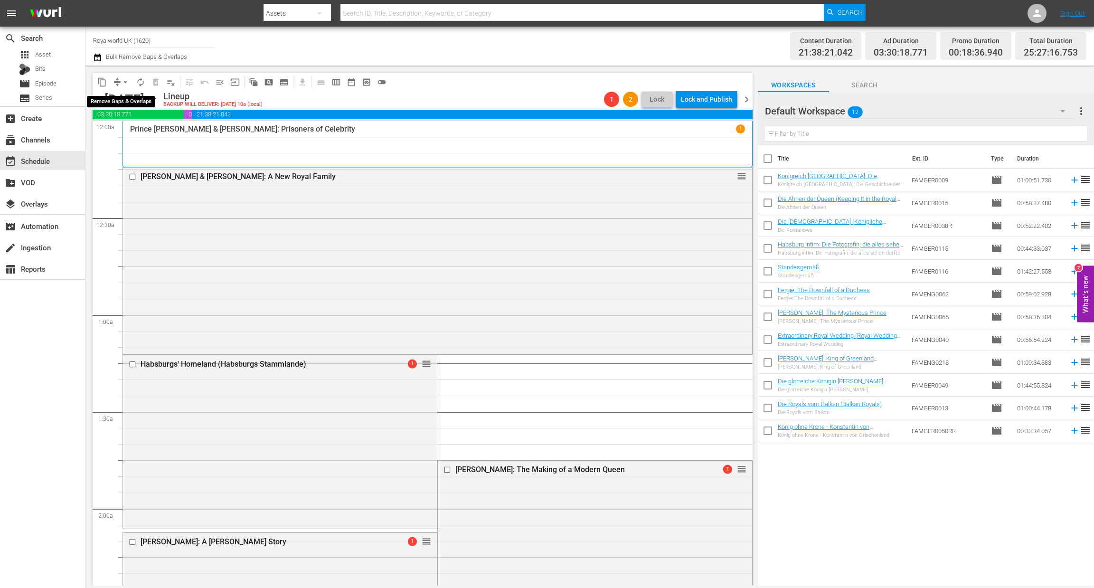
click at [127, 80] on span "arrow_drop_down" at bounding box center [125, 81] width 9 height 9
click at [137, 132] on li "Align to End of Previous Day" at bounding box center [126, 132] width 100 height 16
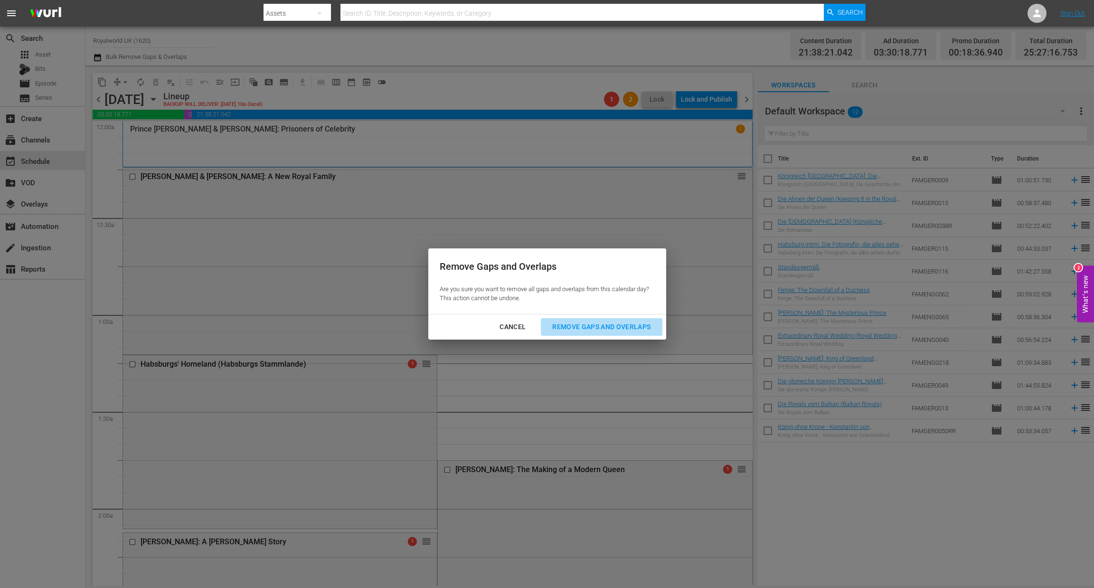
click at [611, 324] on div "Remove Gaps and Overlaps" at bounding box center [602, 327] width 114 height 12
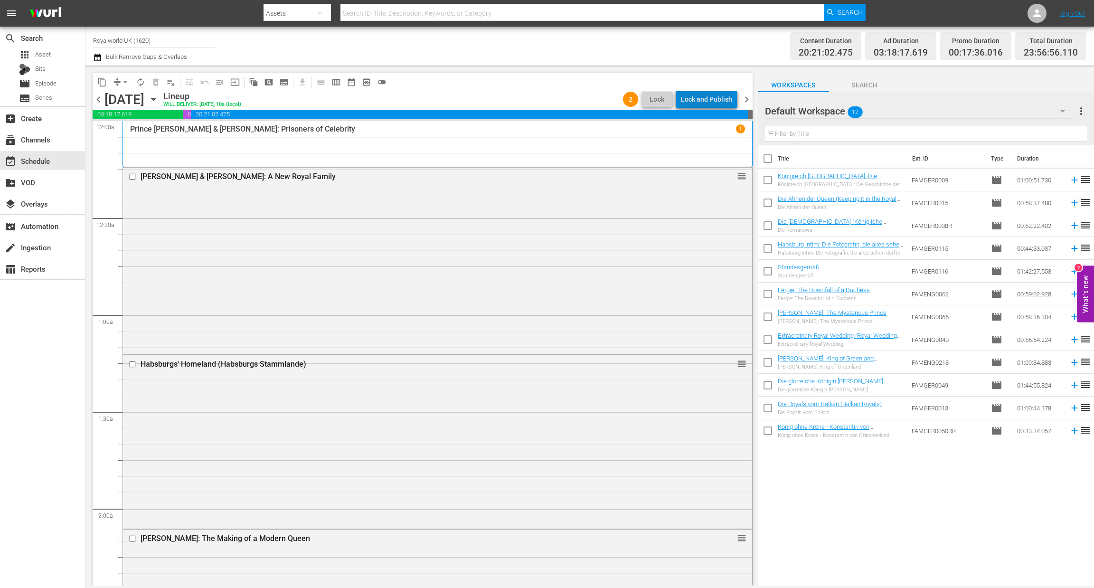
click at [712, 97] on div "Lock and Publish" at bounding box center [706, 99] width 51 height 17
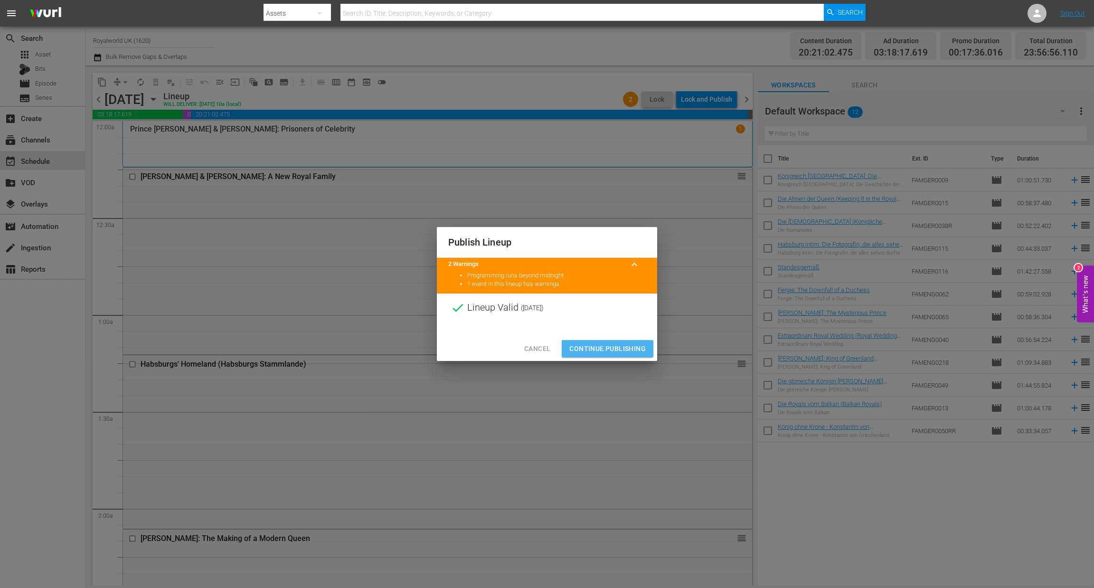
click at [628, 351] on span "Continue Publishing" at bounding box center [607, 349] width 76 height 12
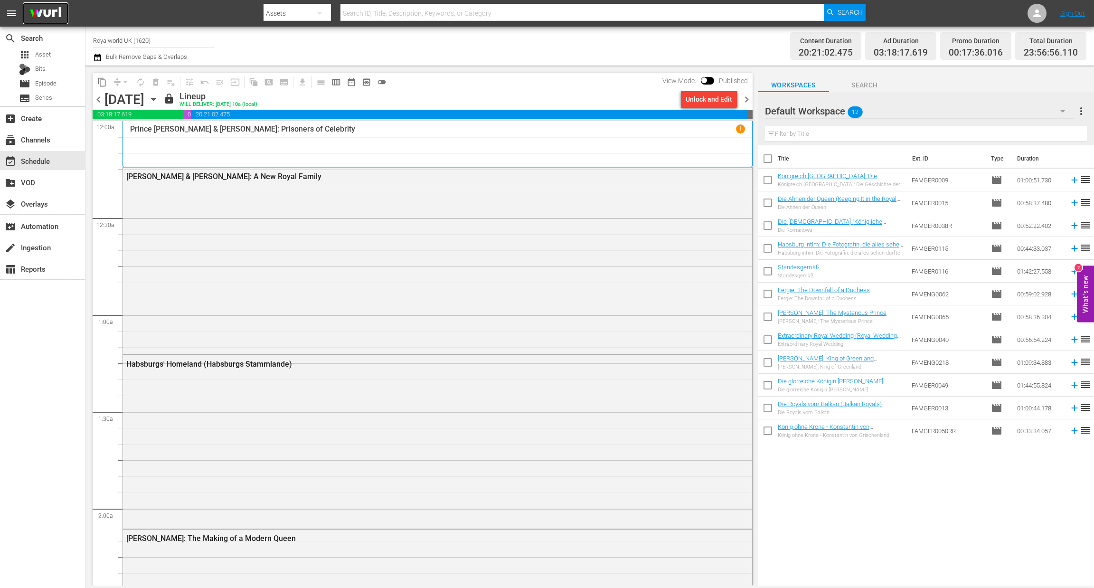
click at [42, 18] on img at bounding box center [46, 13] width 46 height 22
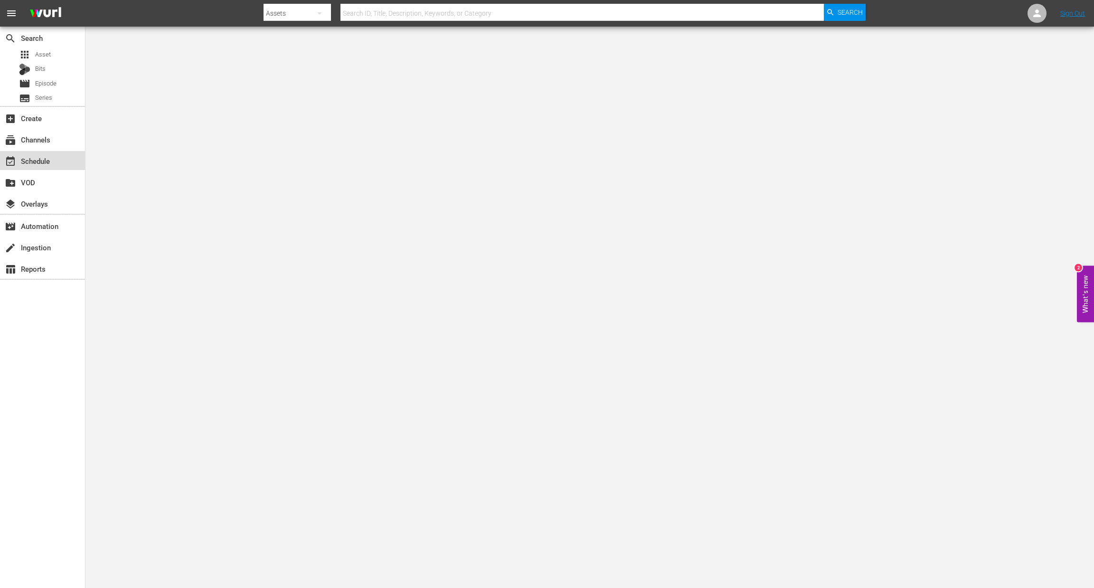
click at [49, 163] on div "event_available Schedule" at bounding box center [26, 159] width 53 height 9
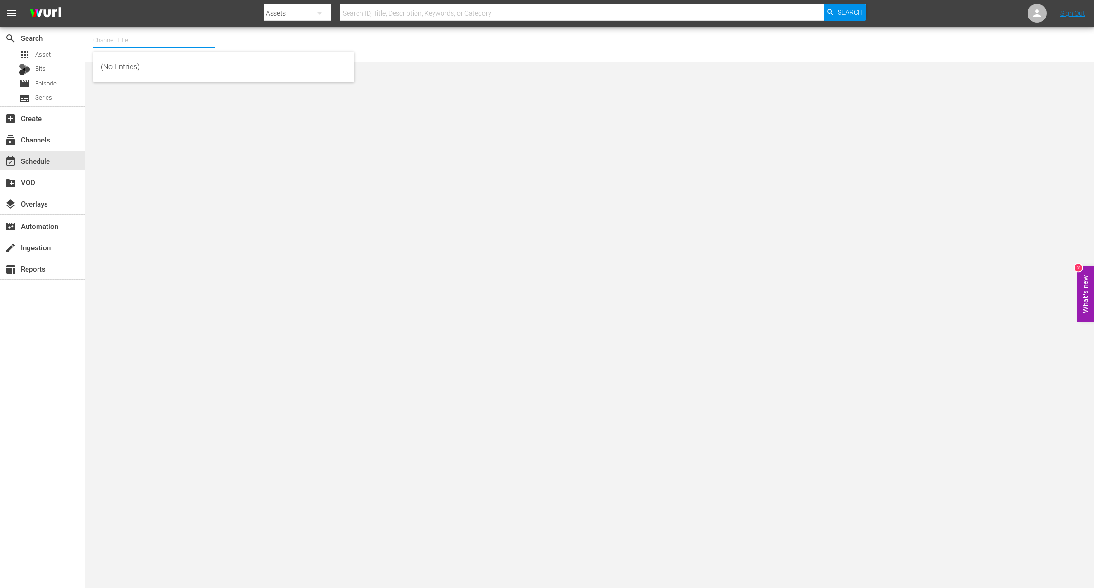
click at [206, 48] on input "text" at bounding box center [154, 40] width 122 height 23
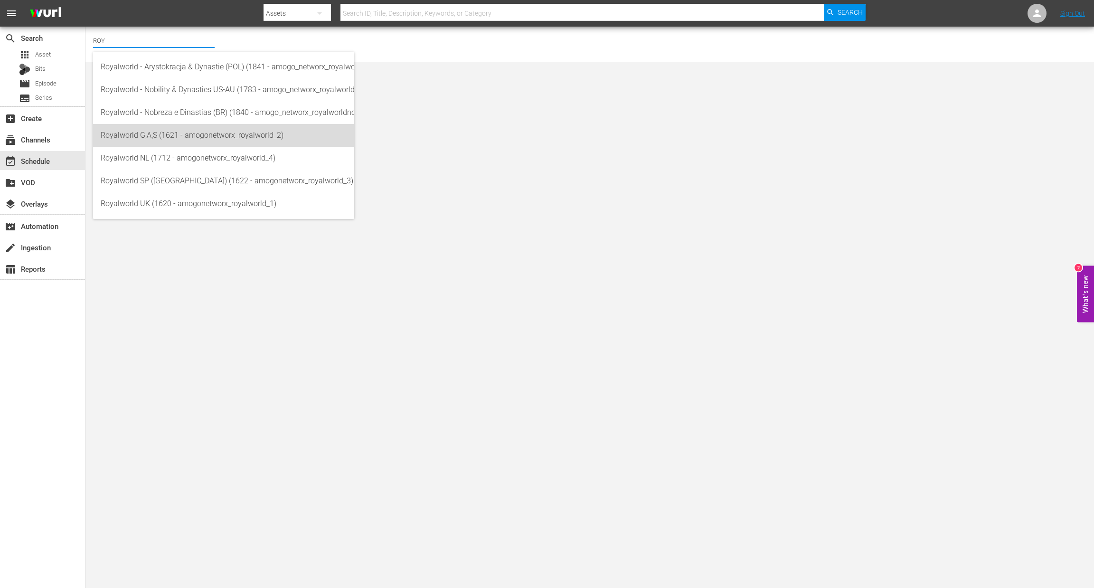
click at [175, 138] on div "Royalworld G,A,S (1621 - amogonetworx_royalworld_2)" at bounding box center [224, 135] width 246 height 23
type input "Royalworld G,A,S (1621 - amogonetworx_royalworld_2)"
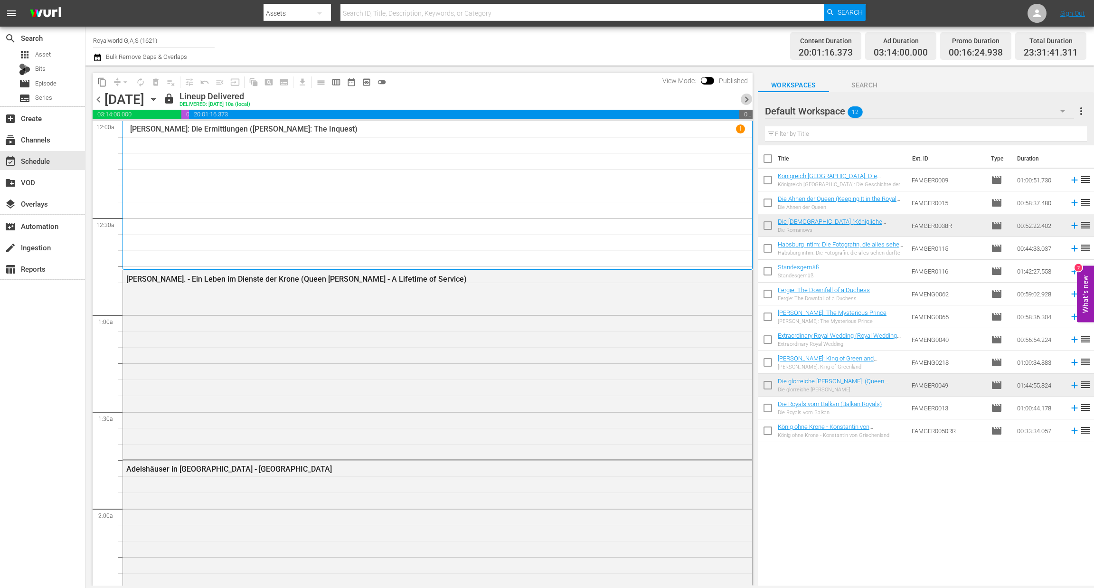
click at [751, 97] on span "chevron_right" at bounding box center [747, 100] width 12 height 12
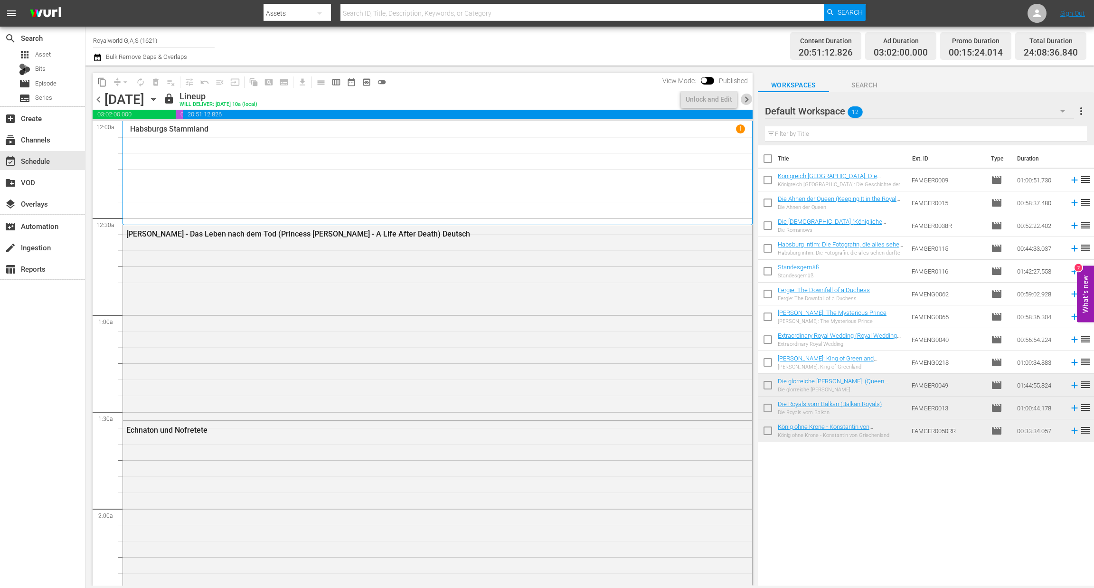
click at [751, 97] on span "chevron_right" at bounding box center [747, 100] width 12 height 12
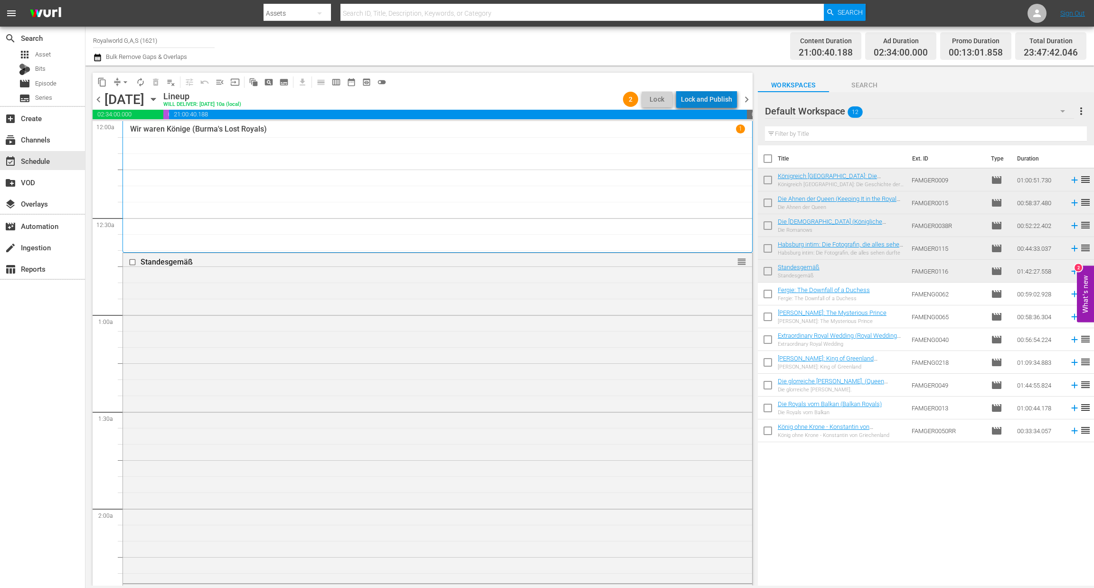
click at [722, 103] on div "Lock and Publish" at bounding box center [706, 99] width 51 height 17
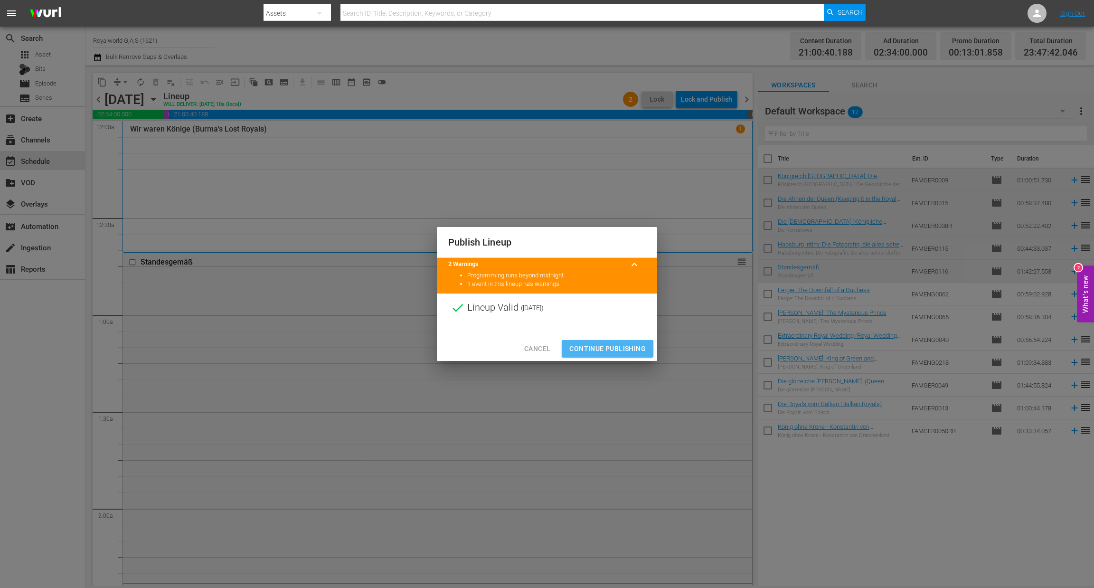
click at [619, 343] on span "Continue Publishing" at bounding box center [607, 349] width 76 height 12
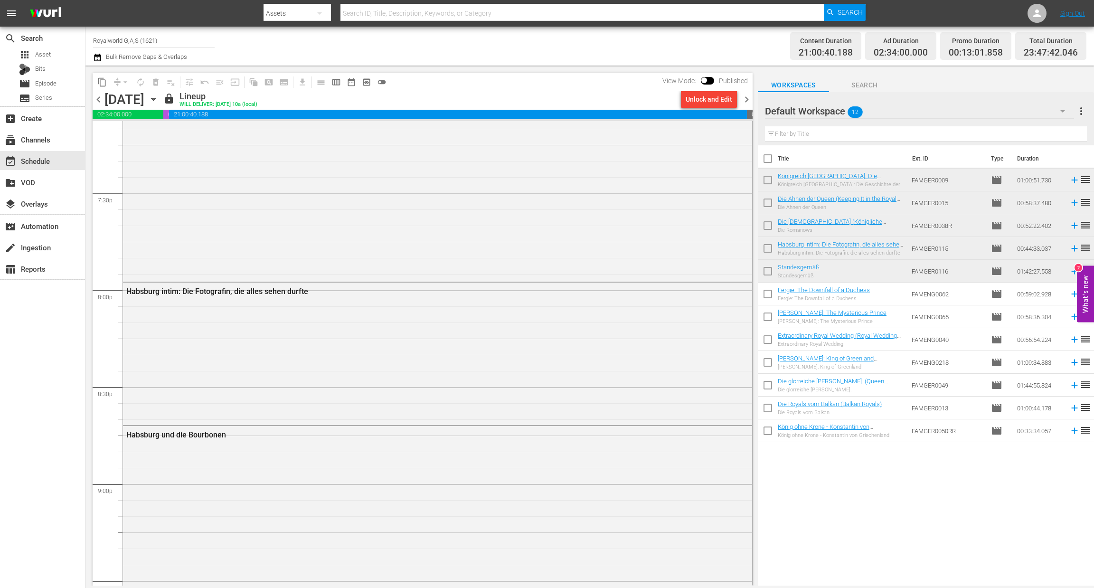
scroll to position [3663, 0]
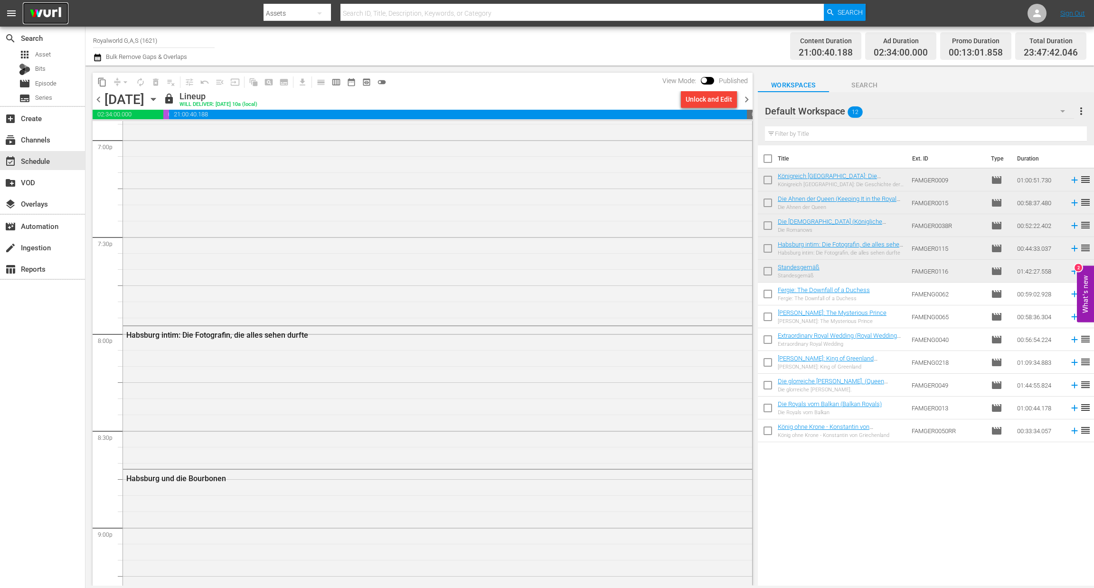
click at [47, 17] on img at bounding box center [46, 13] width 46 height 22
